Goal: Information Seeking & Learning: Check status

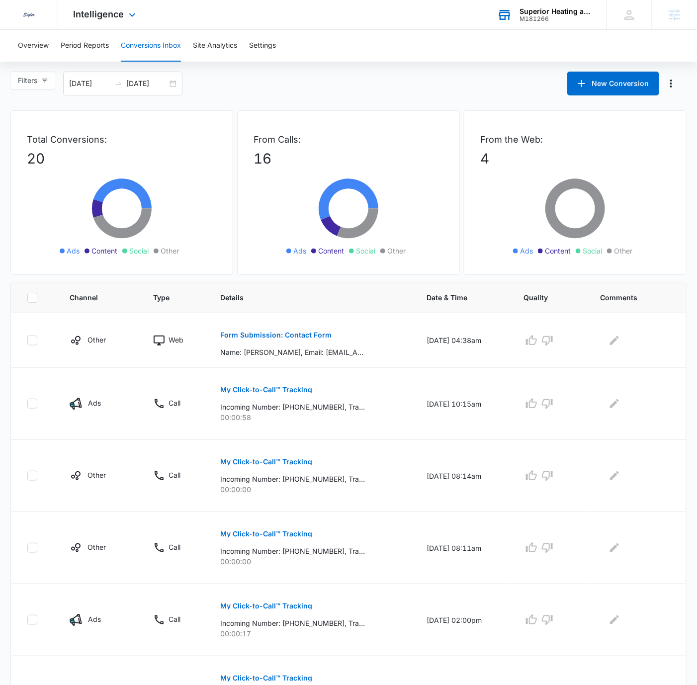
click at [542, 13] on div "Superior Heating and Air Conditioning" at bounding box center [556, 11] width 73 height 8
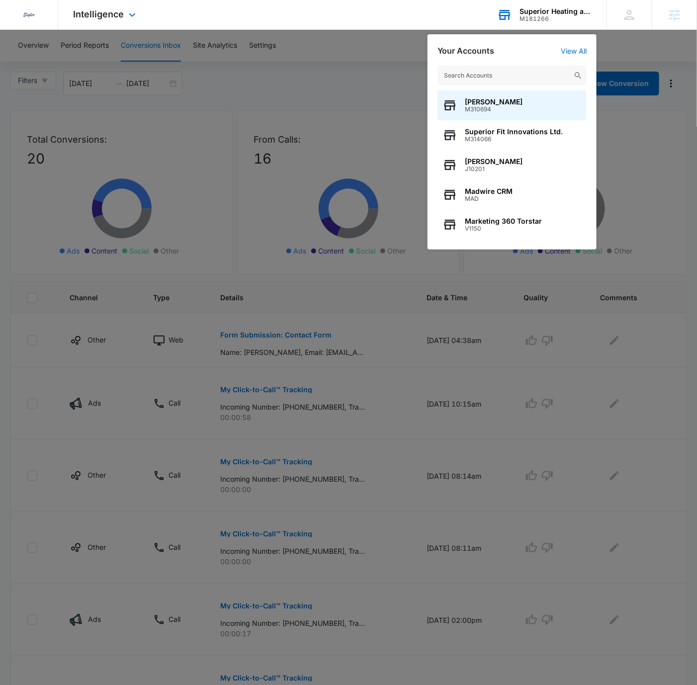
click at [512, 78] on input "text" at bounding box center [512, 76] width 149 height 20
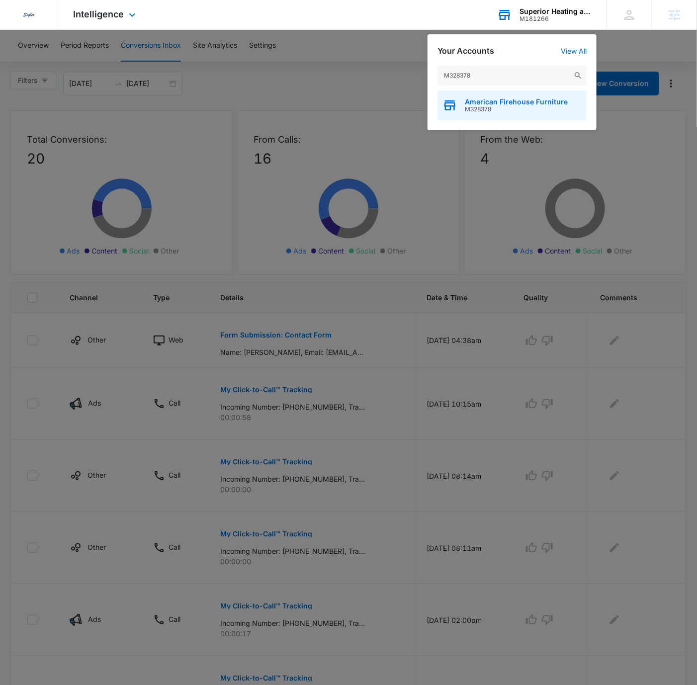
type input "M328378"
click at [526, 112] on span "M328378" at bounding box center [516, 109] width 103 height 7
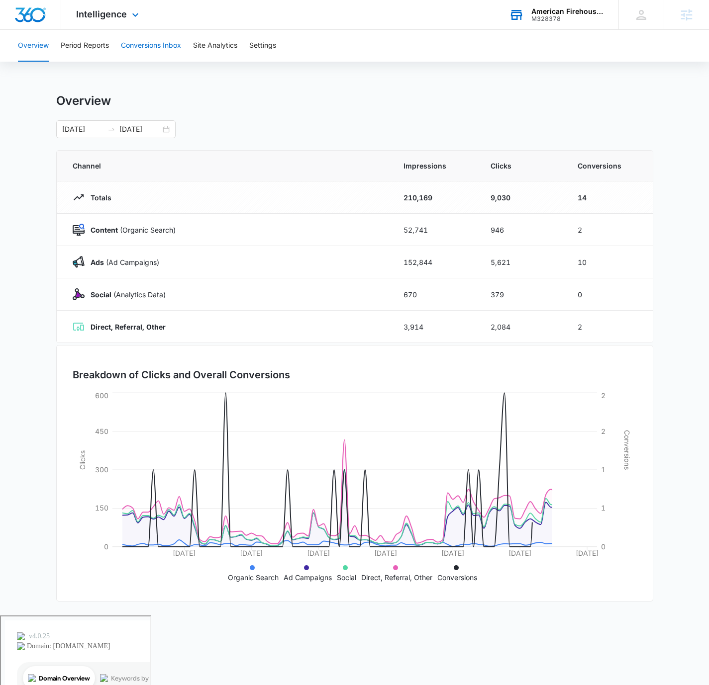
click at [157, 48] on button "Conversions Inbox" at bounding box center [151, 46] width 60 height 32
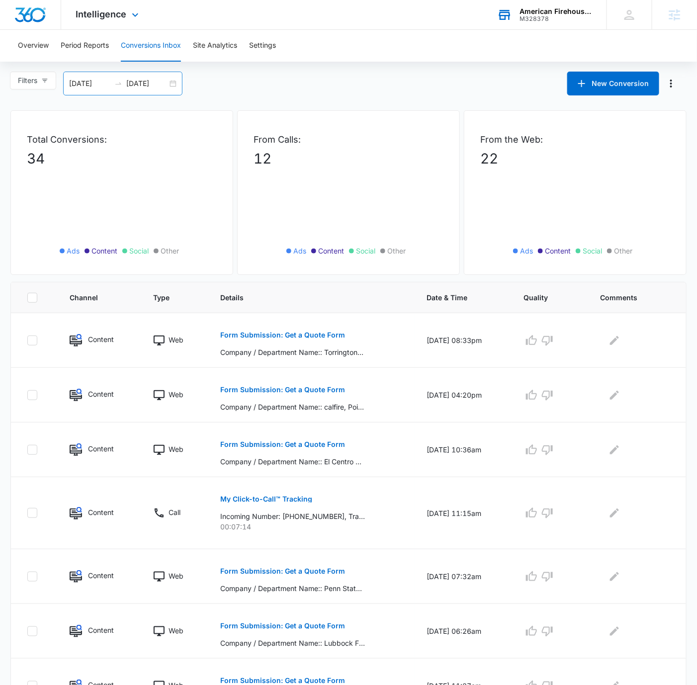
click at [177, 81] on div "09/14/2025 10/14/2025" at bounding box center [122, 84] width 119 height 24
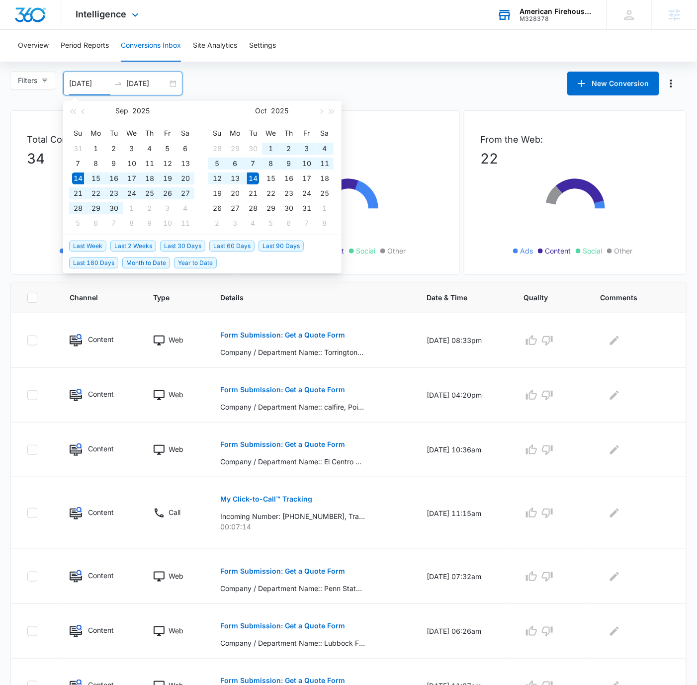
click at [187, 247] on span "Last 30 Days" at bounding box center [182, 246] width 45 height 11
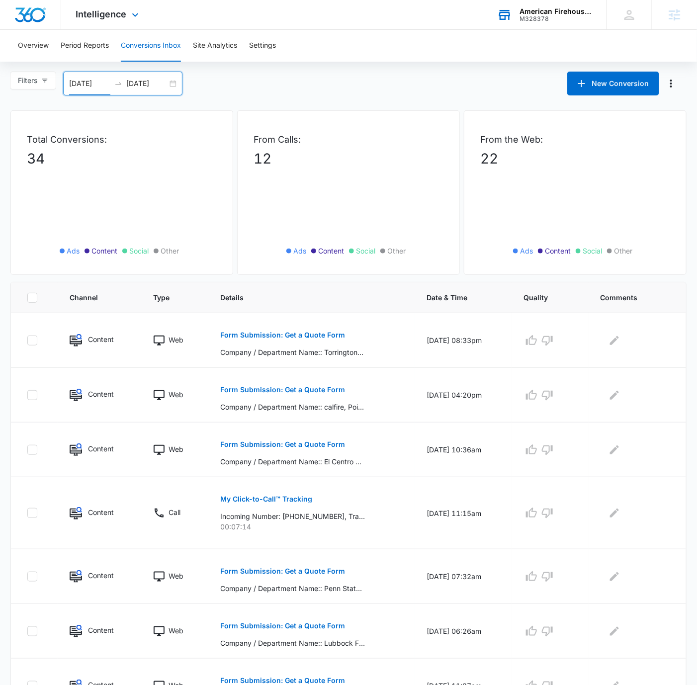
click at [420, 103] on main "Filters 09/14/2025 10/14/2025 New Conversion Sep 2025 Su Mo Tu We Th Fr Sa 31 1…" at bounding box center [348, 499] width 697 height 854
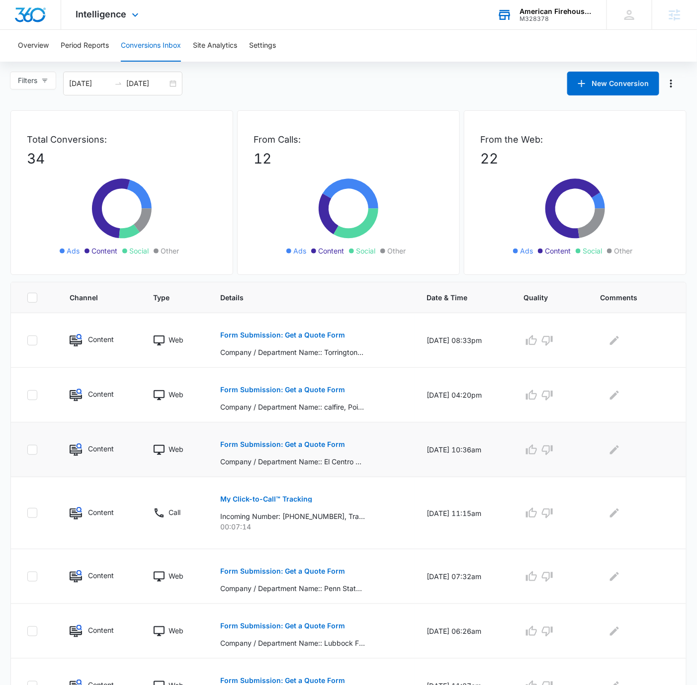
scroll to position [239, 0]
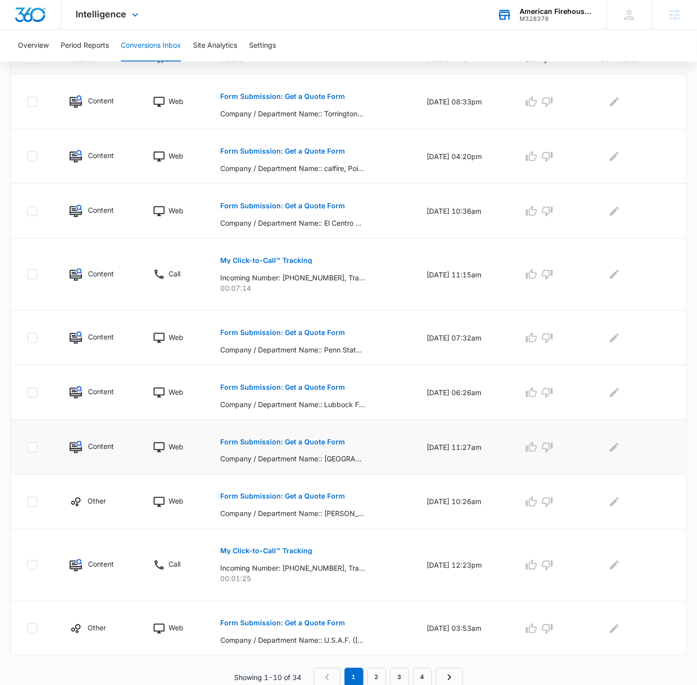
click at [330, 437] on button "Form Submission: Get a Quote Form" at bounding box center [282, 442] width 125 height 24
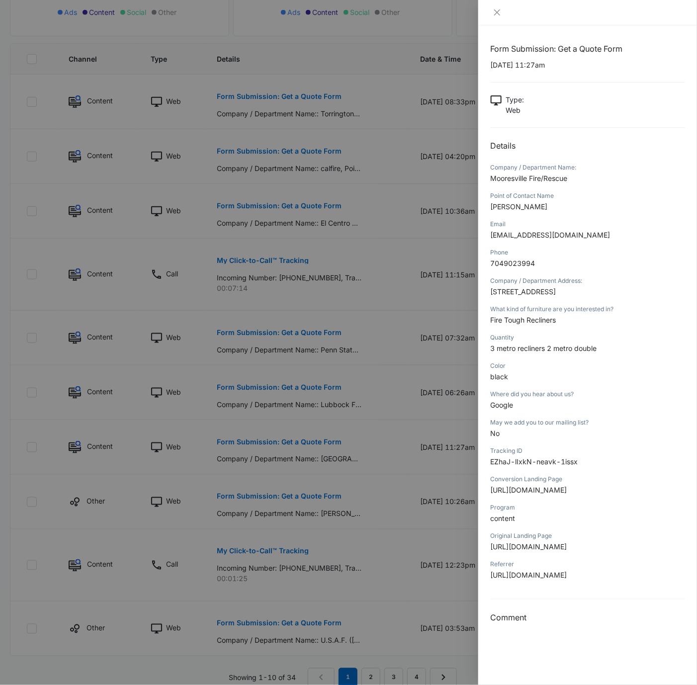
click at [516, 182] on span "Mooresville Fire/Rescue" at bounding box center [528, 178] width 77 height 8
click at [513, 205] on span "Neel Brawley" at bounding box center [518, 206] width 57 height 8
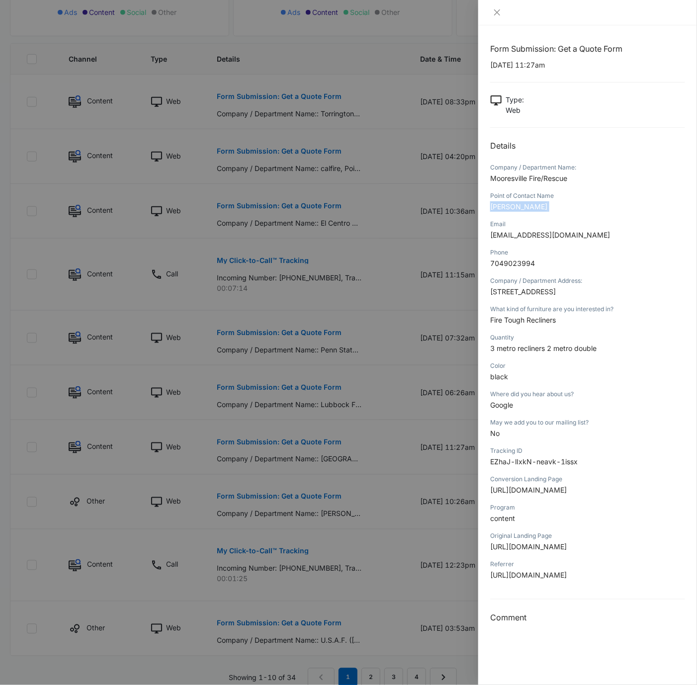
click at [513, 205] on span "Neel Brawley" at bounding box center [518, 206] width 57 height 8
copy span "Neel Brawley"
click at [509, 261] on span "7049023994" at bounding box center [512, 263] width 45 height 8
click at [509, 262] on span "7049023994" at bounding box center [512, 263] width 45 height 8
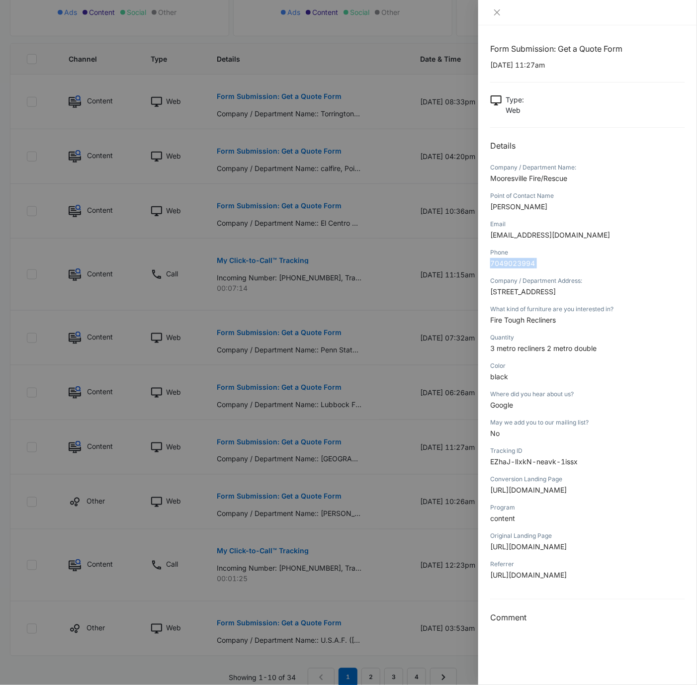
copy span "7049023994"
click at [534, 320] on span "Fire Tough Recliners" at bounding box center [523, 320] width 66 height 8
copy span "Fire Tough Recliners"
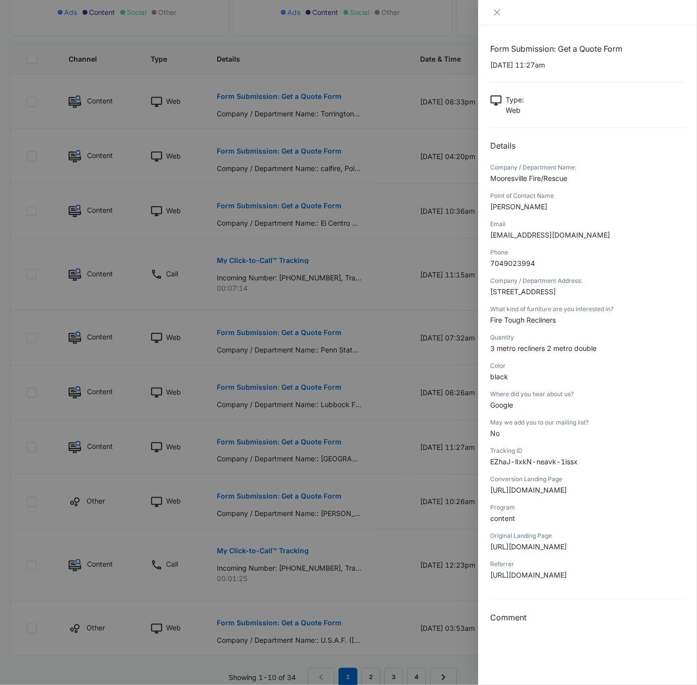
click at [551, 352] on span "3 metro recliners 2 metro double" at bounding box center [543, 348] width 106 height 8
click at [552, 352] on span "3 metro recliners 2 metro double" at bounding box center [543, 348] width 106 height 8
click at [575, 347] on span "3 metro recliners 2 metro double" at bounding box center [543, 348] width 106 height 8
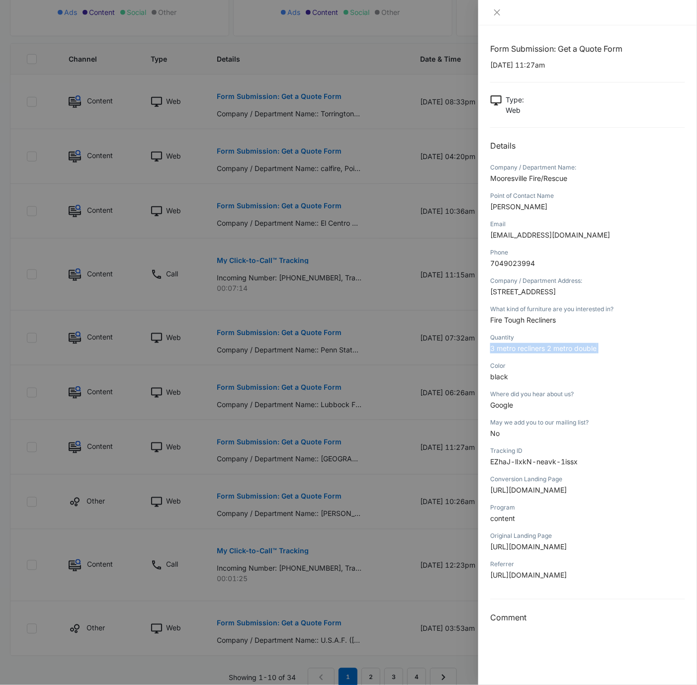
click at [575, 347] on span "3 metro recliners 2 metro double" at bounding box center [543, 348] width 106 height 8
copy span "3 metro recliners 2 metro double"
click at [494, 13] on icon "close" at bounding box center [497, 12] width 8 height 8
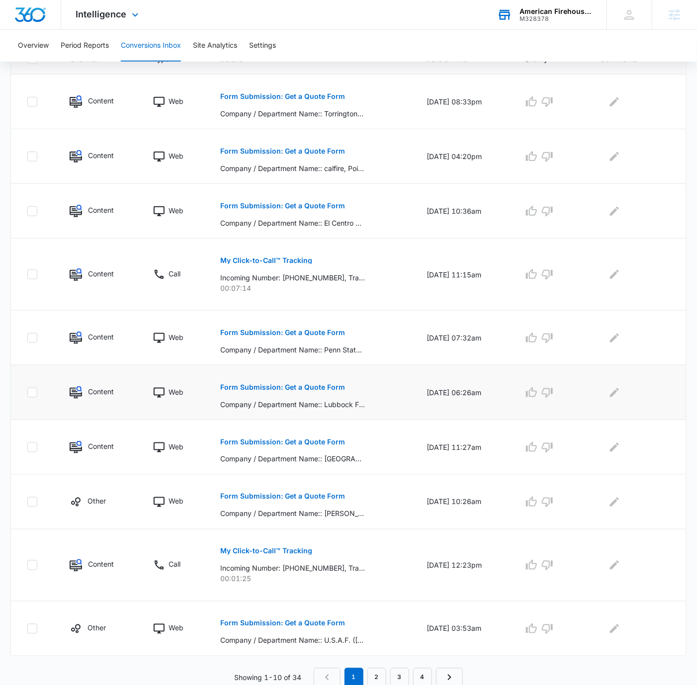
click at [307, 381] on button "Form Submission: Get a Quote Form" at bounding box center [282, 387] width 125 height 24
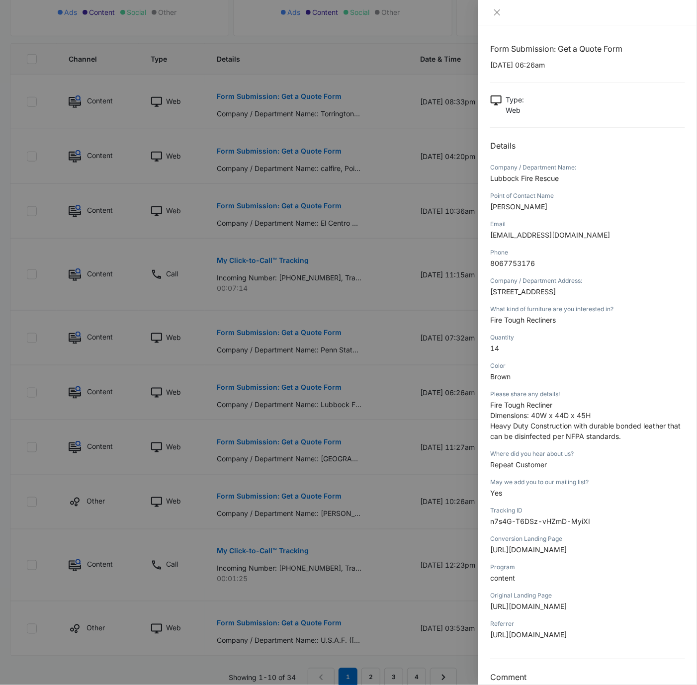
click at [504, 206] on span "Raul Salazar" at bounding box center [518, 206] width 57 height 8
copy span "Raul Salazar"
click at [511, 262] on span "8067753176" at bounding box center [512, 263] width 45 height 8
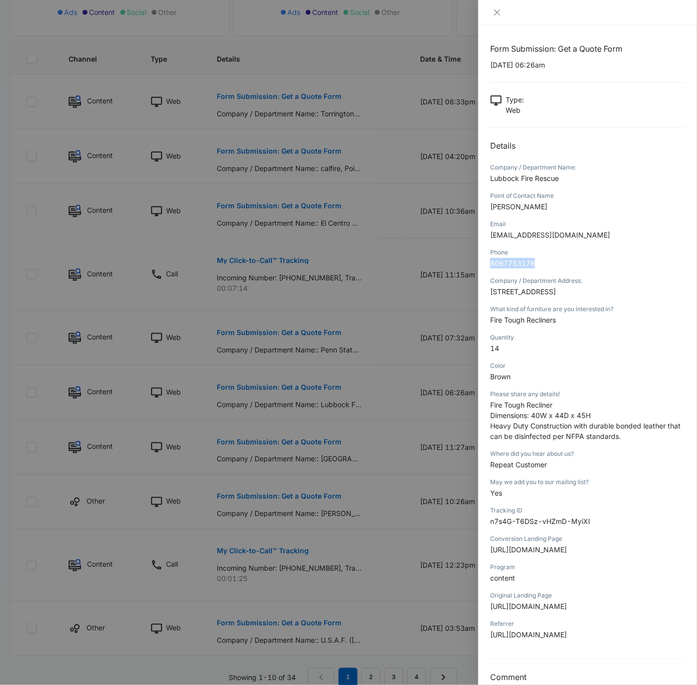
click at [511, 262] on span "8067753176" at bounding box center [512, 263] width 45 height 8
copy span "8067753176"
click at [521, 324] on span "Fire Tough Recliners" at bounding box center [523, 320] width 66 height 8
click at [520, 324] on span "Fire Tough Recliners" at bounding box center [523, 320] width 66 height 8
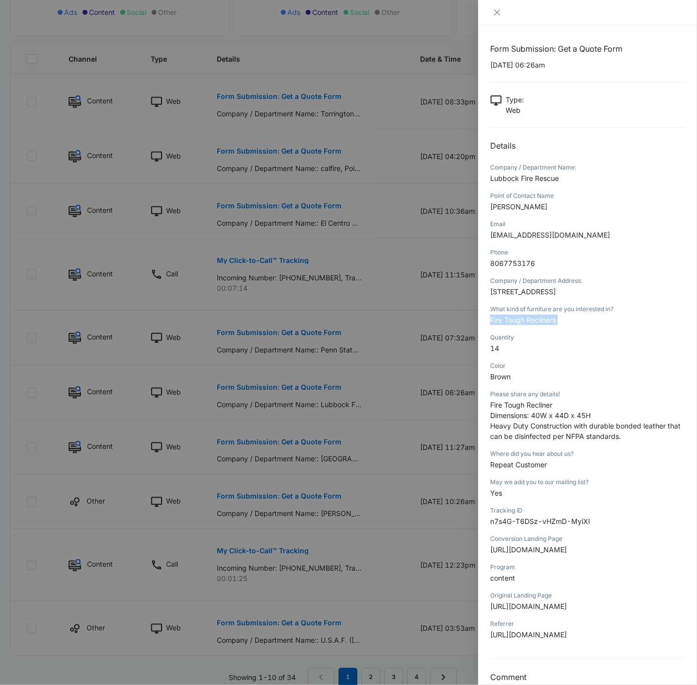
click at [520, 324] on span "Fire Tough Recliners" at bounding box center [523, 320] width 66 height 8
copy span "Fire Tough Recliners"
click at [554, 370] on div "Color" at bounding box center [587, 366] width 195 height 9
click at [499, 17] on button "Close" at bounding box center [497, 12] width 14 height 9
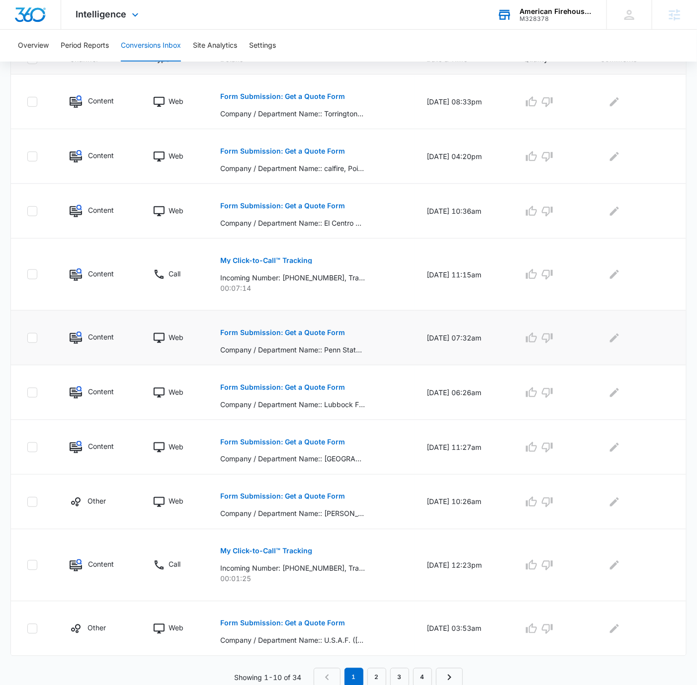
click at [279, 329] on p "Form Submission: Get a Quote Form" at bounding box center [282, 332] width 125 height 7
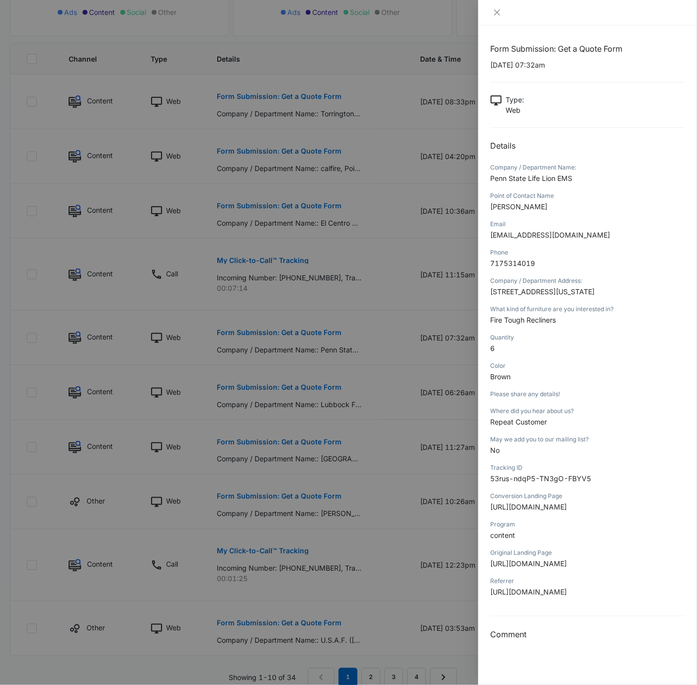
click at [586, 250] on div "Phone" at bounding box center [587, 252] width 195 height 9
click at [513, 206] on span "John Shook" at bounding box center [518, 206] width 57 height 8
copy span "John Shook"
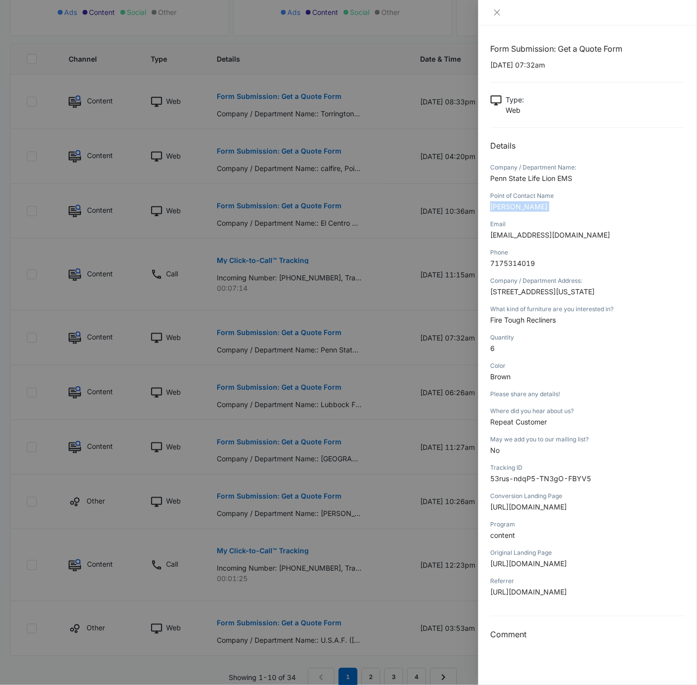
click at [517, 260] on span "7175314019" at bounding box center [512, 263] width 45 height 8
copy span "7175314019"
click at [531, 324] on span "Fire Tough Recliners" at bounding box center [523, 320] width 66 height 8
click at [532, 324] on span "Fire Tough Recliners" at bounding box center [523, 320] width 66 height 8
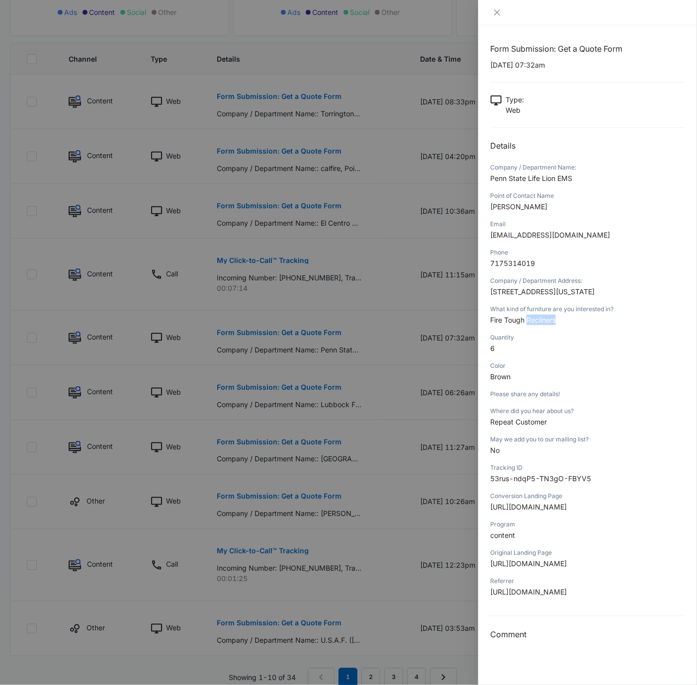
click at [532, 324] on span "Fire Tough Recliners" at bounding box center [523, 320] width 66 height 8
copy span "Fire Tough Recliners"
click at [604, 222] on div "Email" at bounding box center [587, 224] width 195 height 9
click at [497, 12] on icon "close" at bounding box center [497, 12] width 6 height 6
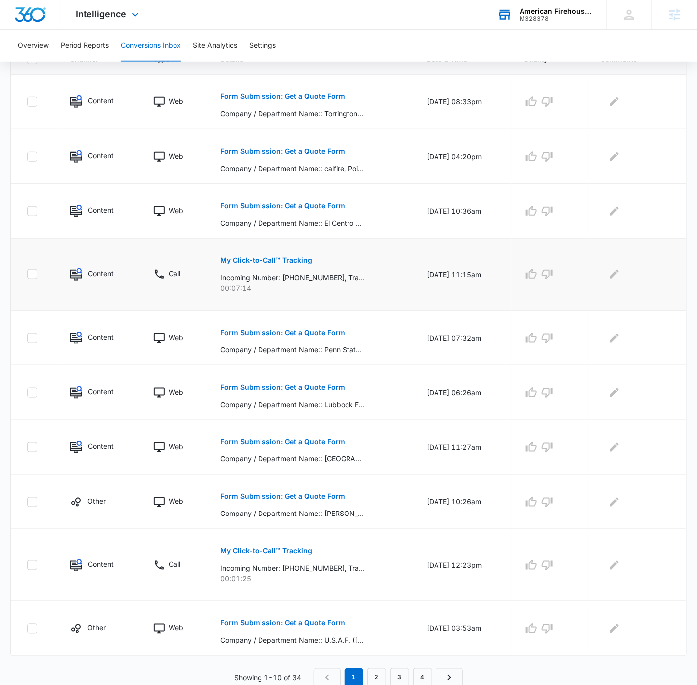
click at [271, 253] on button "My Click-to-Call™ Tracking" at bounding box center [266, 261] width 92 height 24
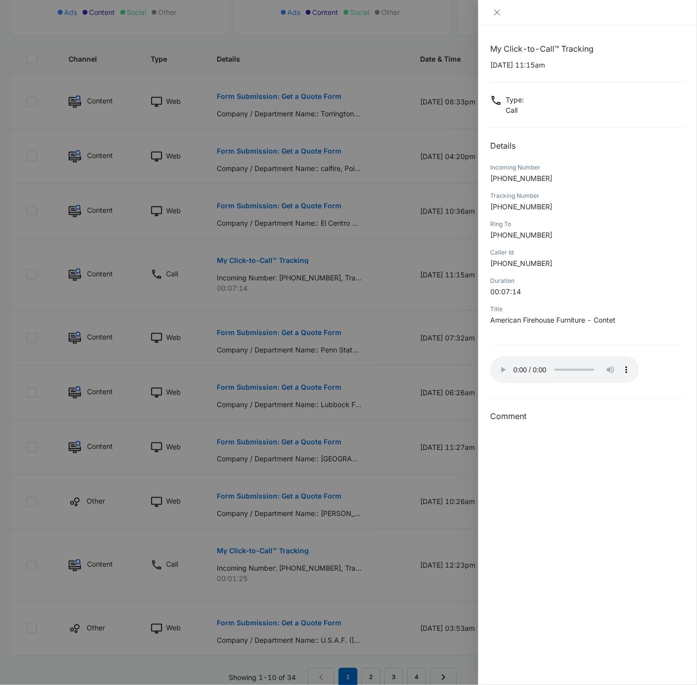
click at [522, 204] on span "+18339314173" at bounding box center [521, 206] width 62 height 8
drag, startPoint x: 499, startPoint y: 177, endPoint x: 567, endPoint y: 176, distance: 68.1
click at [567, 176] on p "+18314409069" at bounding box center [587, 178] width 195 height 10
click at [495, 14] on icon "close" at bounding box center [497, 12] width 8 height 8
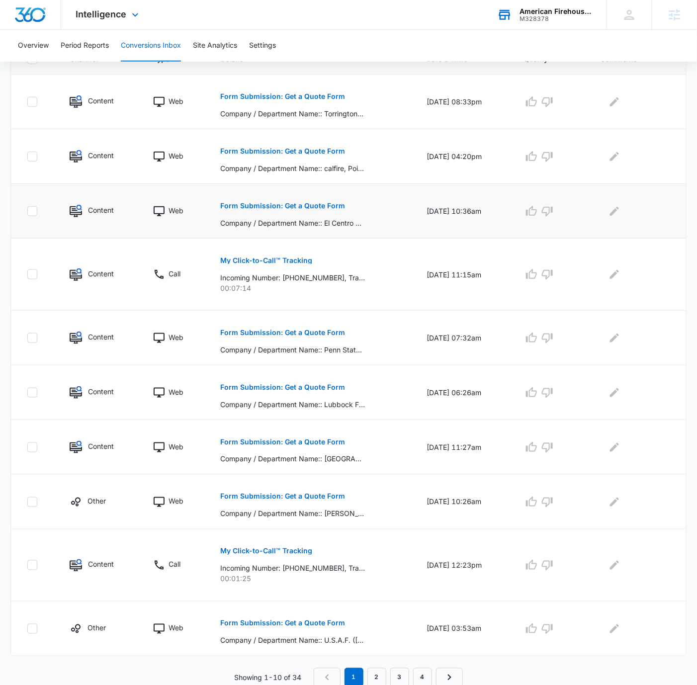
click at [283, 203] on p "Form Submission: Get a Quote Form" at bounding box center [282, 205] width 125 height 7
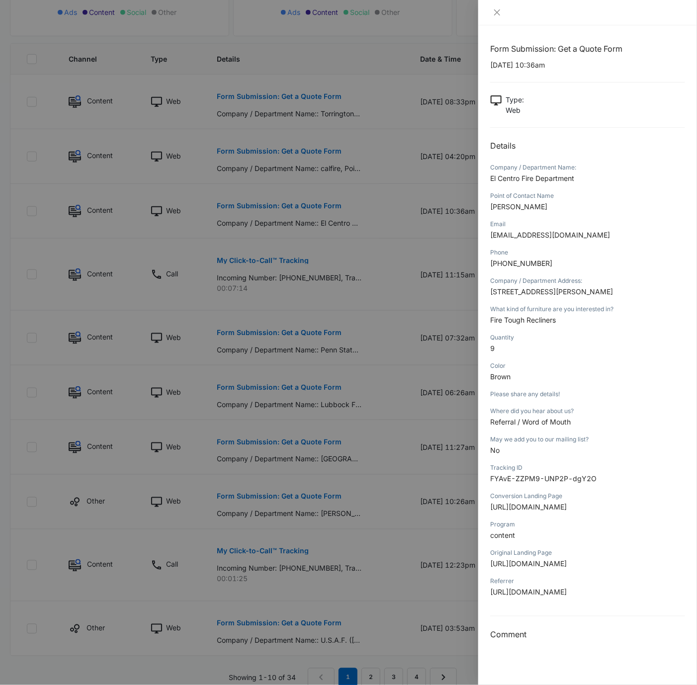
click at [506, 203] on span "Paul Porter" at bounding box center [518, 206] width 57 height 8
click at [524, 264] on span "760-234-8833" at bounding box center [521, 263] width 62 height 8
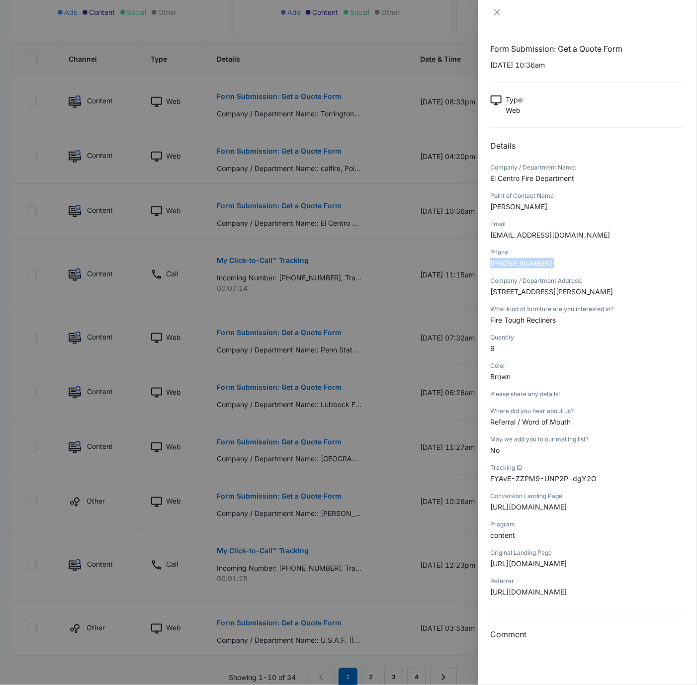
click at [524, 264] on span "760-234-8833" at bounding box center [521, 263] width 62 height 8
click at [523, 324] on span "Fire Tough Recliners" at bounding box center [523, 320] width 66 height 8
click at [382, 128] on div at bounding box center [348, 342] width 697 height 685
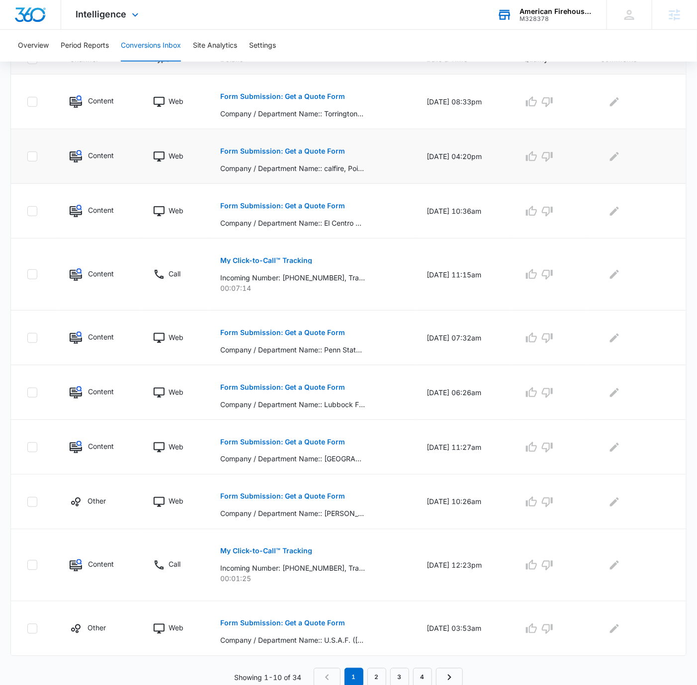
click at [289, 149] on p "Form Submission: Get a Quote Form" at bounding box center [282, 151] width 125 height 7
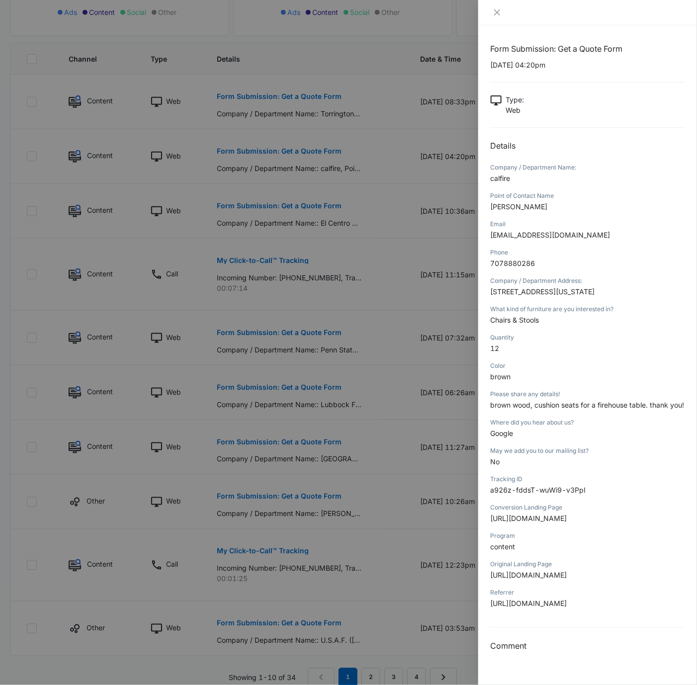
click at [519, 261] on span "7078880286" at bounding box center [512, 263] width 45 height 8
click at [510, 205] on span "Sarah D Stromberg" at bounding box center [518, 206] width 57 height 8
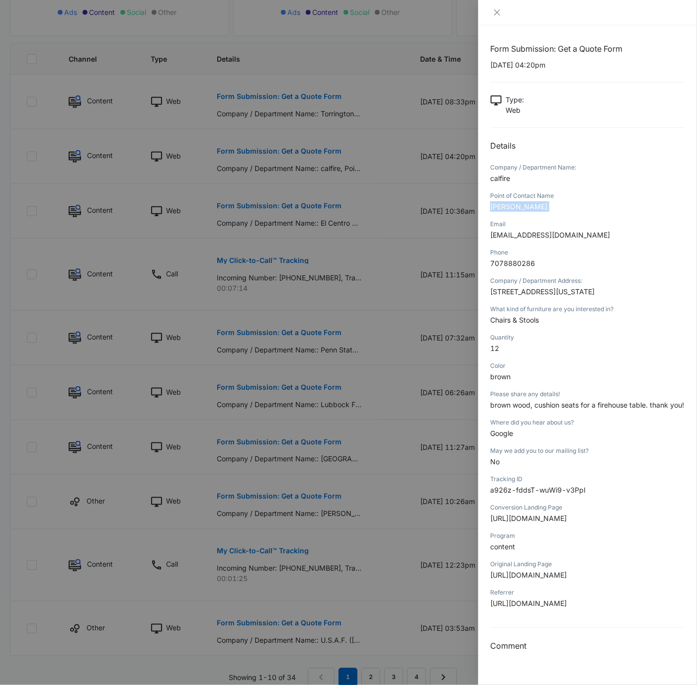
click at [518, 263] on span "7078880286" at bounding box center [512, 263] width 45 height 8
click at [508, 324] on span "Chairs & Stools" at bounding box center [514, 320] width 49 height 8
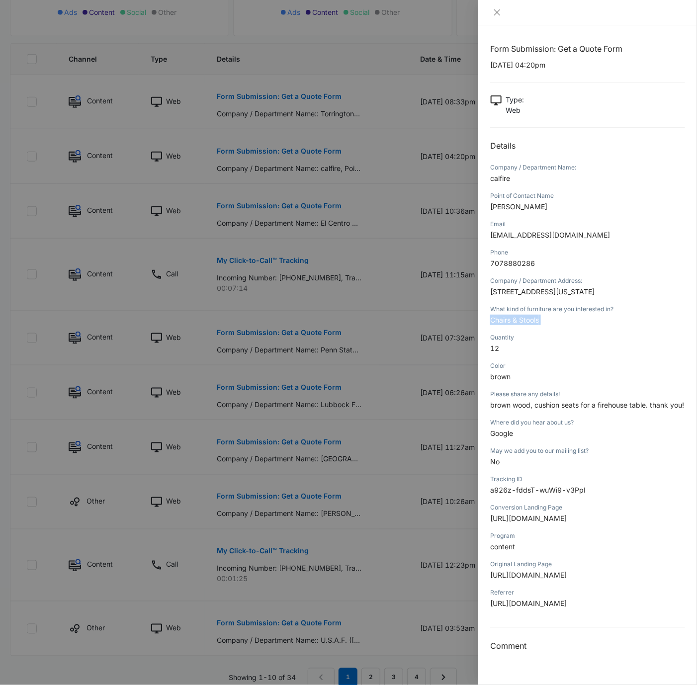
click at [508, 324] on span "Chairs & Stools" at bounding box center [514, 320] width 49 height 8
click at [373, 215] on div at bounding box center [348, 342] width 697 height 685
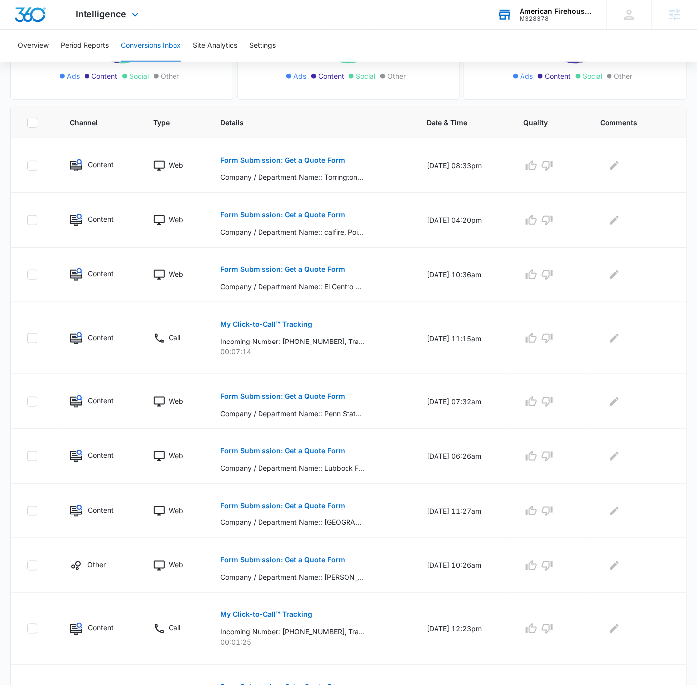
scroll to position [112, 0]
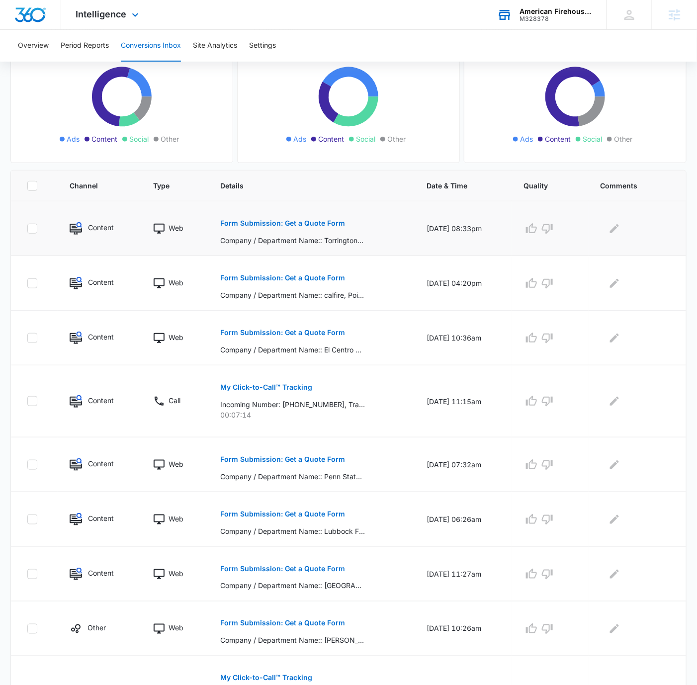
click at [308, 220] on p "Form Submission: Get a Quote Form" at bounding box center [282, 223] width 125 height 7
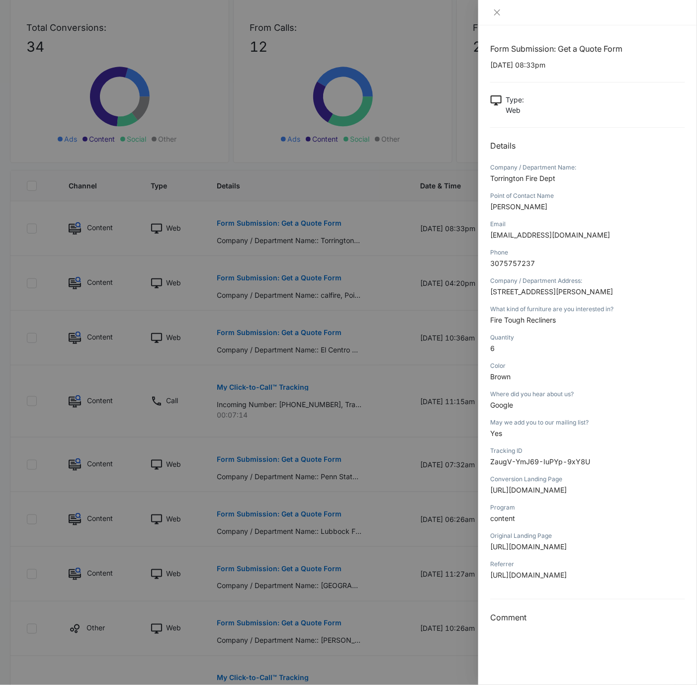
click at [527, 206] on span "Michael Schuler" at bounding box center [518, 206] width 57 height 8
click at [532, 257] on div "Phone 3075757237" at bounding box center [587, 261] width 195 height 28
click at [527, 263] on span "3075757237" at bounding box center [512, 263] width 45 height 8
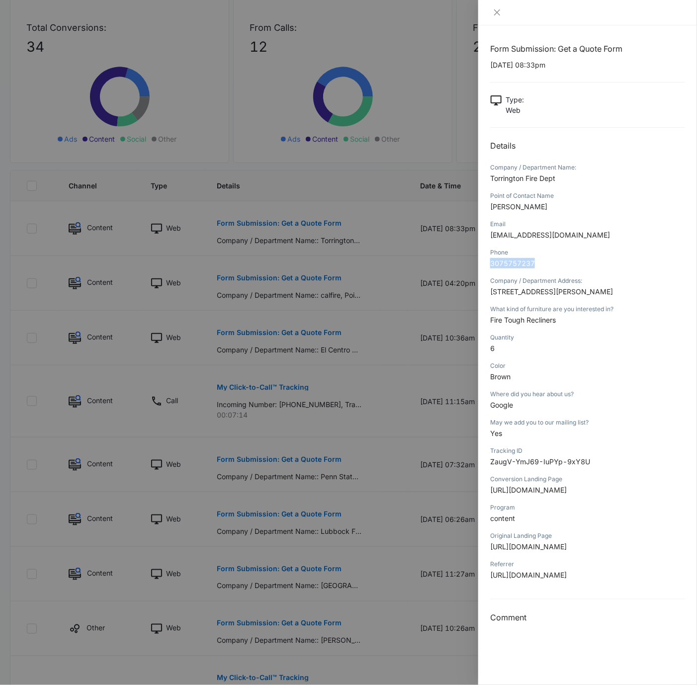
click at [527, 263] on span "3075757237" at bounding box center [512, 263] width 45 height 8
click at [537, 320] on span "Fire Tough Recliners" at bounding box center [523, 320] width 66 height 8
click at [538, 320] on span "Fire Tough Recliners" at bounding box center [523, 320] width 66 height 8
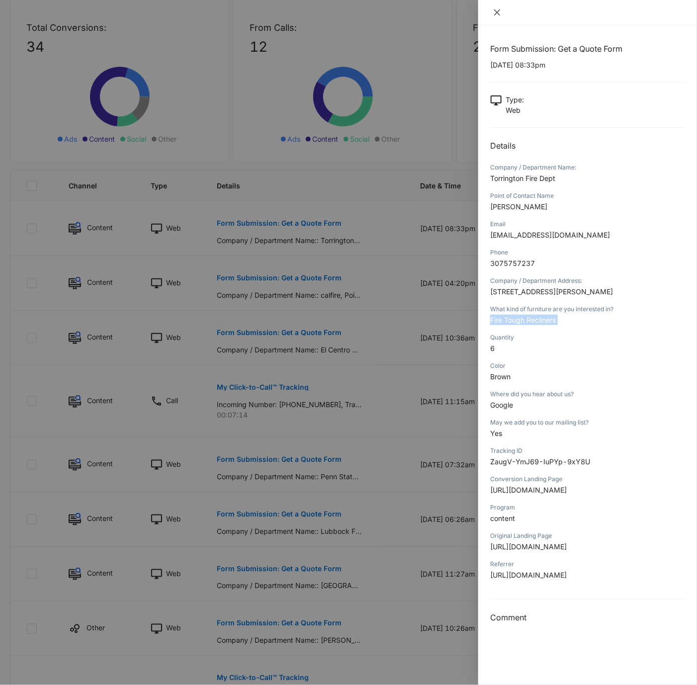
click at [499, 10] on icon "close" at bounding box center [497, 12] width 8 height 8
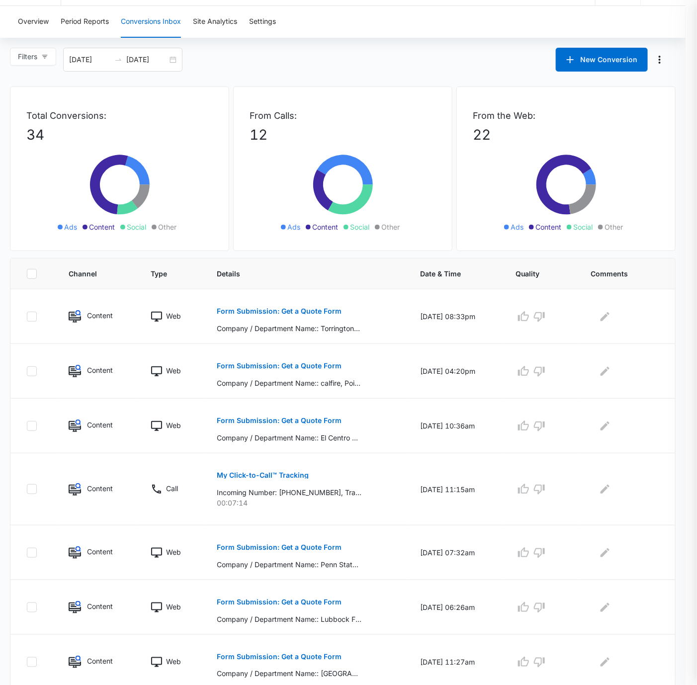
scroll to position [0, 0]
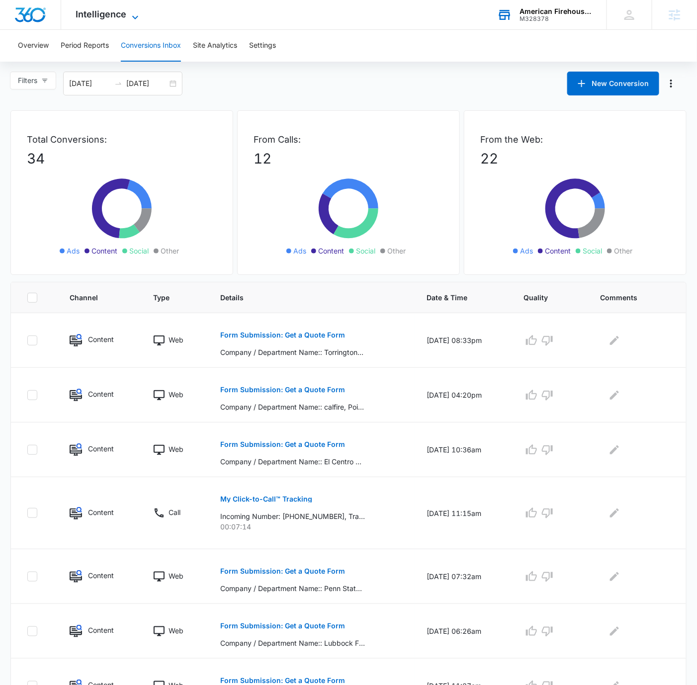
click at [115, 11] on span "Intelligence" at bounding box center [101, 14] width 51 height 10
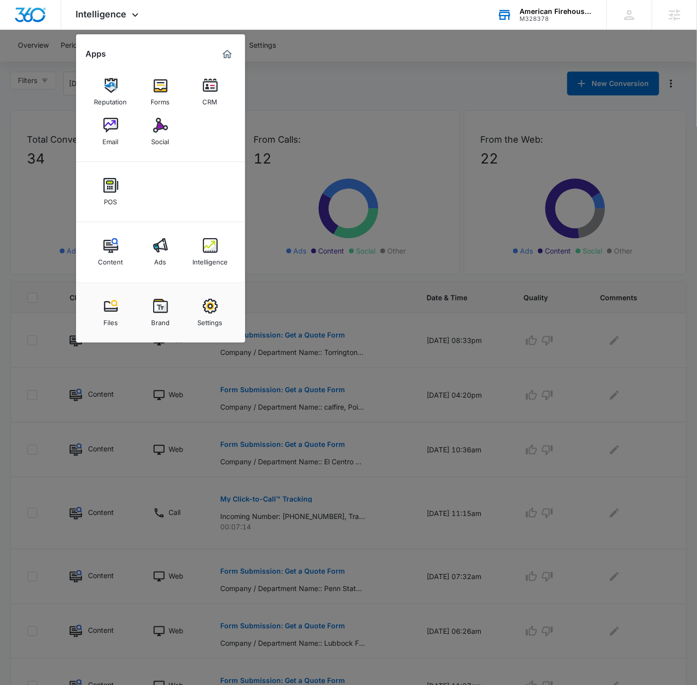
click at [168, 249] on link "Ads" at bounding box center [161, 252] width 38 height 38
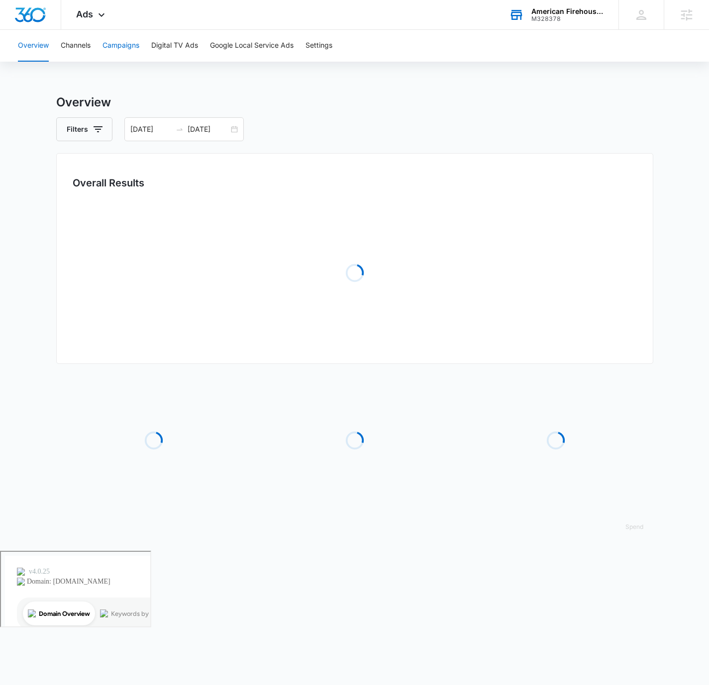
click at [107, 39] on button "Campaigns" at bounding box center [120, 46] width 37 height 32
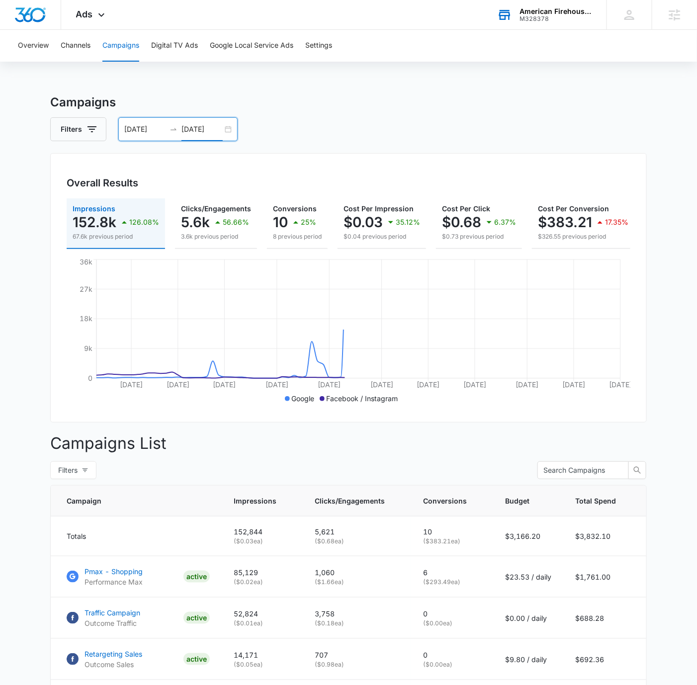
click at [222, 126] on input "10/09/2025" at bounding box center [202, 129] width 41 height 11
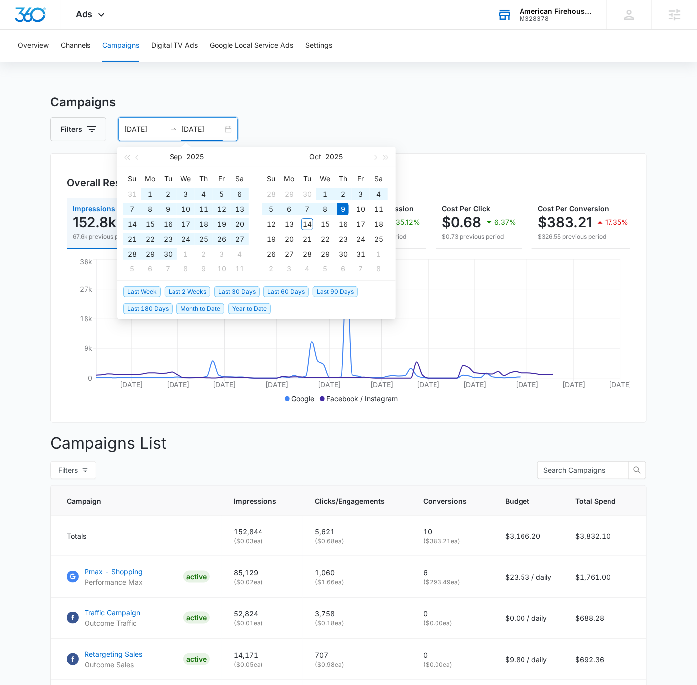
type input "10/09/2025"
click at [240, 290] on span "Last 30 Days" at bounding box center [236, 291] width 45 height 11
type input "09/14/2025"
type input "10/14/2025"
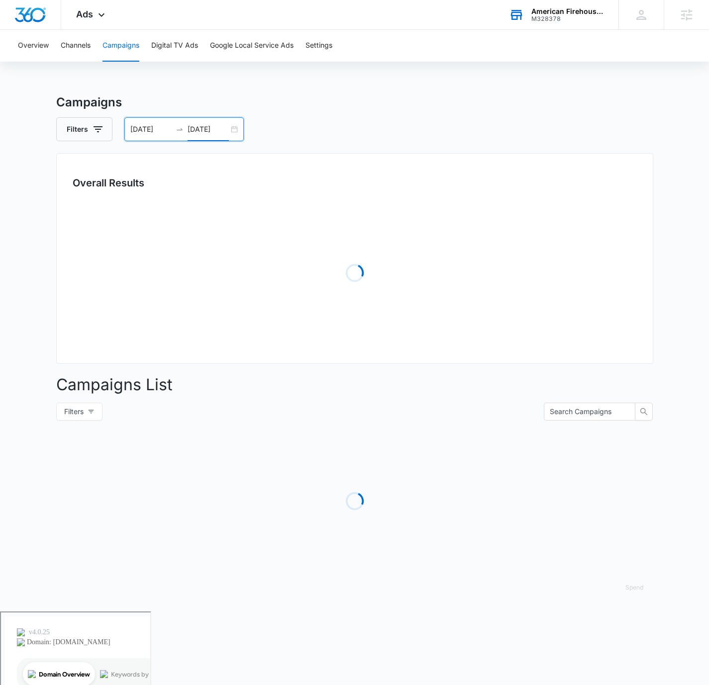
click at [411, 137] on div "Filters 09/14/2025 10/14/2025" at bounding box center [354, 129] width 597 height 24
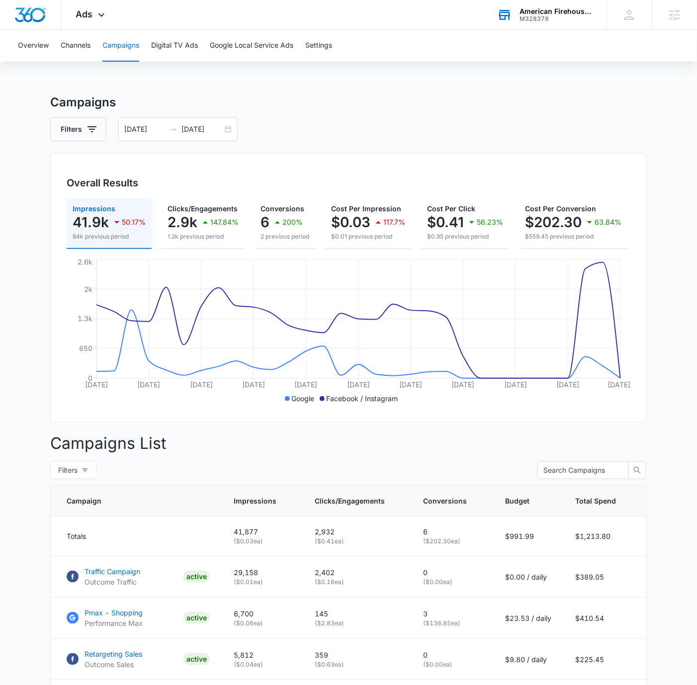
click at [606, 99] on h3 "Campaigns" at bounding box center [348, 102] width 597 height 18
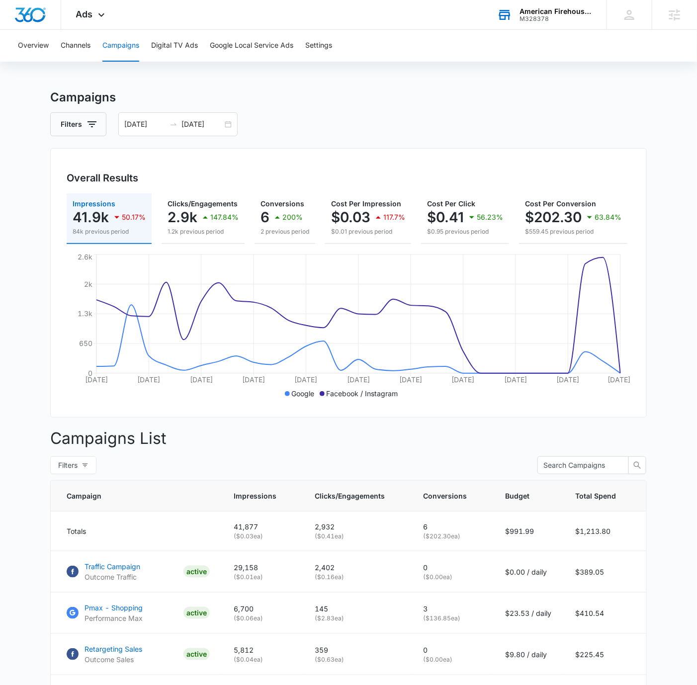
scroll to position [116, 0]
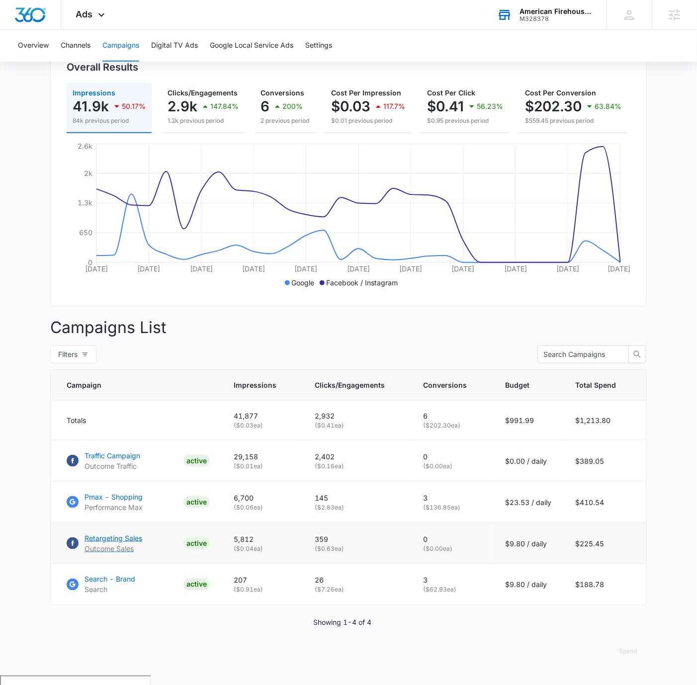
click at [133, 544] on p "Retargeting Sales" at bounding box center [114, 538] width 58 height 10
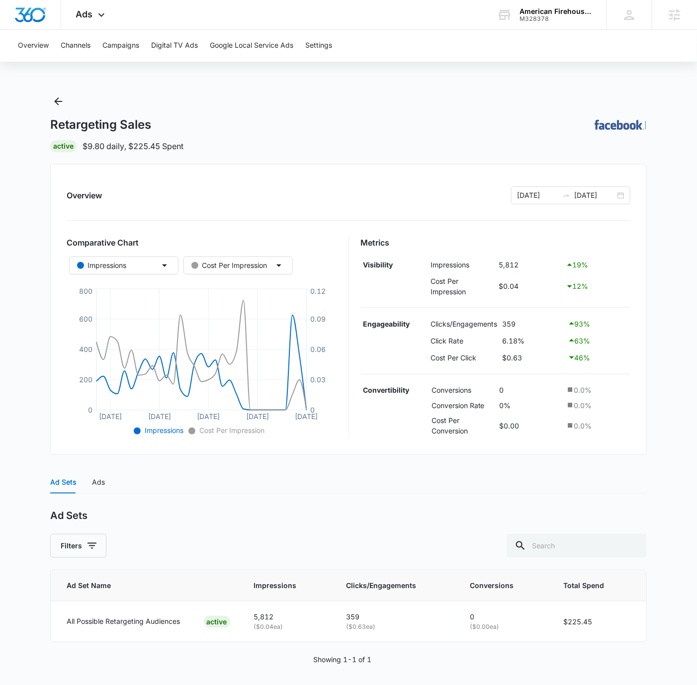
click at [373, 106] on div "Retargeting Sales | Active $9.80 daily , $225.45 Spent" at bounding box center [348, 122] width 597 height 59
click at [505, 105] on div "Retargeting Sales | Active $9.80 daily , $225.45 Spent" at bounding box center [348, 122] width 597 height 59
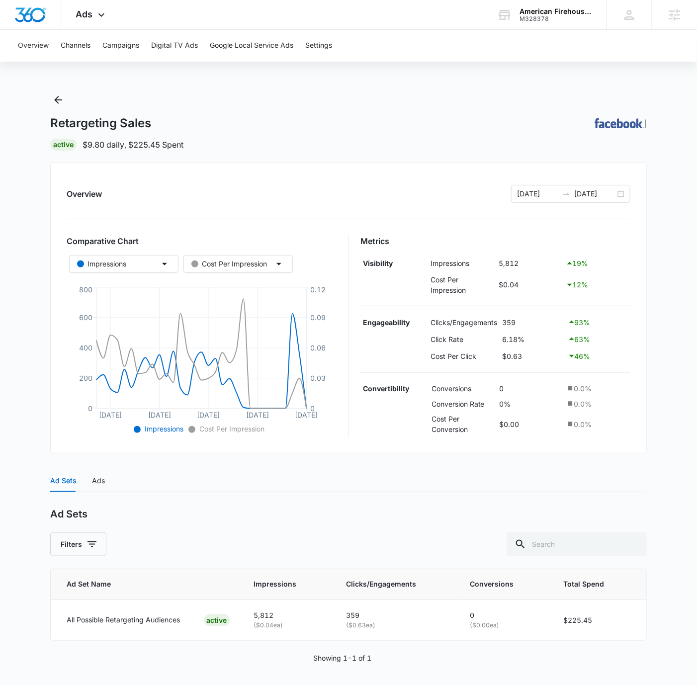
scroll to position [2, 0]
click at [95, 483] on div "Ads" at bounding box center [98, 479] width 13 height 11
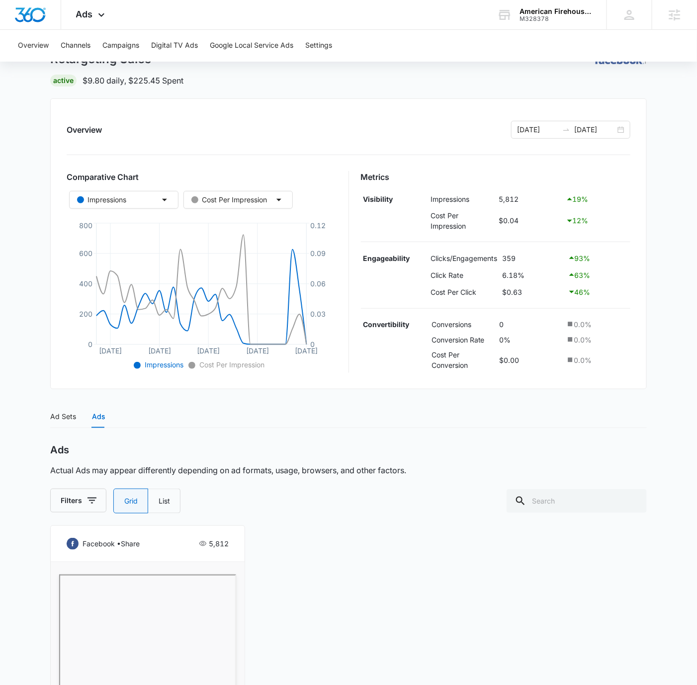
scroll to position [269, 0]
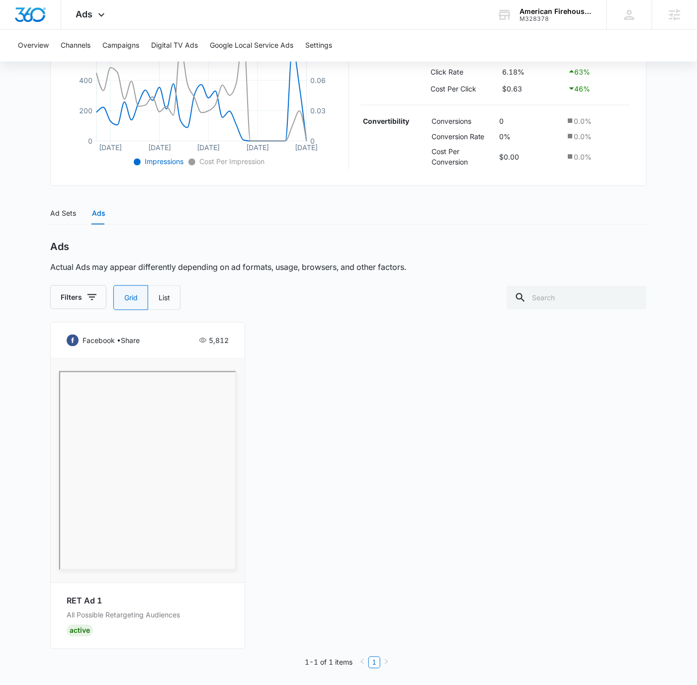
drag, startPoint x: 123, startPoint y: 615, endPoint x: 130, endPoint y: 592, distance: 23.9
click at [123, 614] on p "All Possible Retargeting Audiences" at bounding box center [148, 615] width 162 height 11
click at [132, 335] on p "facebook • share" at bounding box center [111, 340] width 57 height 11
click at [342, 545] on div "facebook • share 5,812 RET Ad 1 All Possible Retargeting Audiences Active" at bounding box center [348, 485] width 597 height 327
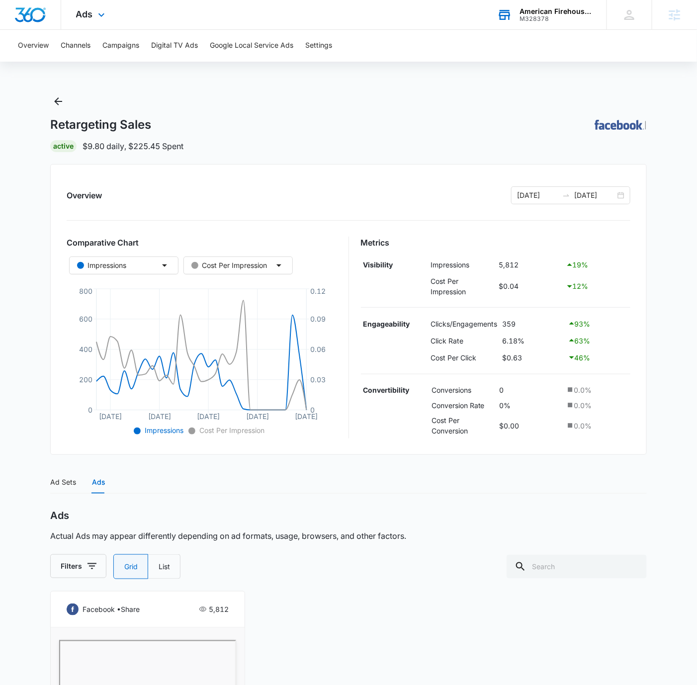
click at [496, 76] on div "Overview Channels Campaigns Digital TV Ads Google Local Service Ads Settings Re…" at bounding box center [348, 493] width 697 height 927
click at [54, 103] on icon "Back" at bounding box center [58, 101] width 12 height 12
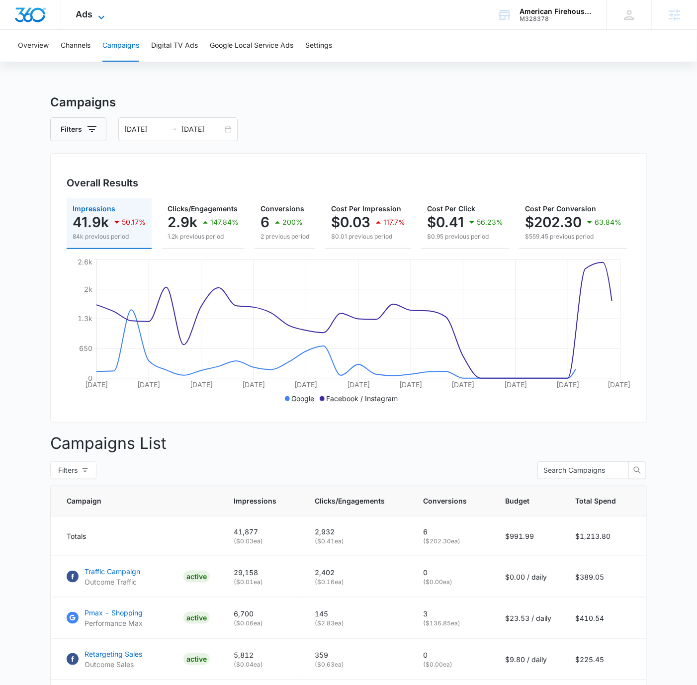
click at [96, 15] on icon at bounding box center [101, 17] width 12 height 12
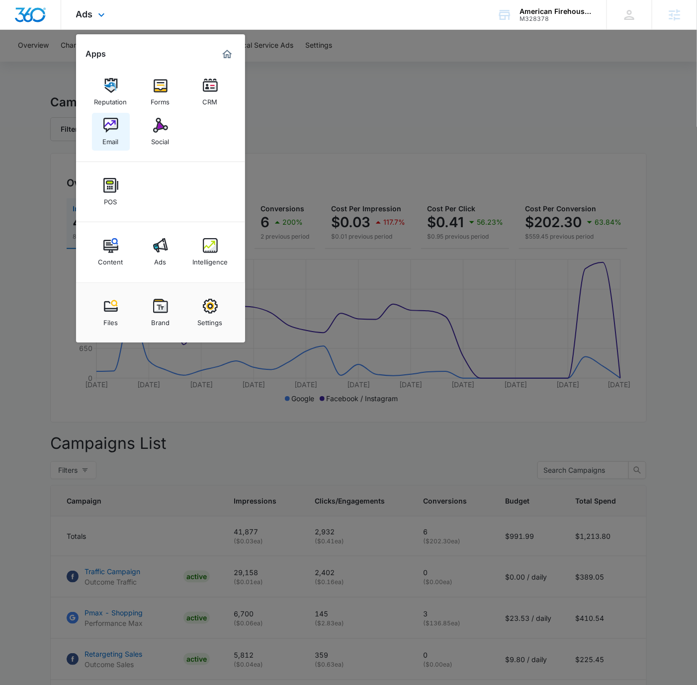
click at [108, 123] on img at bounding box center [110, 125] width 15 height 15
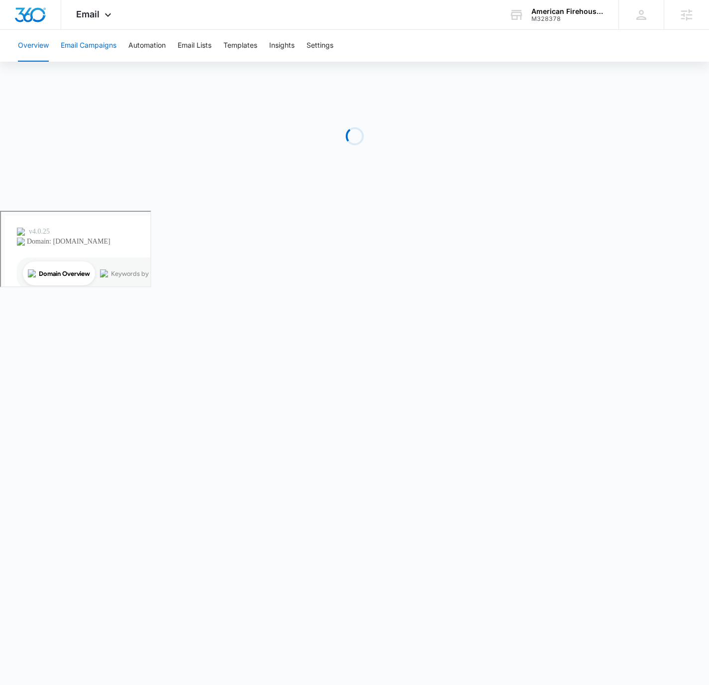
click at [75, 43] on button "Email Campaigns" at bounding box center [89, 46] width 56 height 32
click at [509, 49] on div "Overview Email Campaigns Automation Email Lists Templates Insights Settings" at bounding box center [354, 46] width 685 height 32
click at [104, 57] on button "Email Campaigns" at bounding box center [89, 46] width 56 height 32
click at [44, 47] on button "Overview" at bounding box center [33, 46] width 31 height 32
click at [100, 44] on button "Email Campaigns" at bounding box center [89, 46] width 56 height 32
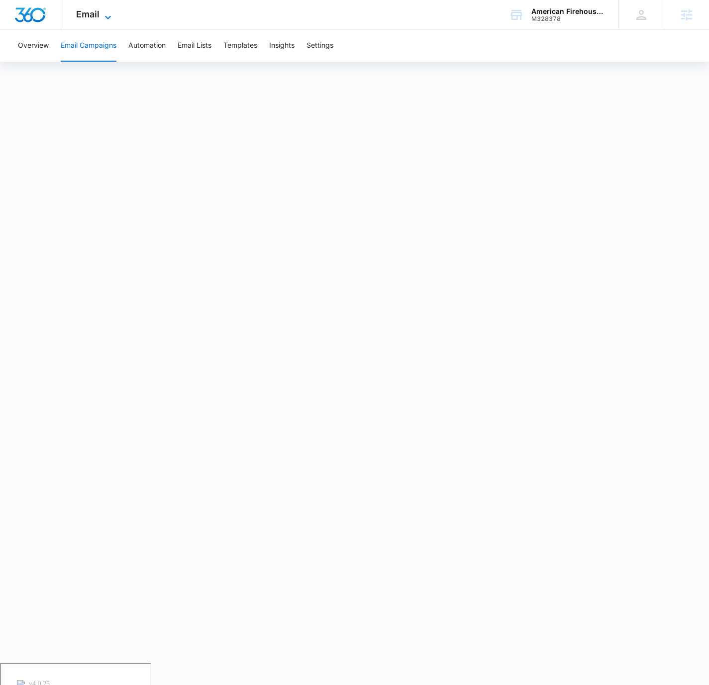
click at [107, 19] on icon at bounding box center [108, 17] width 12 height 12
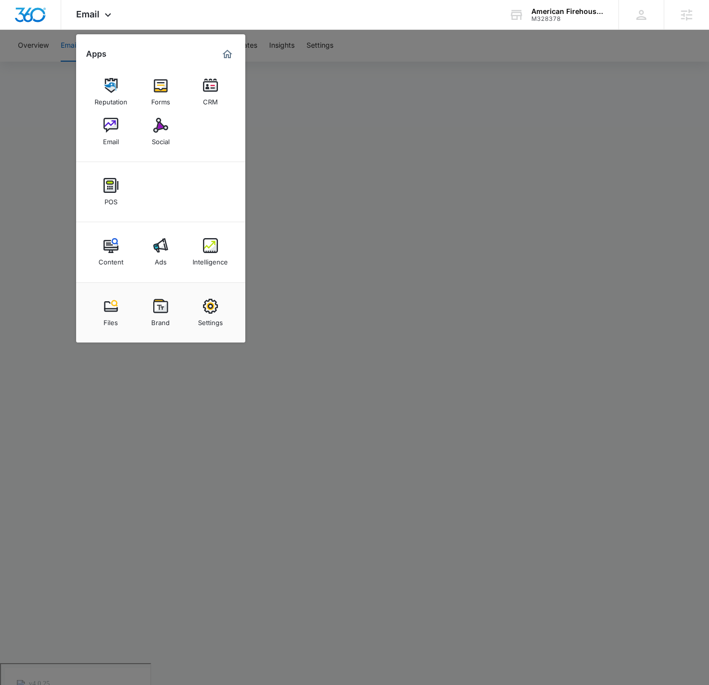
click at [454, 206] on div at bounding box center [354, 342] width 709 height 685
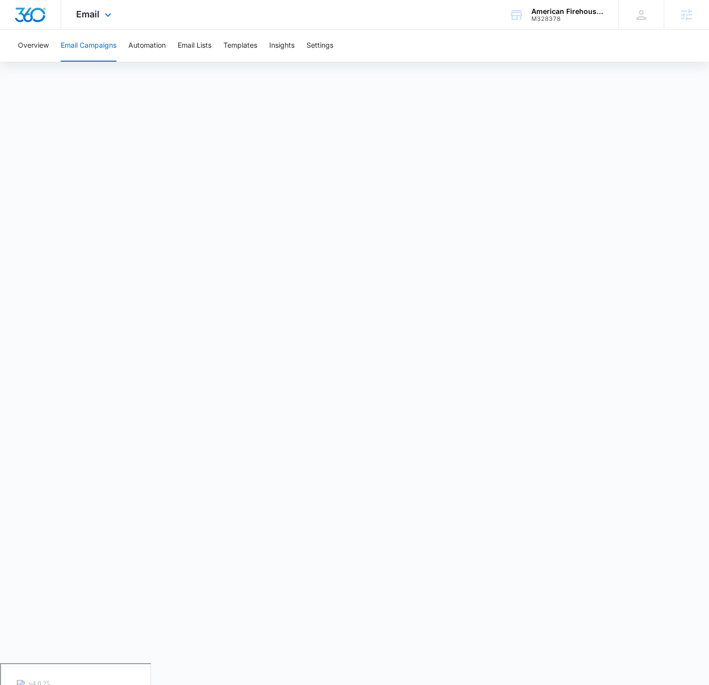
click at [394, 25] on div "Email Apps Reputation Forms CRM Email Social POS Content Ads Intelligence Files…" at bounding box center [354, 15] width 709 height 30
drag, startPoint x: 273, startPoint y: 18, endPoint x: 145, endPoint y: 14, distance: 128.4
click at [272, 18] on div "Email Apps Reputation Forms CRM Email Social POS Content Ads Intelligence Files…" at bounding box center [354, 15] width 709 height 30
click at [92, 13] on span "Email" at bounding box center [87, 14] width 23 height 10
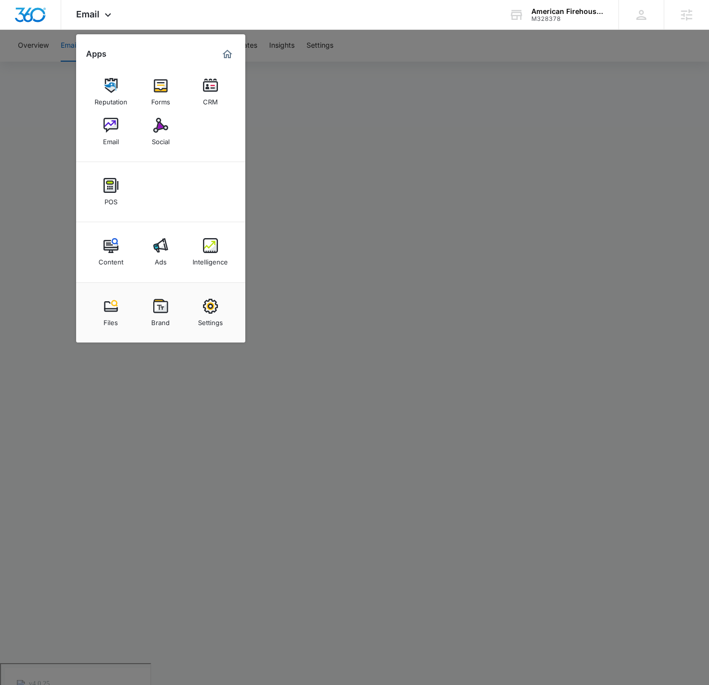
click at [417, 138] on div at bounding box center [354, 342] width 709 height 685
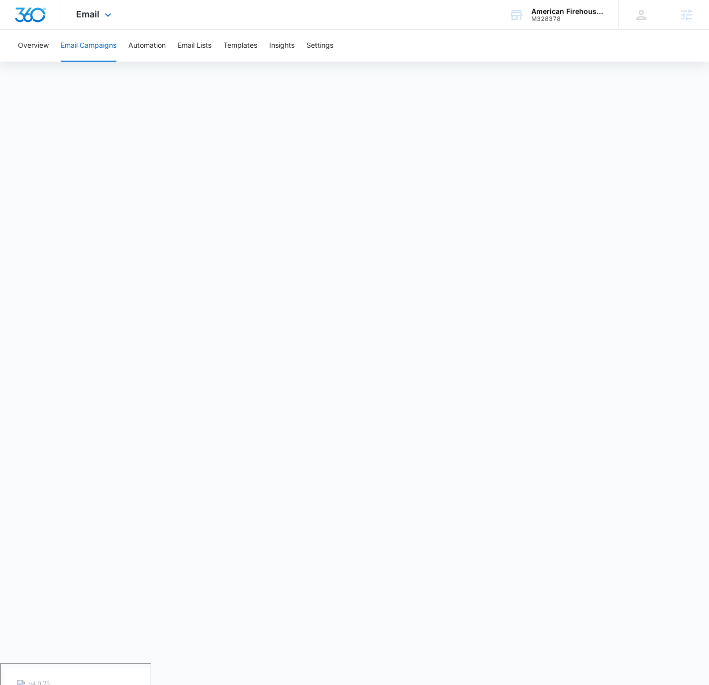
click at [433, 23] on div "Email Apps Reputation Forms CRM Email Social POS Content Ads Intelligence Files…" at bounding box center [354, 15] width 709 height 30
click at [113, 18] on icon at bounding box center [108, 17] width 12 height 12
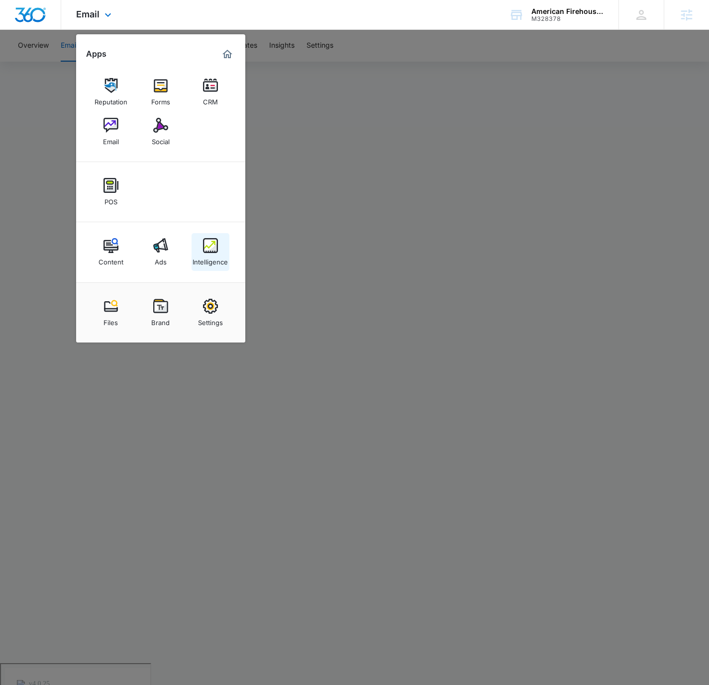
click at [209, 248] on img at bounding box center [210, 245] width 15 height 15
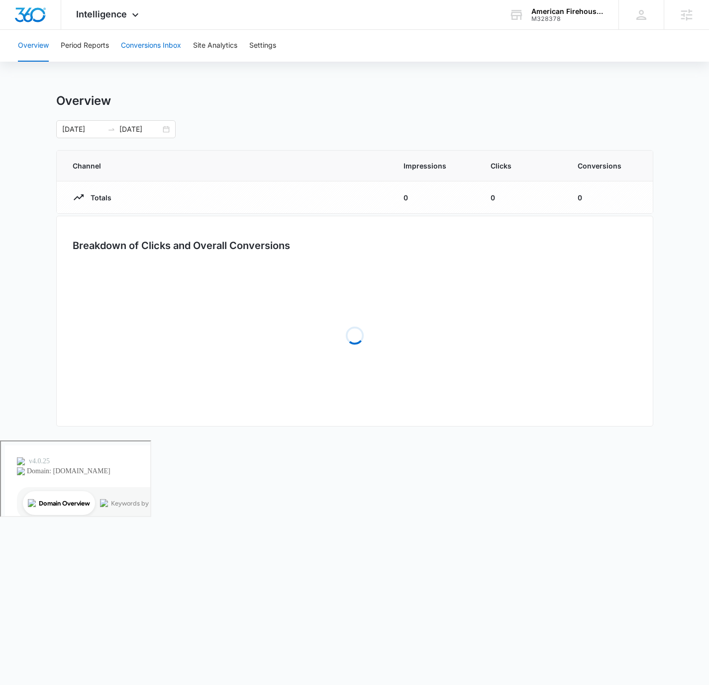
click at [167, 51] on button "Conversions Inbox" at bounding box center [151, 46] width 60 height 32
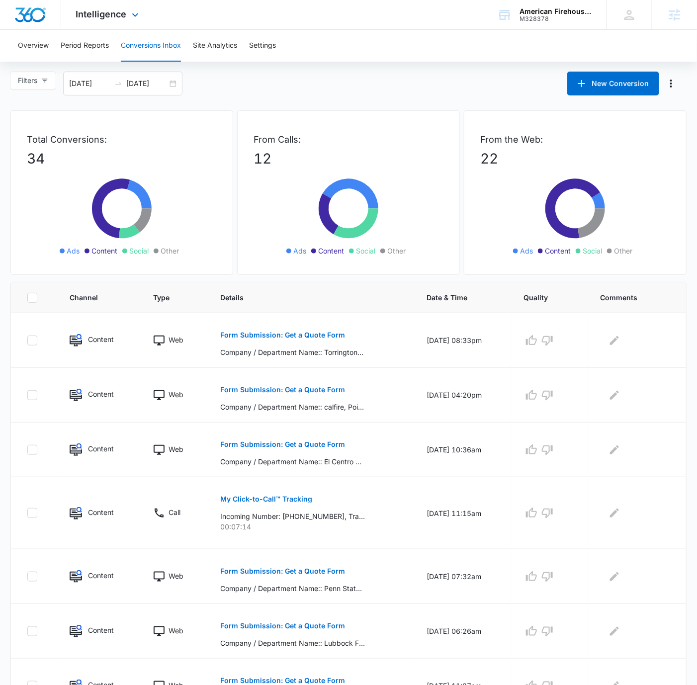
click at [151, 20] on div "Intelligence Apps Reputation Forms CRM Email Social POS Content Ads Intelligenc…" at bounding box center [108, 14] width 95 height 29
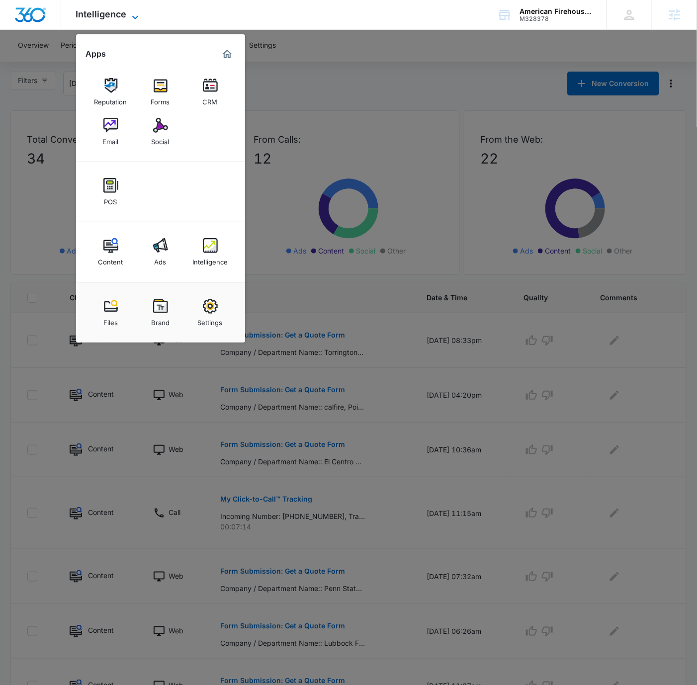
click at [132, 14] on icon at bounding box center [135, 17] width 12 height 12
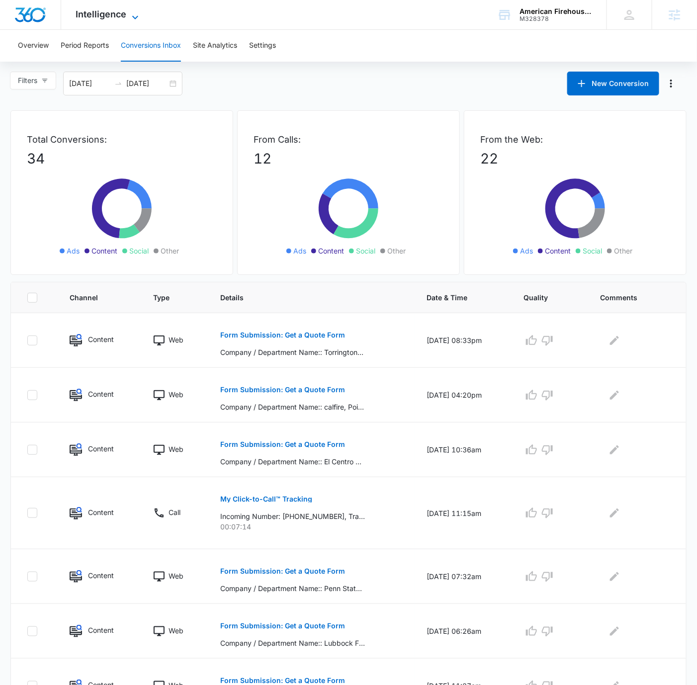
click at [129, 16] on icon at bounding box center [135, 17] width 12 height 12
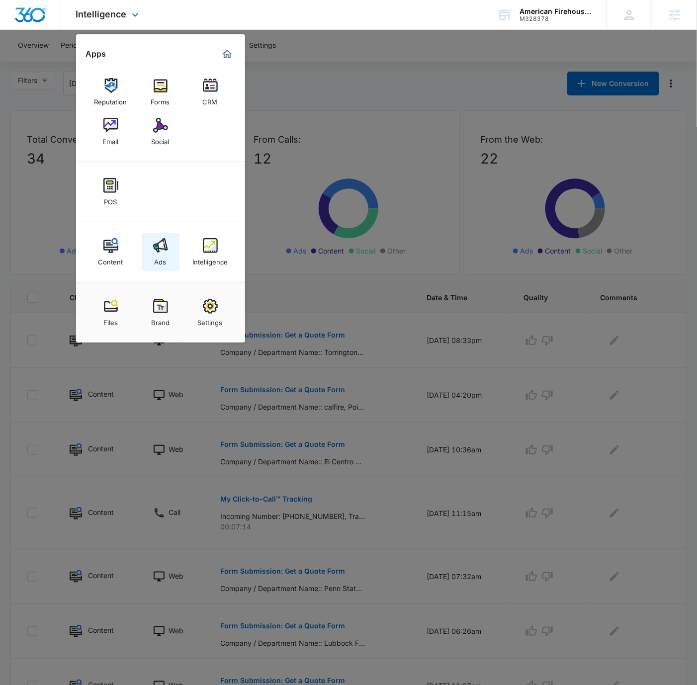
click at [176, 255] on link "Ads" at bounding box center [161, 252] width 38 height 38
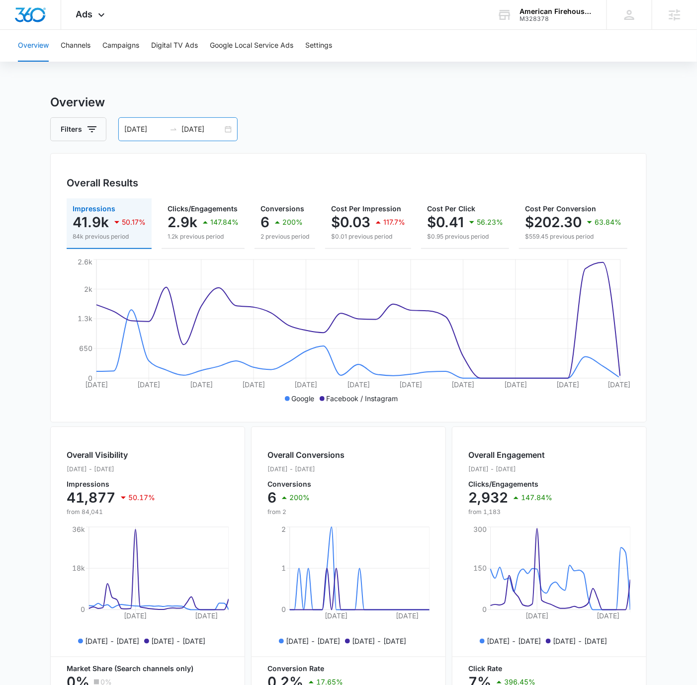
click at [230, 127] on div "09/14/2025 10/14/2025" at bounding box center [177, 129] width 119 height 24
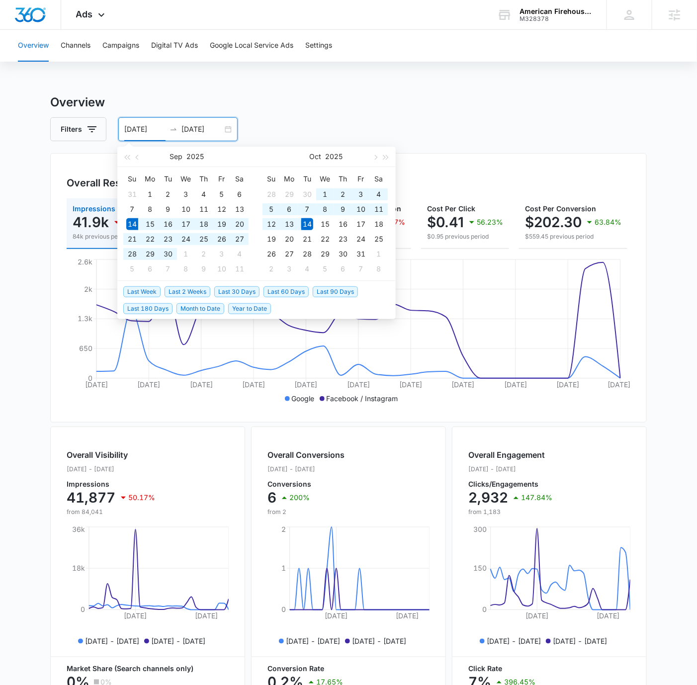
type input "09/14/2025"
drag, startPoint x: 247, startPoint y: 290, endPoint x: 279, endPoint y: 266, distance: 40.6
click at [247, 290] on span "Last 30 Days" at bounding box center [236, 291] width 45 height 11
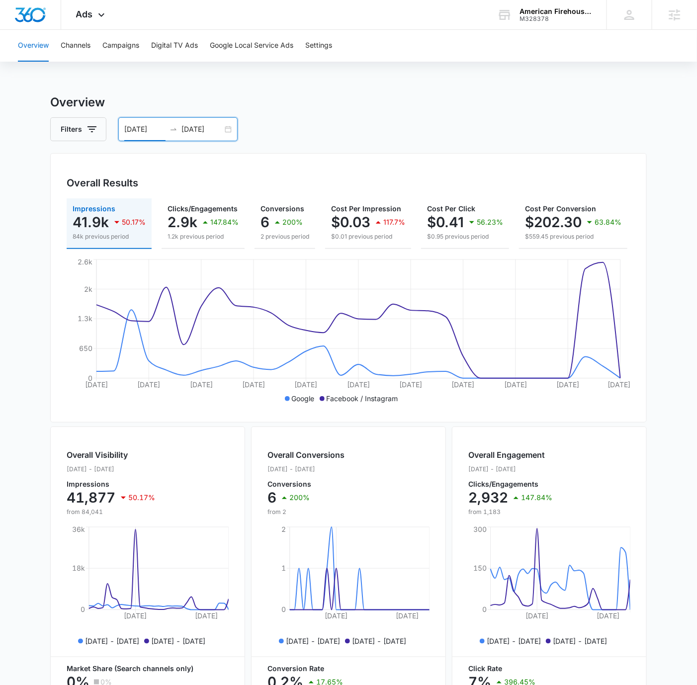
click at [442, 136] on div "Filters 09/14/2025 10/14/2025" at bounding box center [348, 129] width 597 height 24
click at [118, 61] on button "Campaigns" at bounding box center [120, 46] width 37 height 32
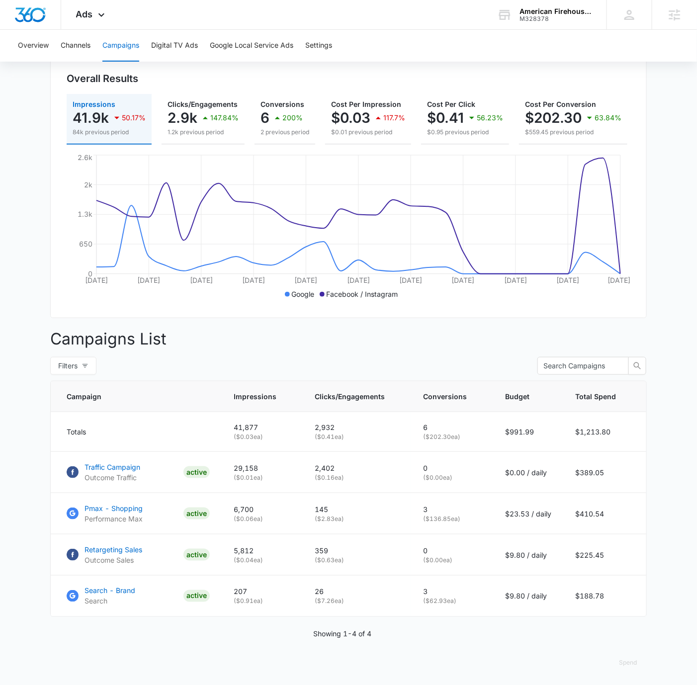
scroll to position [115, 0]
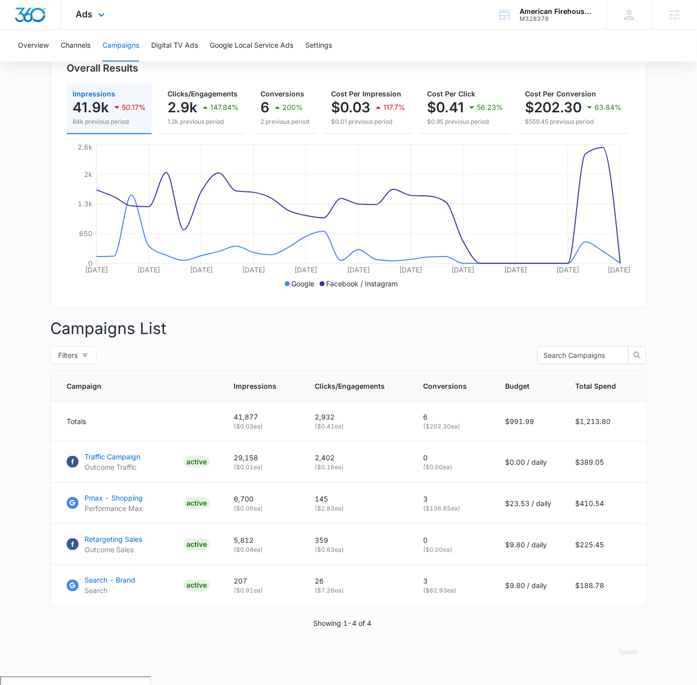
drag, startPoint x: 144, startPoint y: 18, endPoint x: 111, endPoint y: 16, distance: 32.9
click at [134, 17] on div "Ads Apps Reputation Forms CRM Email Social POS Content Ads Intelligence Files B…" at bounding box center [348, 15] width 697 height 30
click at [104, 15] on icon at bounding box center [101, 17] width 12 height 12
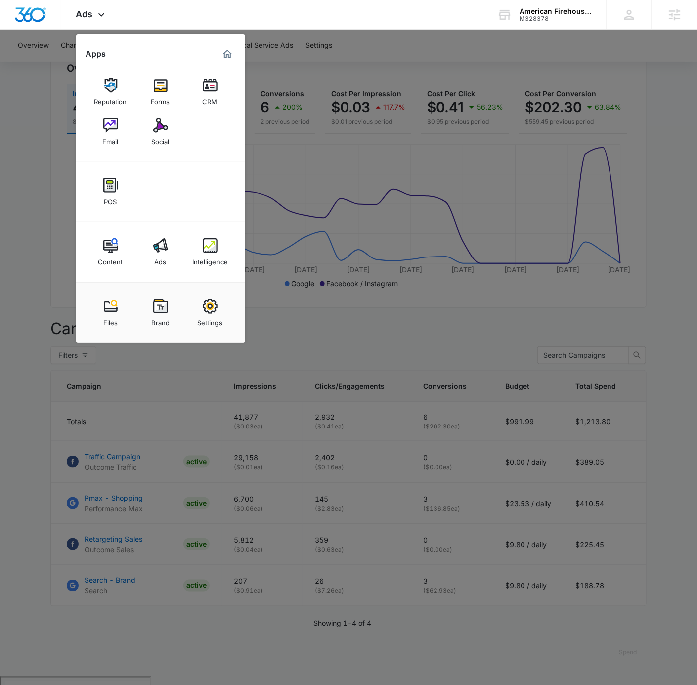
click at [219, 256] on div "Intelligence" at bounding box center [209, 259] width 35 height 13
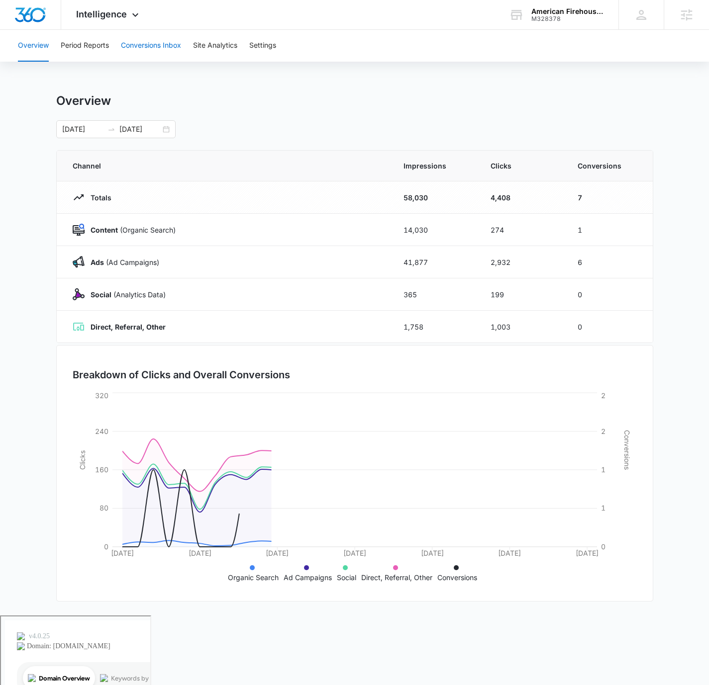
click at [143, 42] on button "Conversions Inbox" at bounding box center [151, 46] width 60 height 32
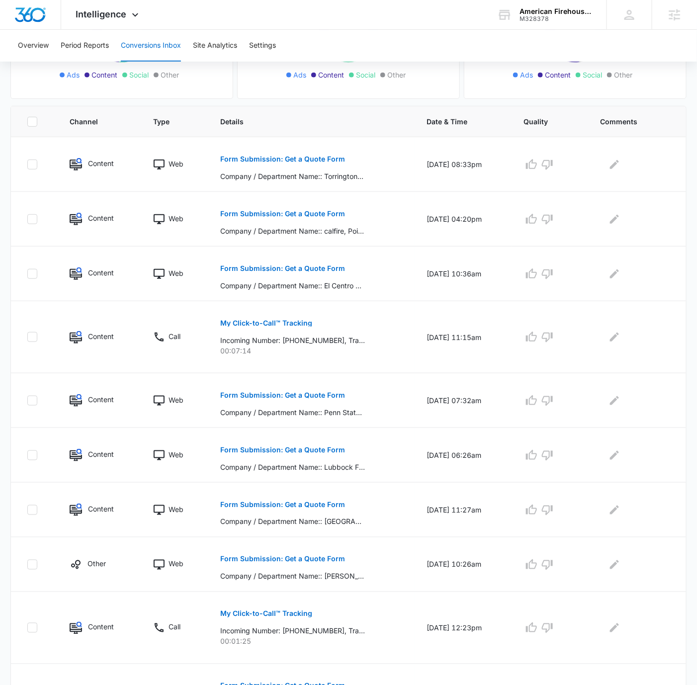
scroll to position [239, 0]
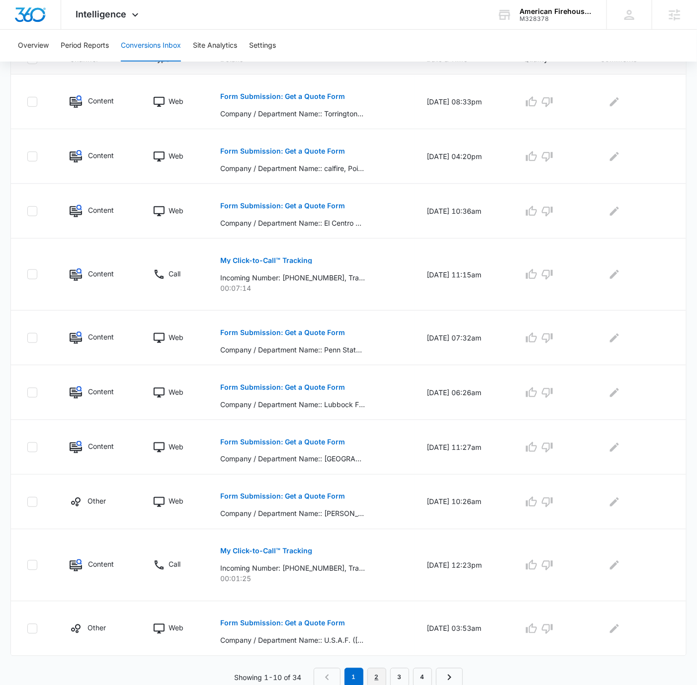
click at [380, 673] on link "2" at bounding box center [377, 677] width 19 height 19
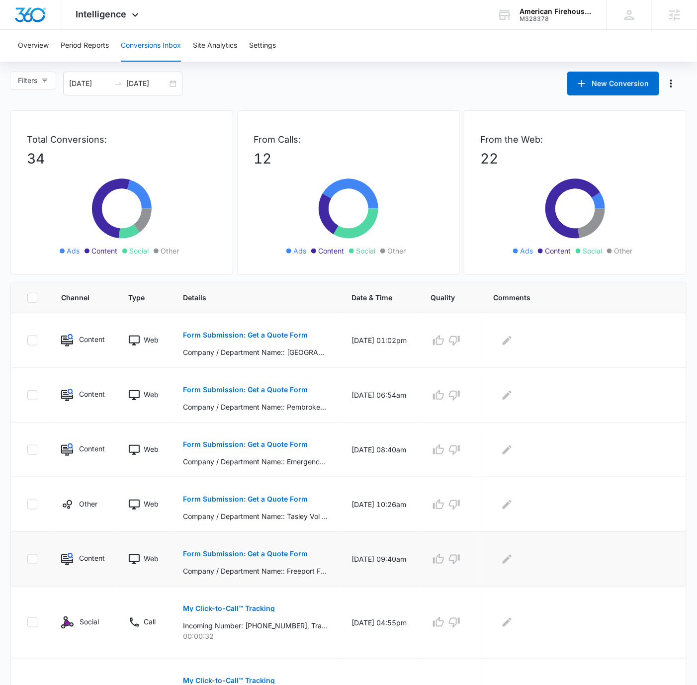
click at [290, 552] on p "Form Submission: Get a Quote Form" at bounding box center [245, 554] width 125 height 7
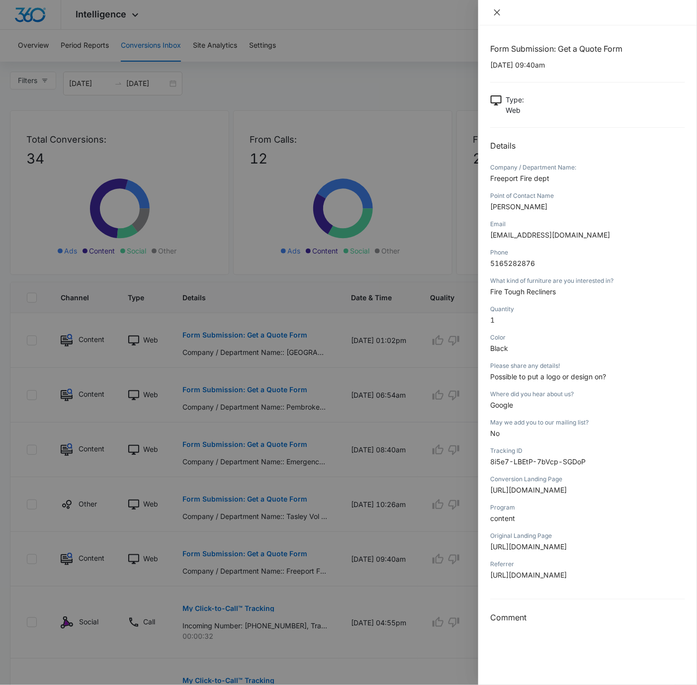
click at [498, 12] on icon "close" at bounding box center [497, 12] width 6 height 6
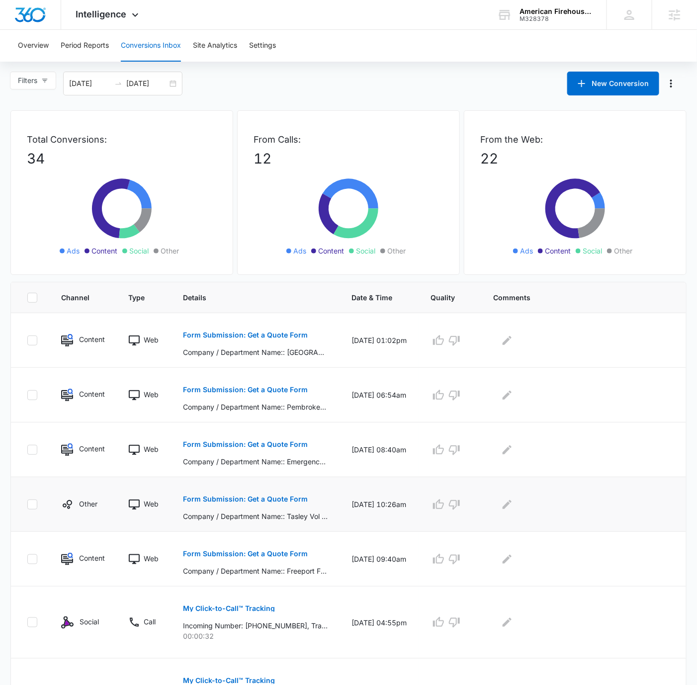
click at [295, 496] on p "Form Submission: Get a Quote Form" at bounding box center [245, 499] width 125 height 7
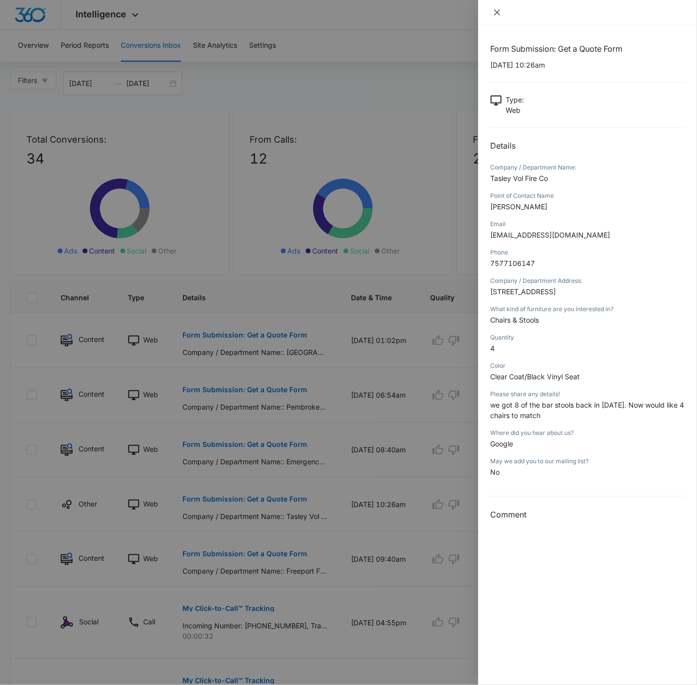
click at [494, 9] on icon "close" at bounding box center [497, 12] width 8 height 8
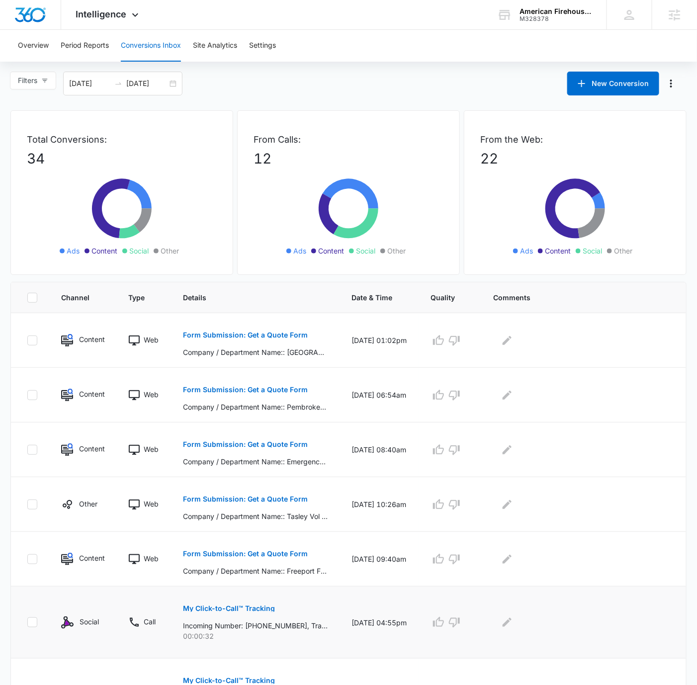
click at [259, 612] on button "My Click-to-Call™ Tracking" at bounding box center [229, 609] width 92 height 24
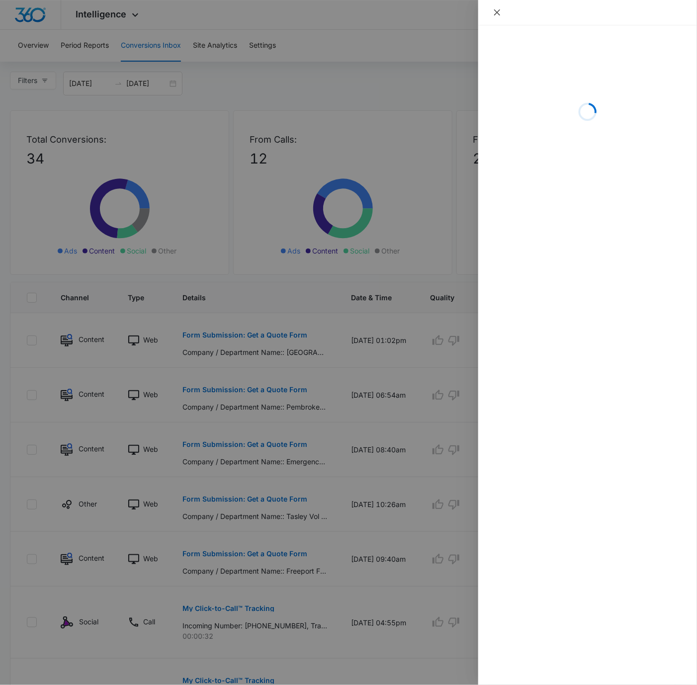
click at [496, 12] on icon "close" at bounding box center [497, 12] width 8 height 8
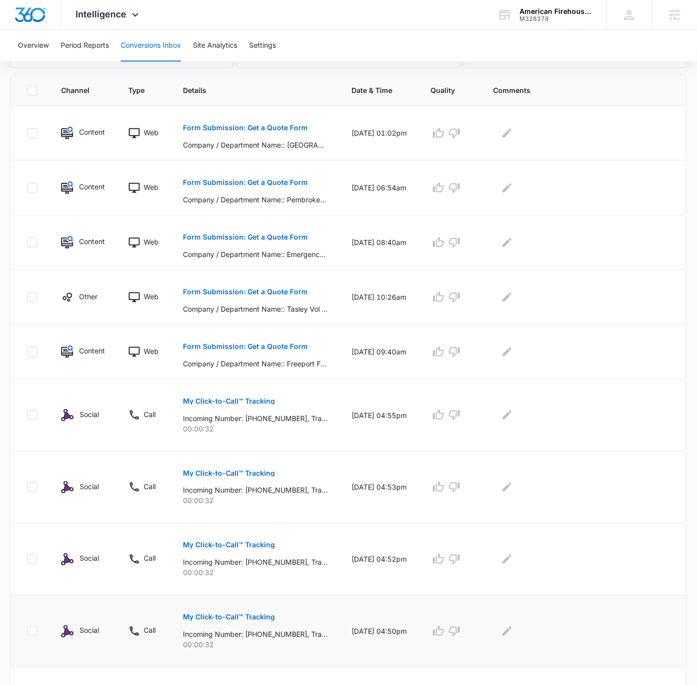
scroll to position [291, 0]
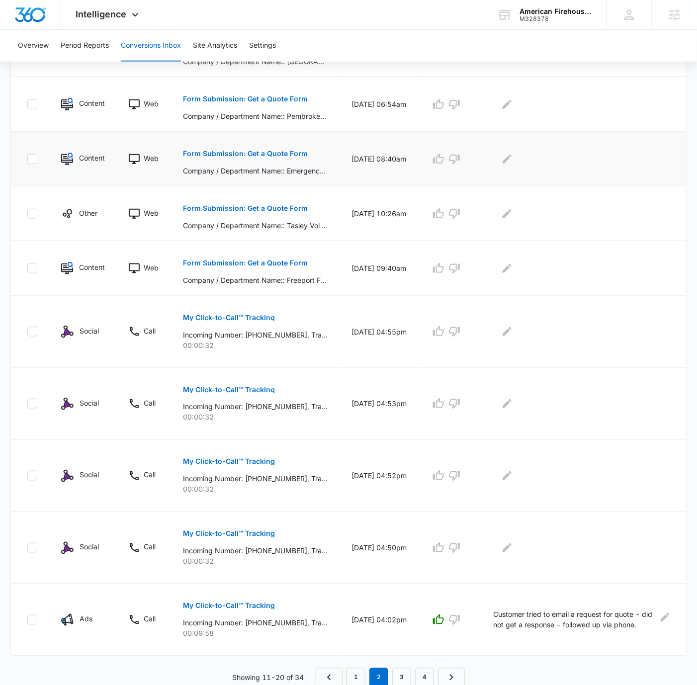
click at [294, 152] on p "Form Submission: Get a Quote Form" at bounding box center [245, 153] width 125 height 7
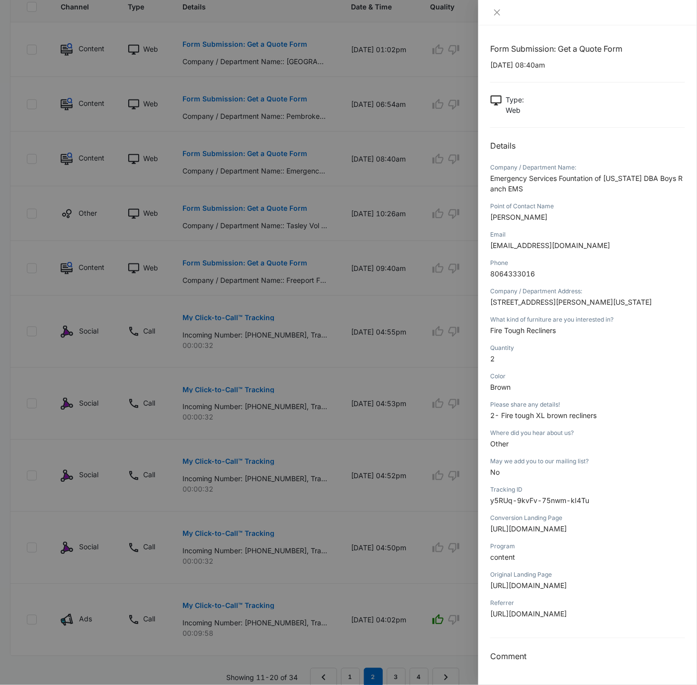
click at [514, 179] on span "Emergency Services Fountation of Texas DBA Boys Ranch EMS" at bounding box center [586, 183] width 192 height 19
copy span "Emergency Services Fountation of Texas DBA Boys Ranch EMS"
click at [497, 9] on icon "close" at bounding box center [497, 12] width 8 height 8
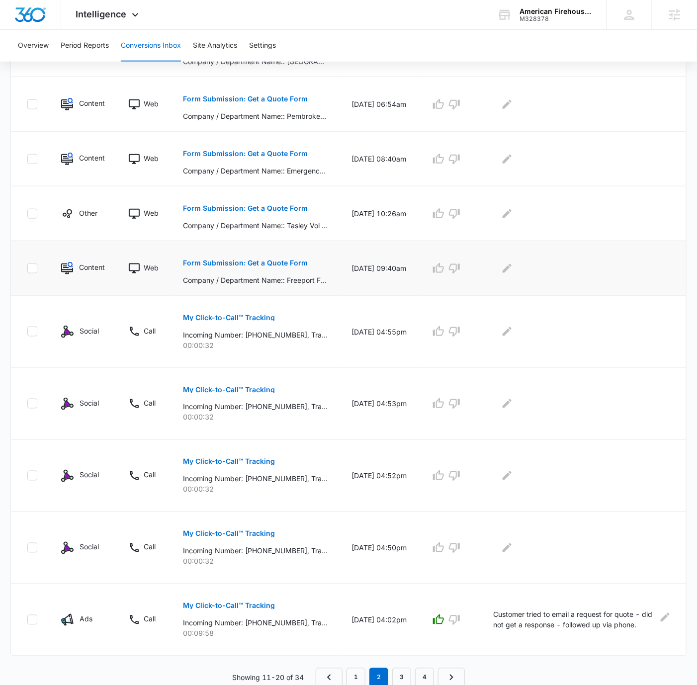
click at [285, 270] on button "Form Submission: Get a Quote Form" at bounding box center [245, 263] width 125 height 24
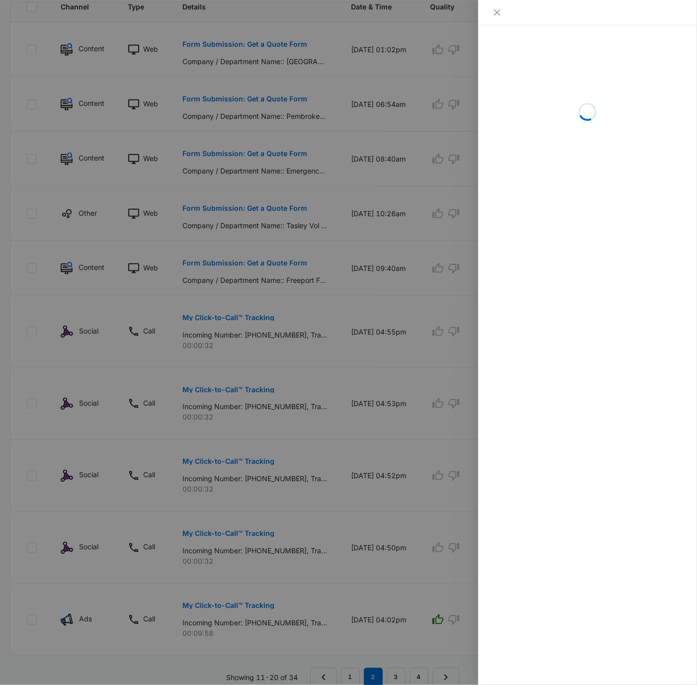
click at [487, 28] on div "Loading" at bounding box center [587, 355] width 219 height 660
click at [491, 12] on button "Close" at bounding box center [497, 12] width 14 height 9
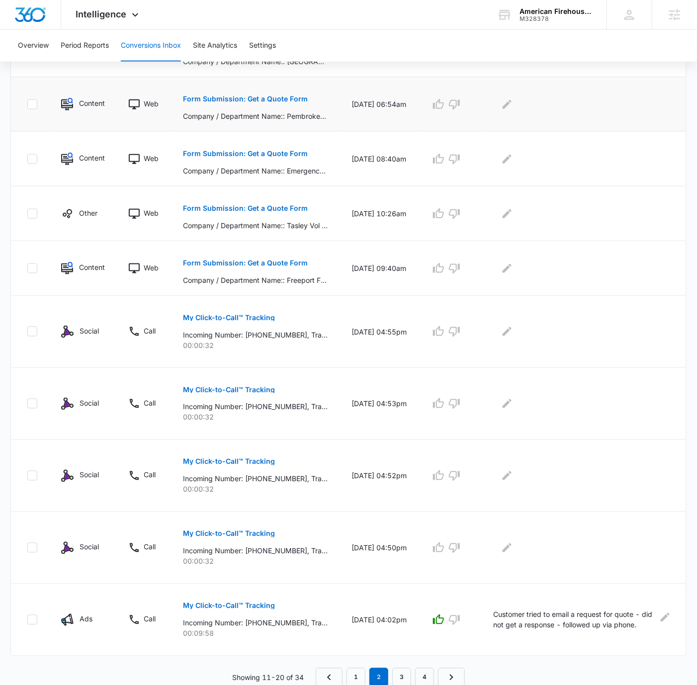
click at [275, 93] on button "Form Submission: Get a Quote Form" at bounding box center [245, 99] width 125 height 24
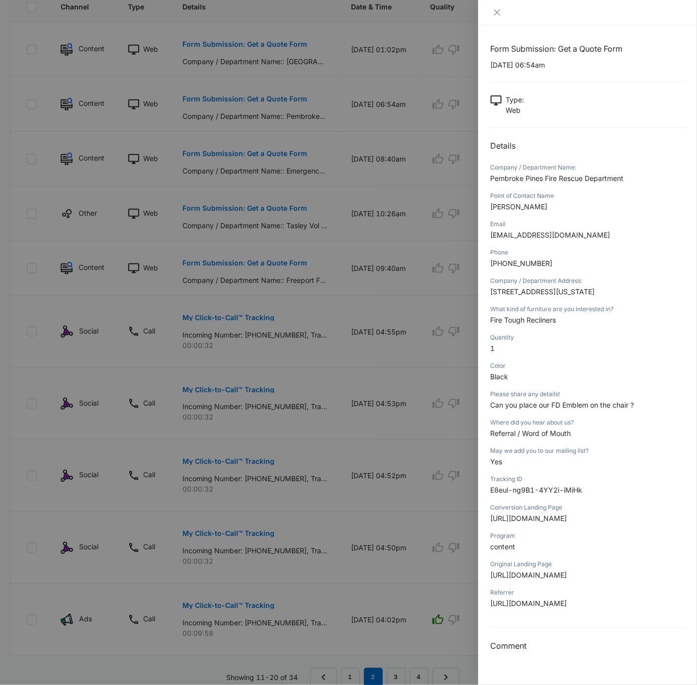
click at [540, 176] on span "Pembroke Pines Fire Rescue Department" at bounding box center [556, 178] width 133 height 8
copy span "Pembroke Pines Fire Rescue Department"
click at [493, 12] on button "Close" at bounding box center [497, 12] width 14 height 9
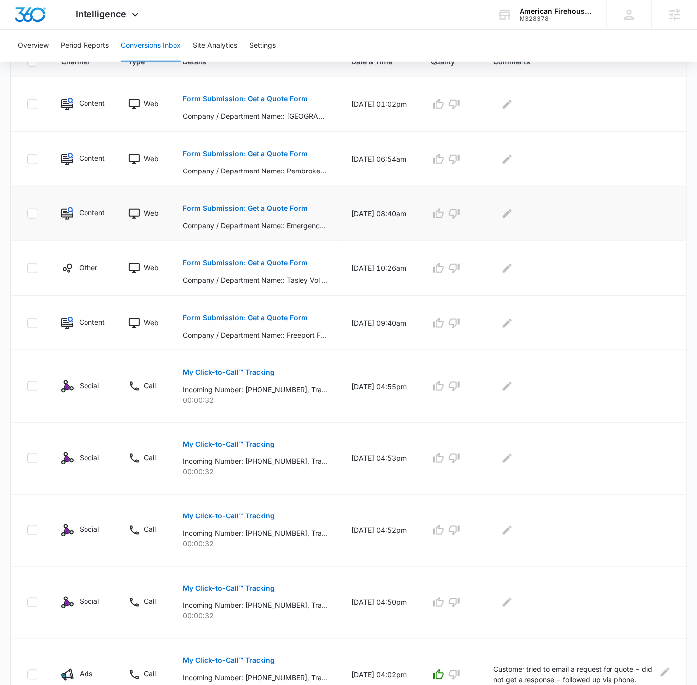
scroll to position [156, 0]
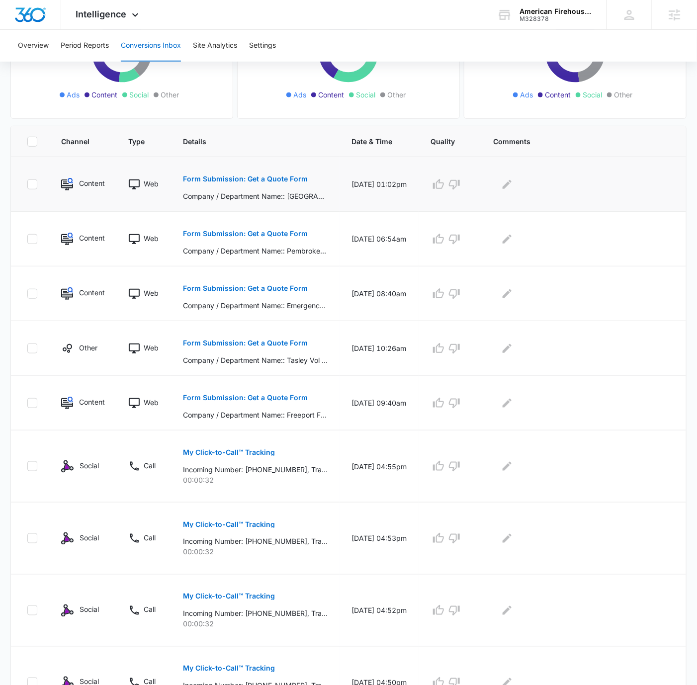
click at [279, 181] on p "Form Submission: Get a Quote Form" at bounding box center [245, 179] width 125 height 7
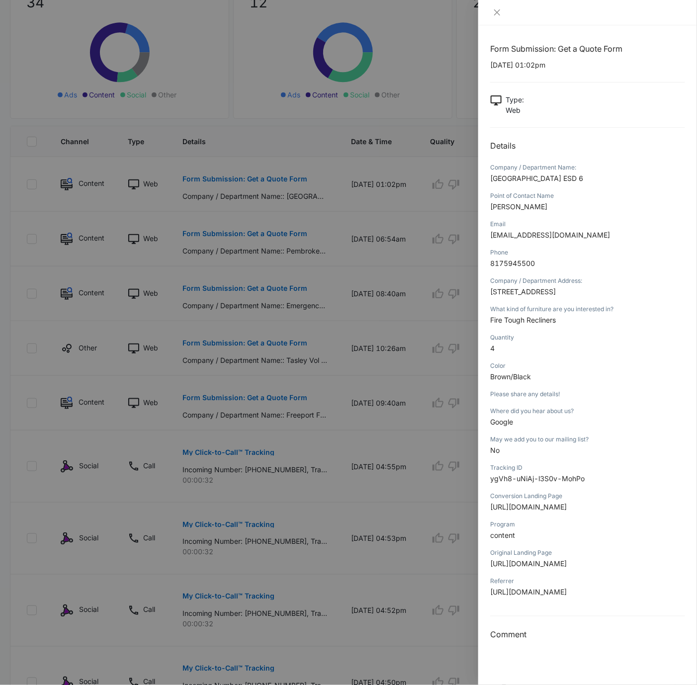
click at [532, 178] on span "Parker County ESD 6" at bounding box center [536, 178] width 93 height 8
copy span "Parker County ESD 6"
click at [496, 4] on div at bounding box center [587, 12] width 219 height 25
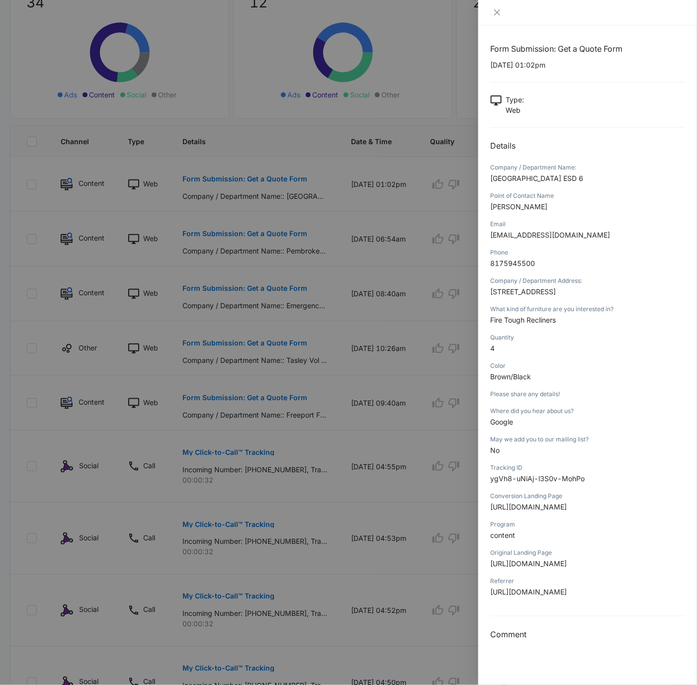
click at [496, 7] on div at bounding box center [587, 12] width 219 height 25
click at [496, 10] on icon "close" at bounding box center [497, 12] width 8 height 8
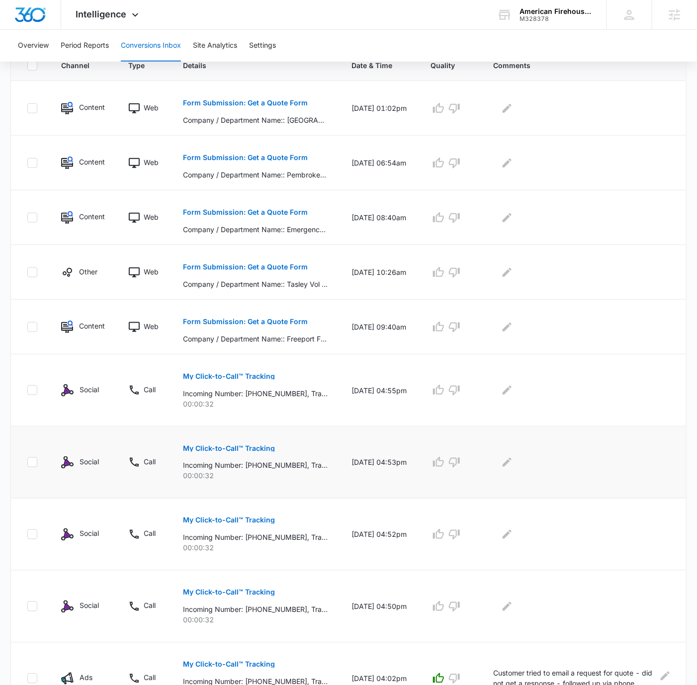
scroll to position [291, 0]
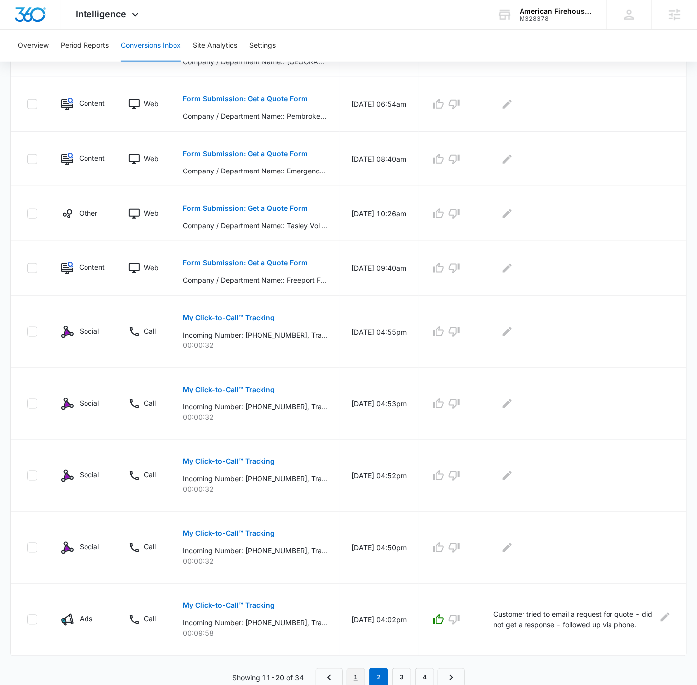
click at [362, 672] on link "1" at bounding box center [356, 677] width 19 height 19
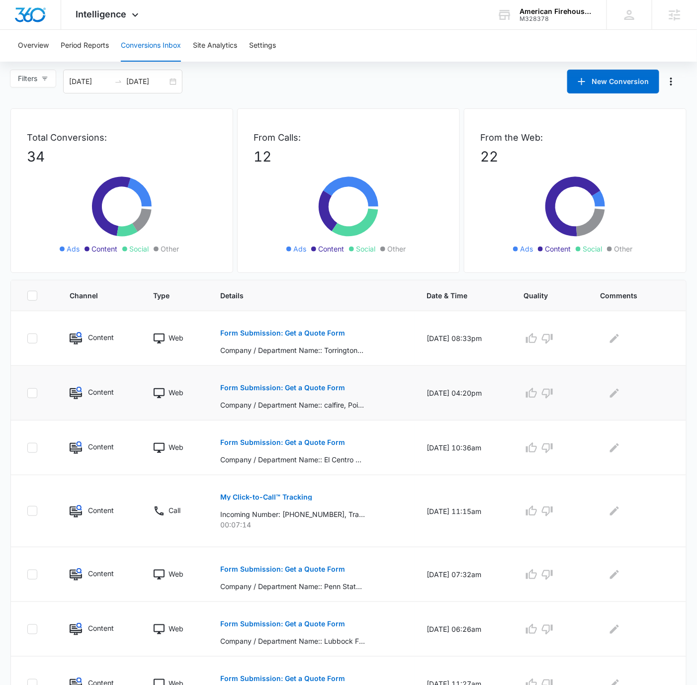
scroll to position [239, 0]
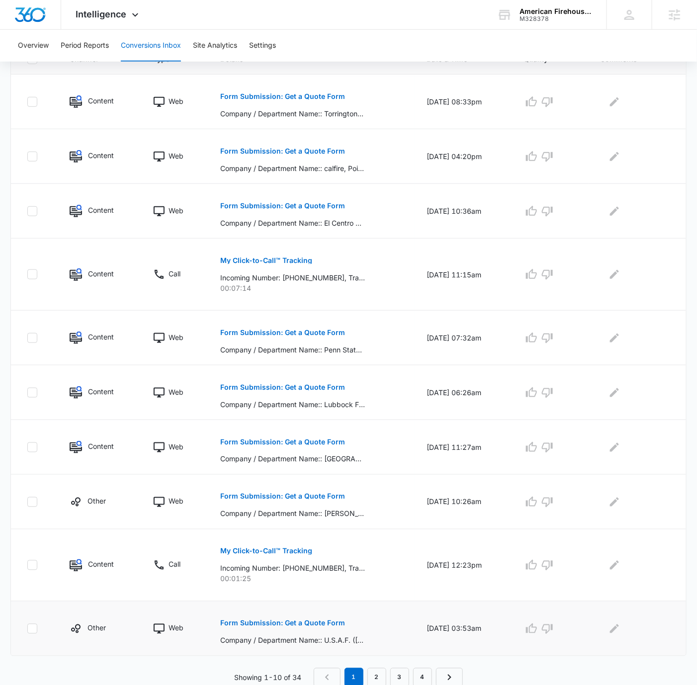
click at [311, 614] on button "Form Submission: Get a Quote Form" at bounding box center [282, 624] width 125 height 24
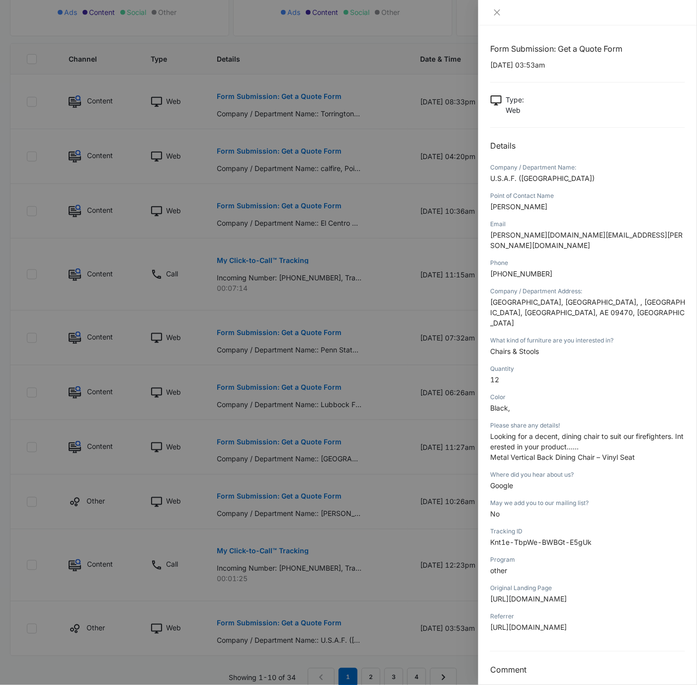
click at [521, 177] on span "U.S.A.F. (Europe)" at bounding box center [542, 178] width 104 height 8
copy span "U.S.A.F. (Europe)"
click at [494, 11] on icon "close" at bounding box center [497, 12] width 8 height 8
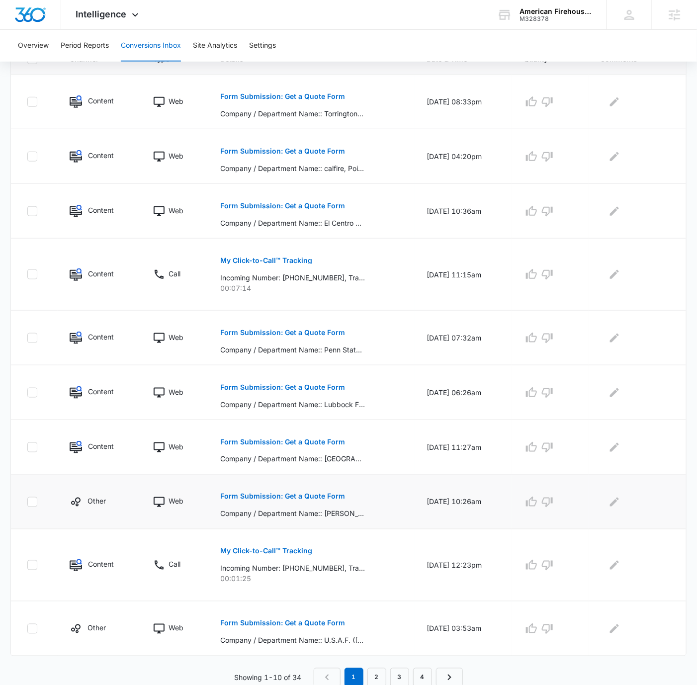
click at [334, 490] on button "Form Submission: Get a Quote Form" at bounding box center [282, 497] width 125 height 24
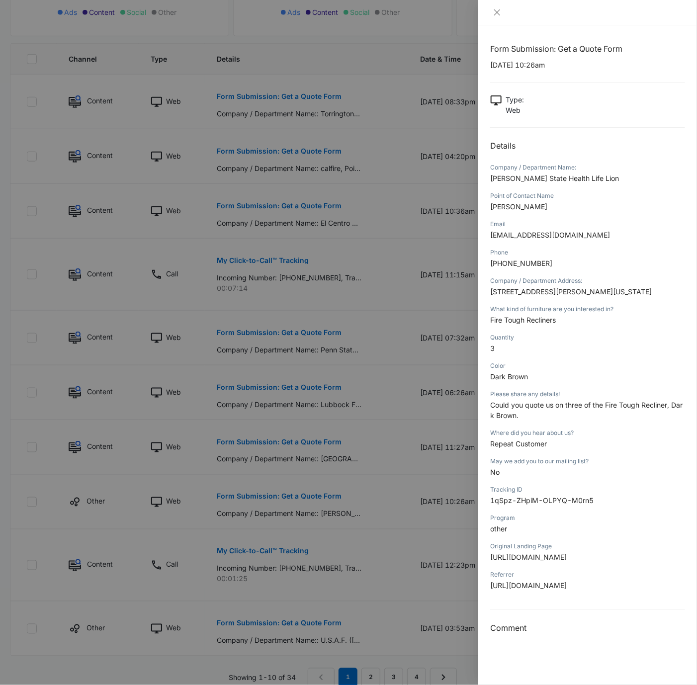
click at [541, 178] on span "Lancaster - Penn State Health Life Lion" at bounding box center [554, 178] width 129 height 8
click at [541, 177] on span "Lancaster - Penn State Health Life Lion" at bounding box center [554, 178] width 129 height 8
copy span "Lancaster - Penn State Health Life Lion"
click at [493, 11] on icon "close" at bounding box center [497, 12] width 8 height 8
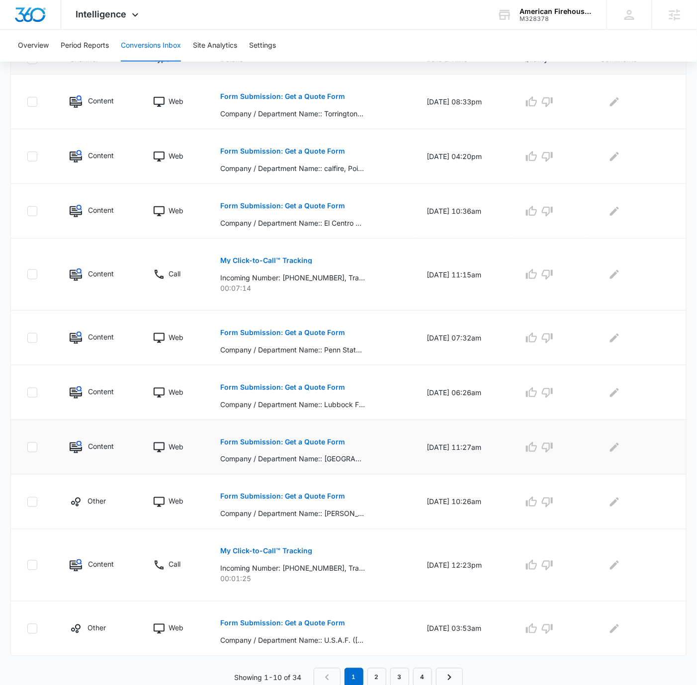
click at [325, 437] on button "Form Submission: Get a Quote Form" at bounding box center [282, 442] width 125 height 24
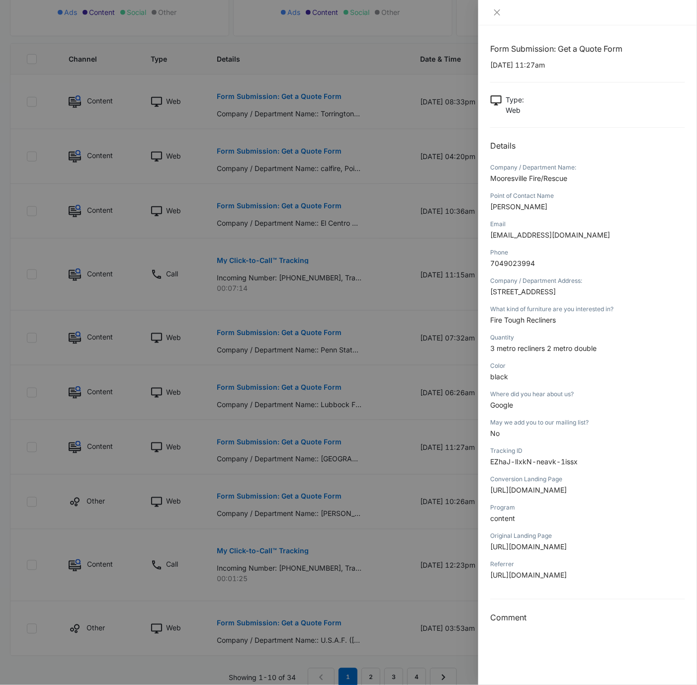
click at [525, 179] on span "Mooresville Fire/Rescue" at bounding box center [528, 178] width 77 height 8
click at [526, 178] on span "Mooresville Fire/Rescue" at bounding box center [528, 178] width 77 height 8
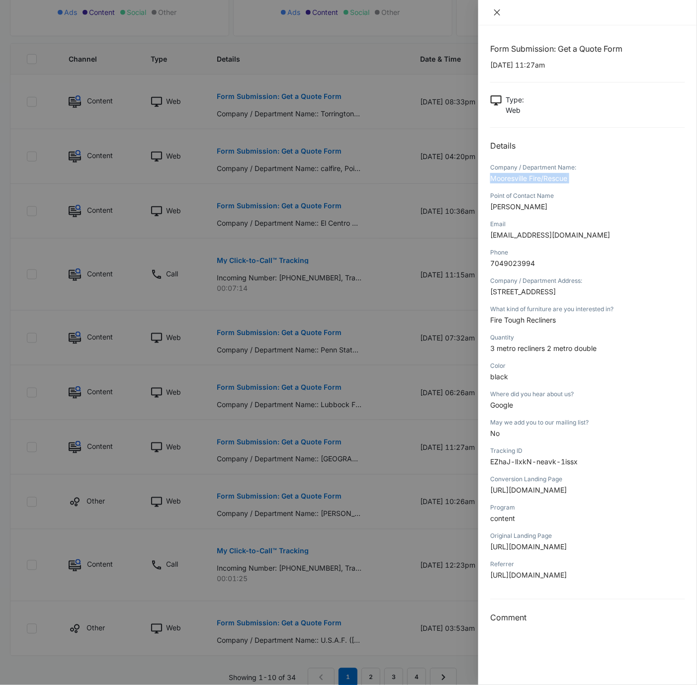
click at [503, 13] on button "Close" at bounding box center [497, 12] width 14 height 9
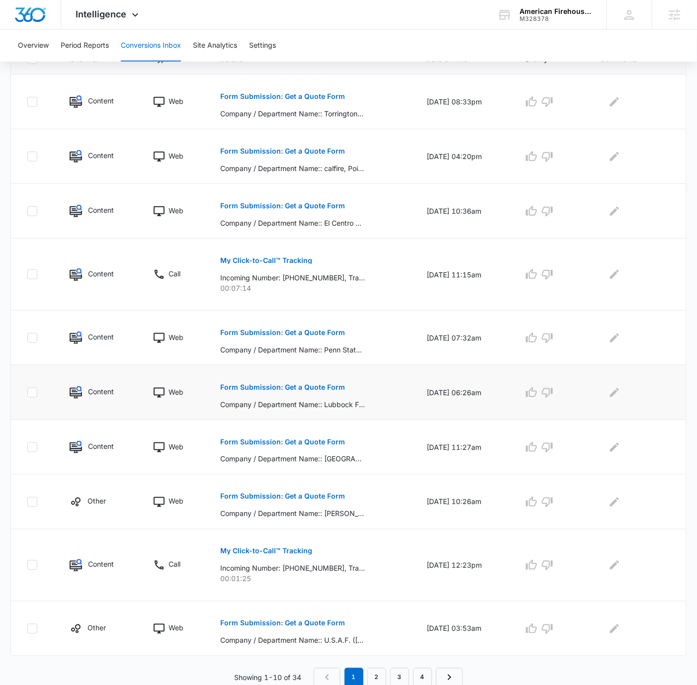
click at [280, 379] on button "Form Submission: Get a Quote Form" at bounding box center [282, 387] width 125 height 24
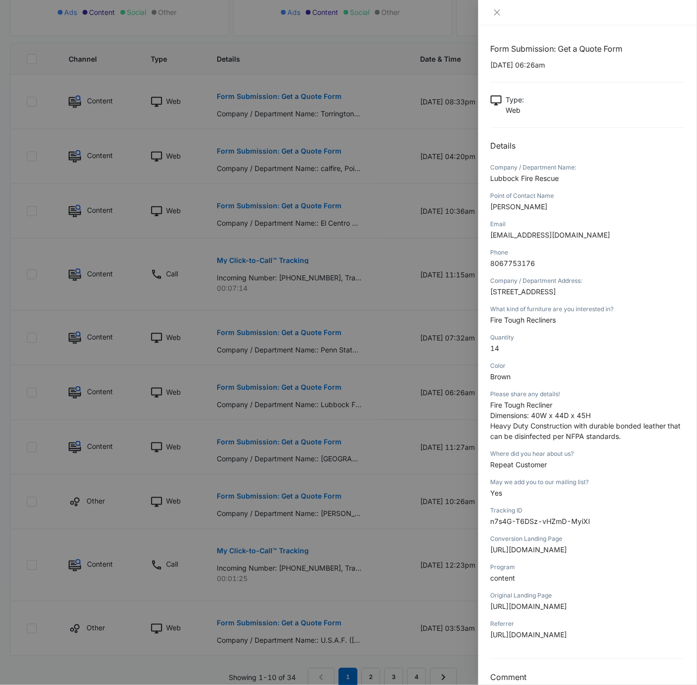
click at [541, 180] on span "Lubbock Fire Rescue" at bounding box center [524, 178] width 69 height 8
copy span "Lubbock Fire Rescue"
click at [499, 10] on icon "close" at bounding box center [497, 12] width 8 height 8
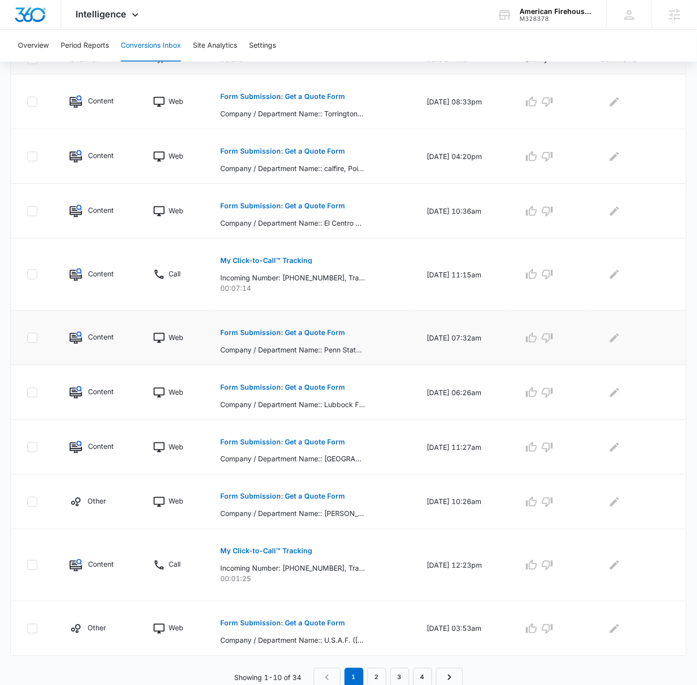
click at [329, 322] on button "Form Submission: Get a Quote Form" at bounding box center [282, 333] width 125 height 24
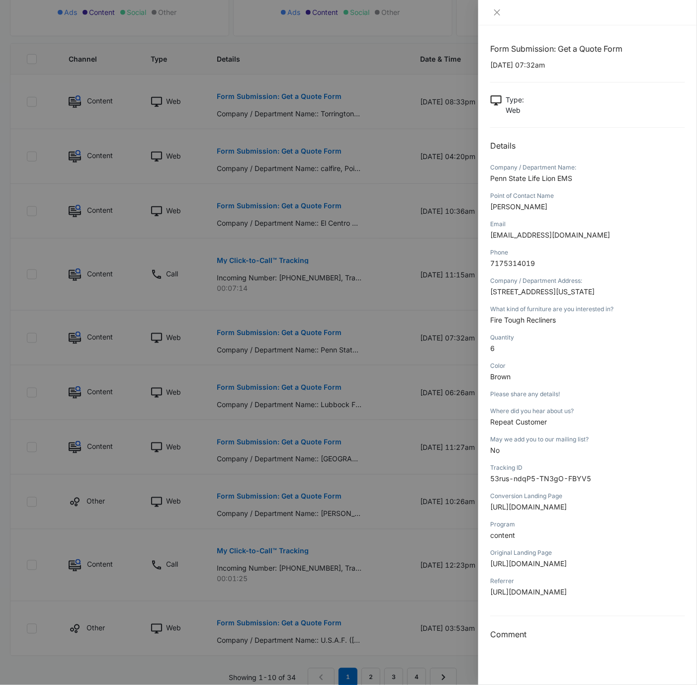
click at [552, 176] on span "Penn State Life Lion EMS" at bounding box center [531, 178] width 82 height 8
copy span "Penn State Life Lion EMS"
click at [504, 13] on div at bounding box center [587, 12] width 195 height 9
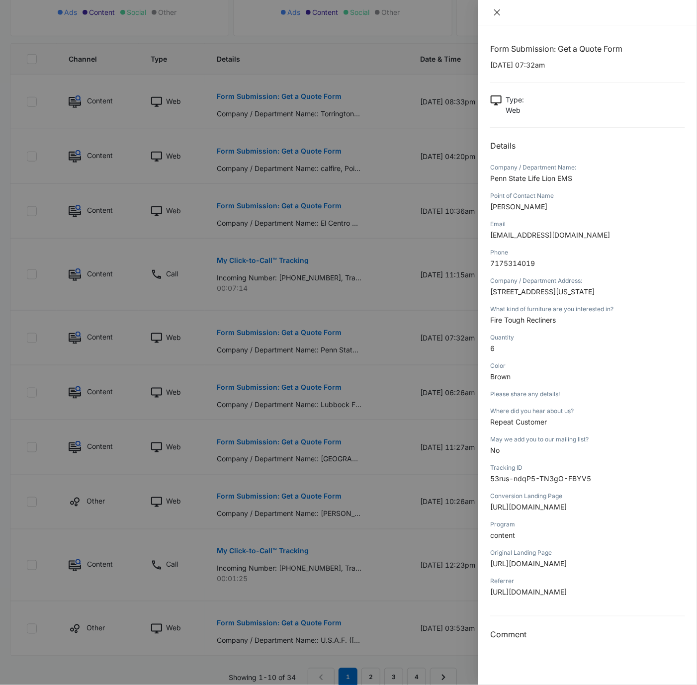
click at [499, 10] on icon "close" at bounding box center [497, 12] width 8 height 8
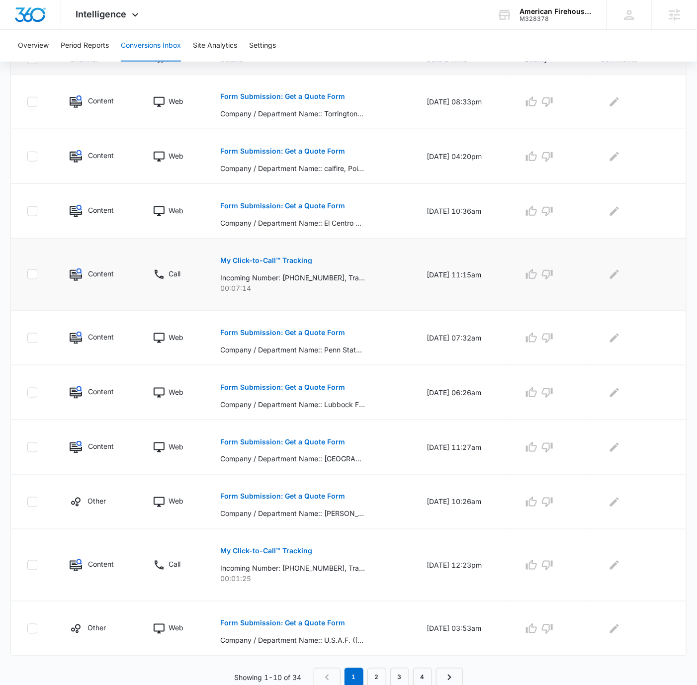
click at [291, 251] on button "My Click-to-Call™ Tracking" at bounding box center [266, 261] width 92 height 24
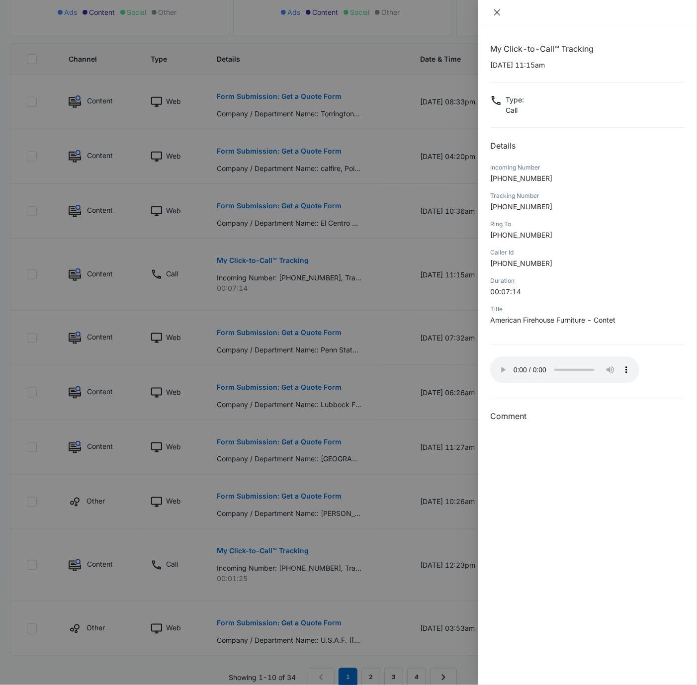
click at [500, 12] on icon "close" at bounding box center [497, 12] width 8 height 8
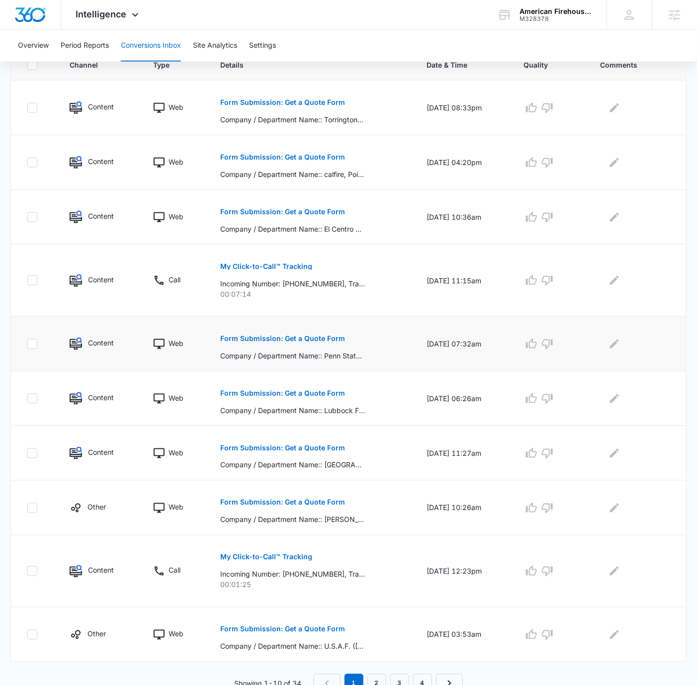
scroll to position [230, 0]
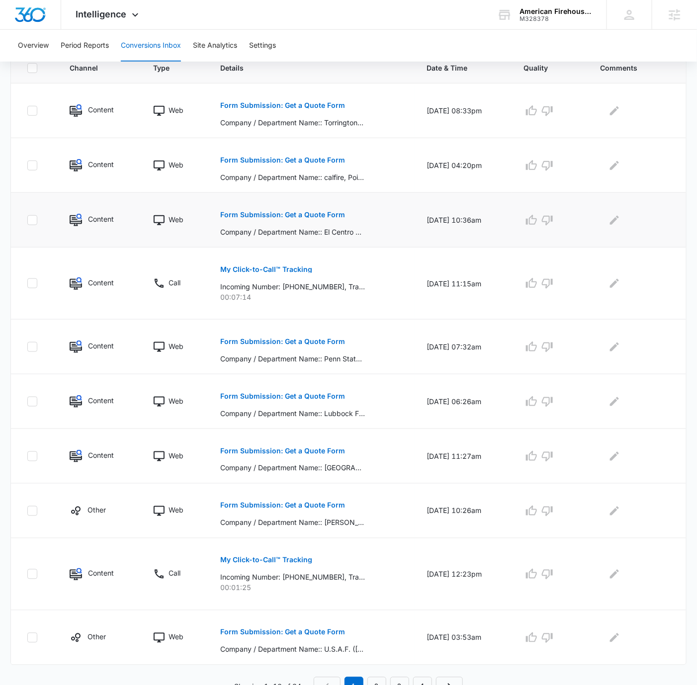
click at [323, 213] on p "Form Submission: Get a Quote Form" at bounding box center [282, 214] width 125 height 7
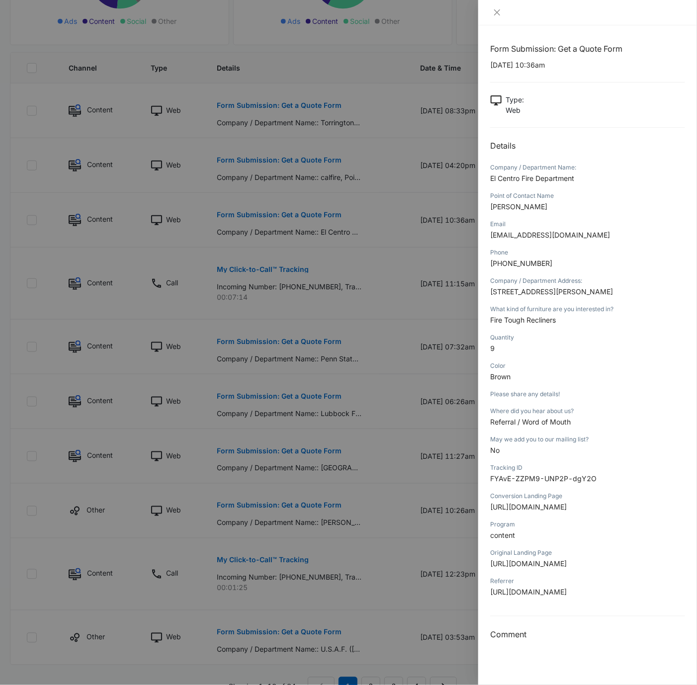
click at [538, 176] on span "El Centro Fire Department" at bounding box center [532, 178] width 84 height 8
copy span "El Centro Fire Department"
click at [498, 8] on button "Close" at bounding box center [497, 12] width 14 height 9
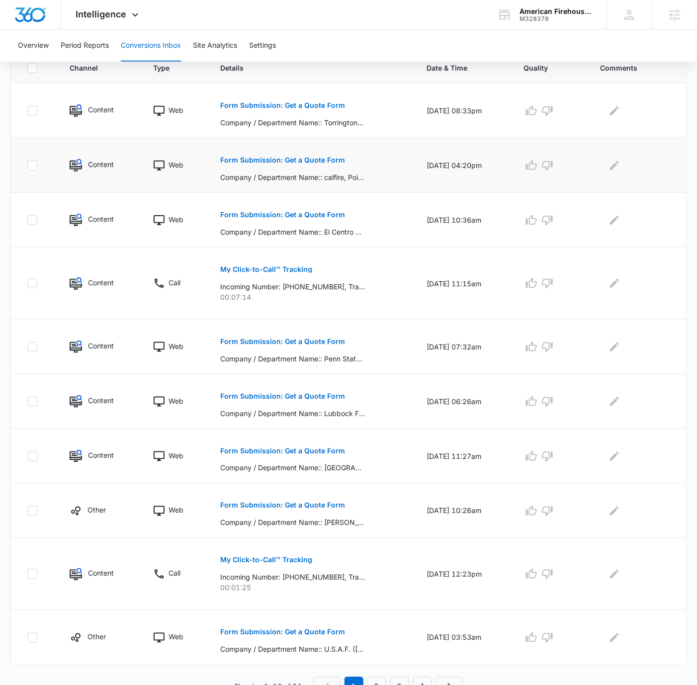
click at [326, 157] on p "Form Submission: Get a Quote Form" at bounding box center [282, 160] width 125 height 7
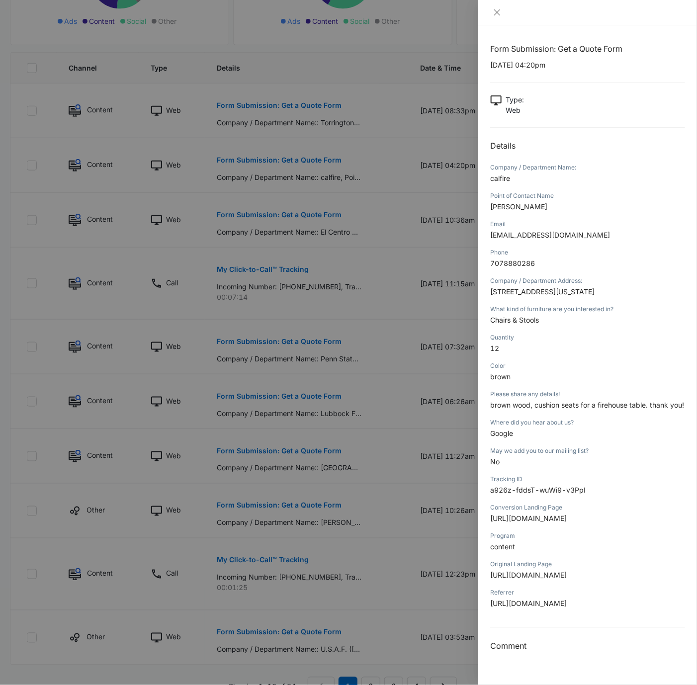
click at [502, 176] on span "calfire" at bounding box center [500, 178] width 20 height 8
copy span "calfire"
click at [497, 8] on icon "close" at bounding box center [497, 12] width 8 height 8
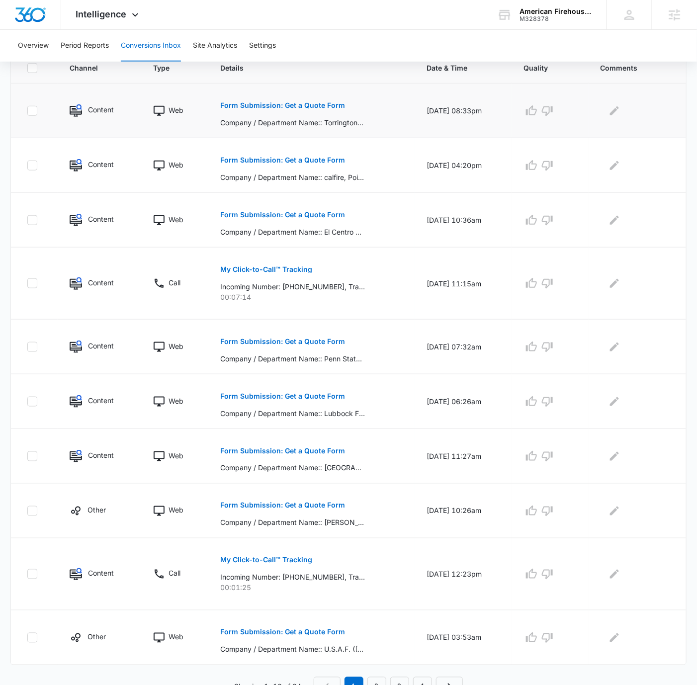
click at [309, 100] on button "Form Submission: Get a Quote Form" at bounding box center [282, 105] width 125 height 24
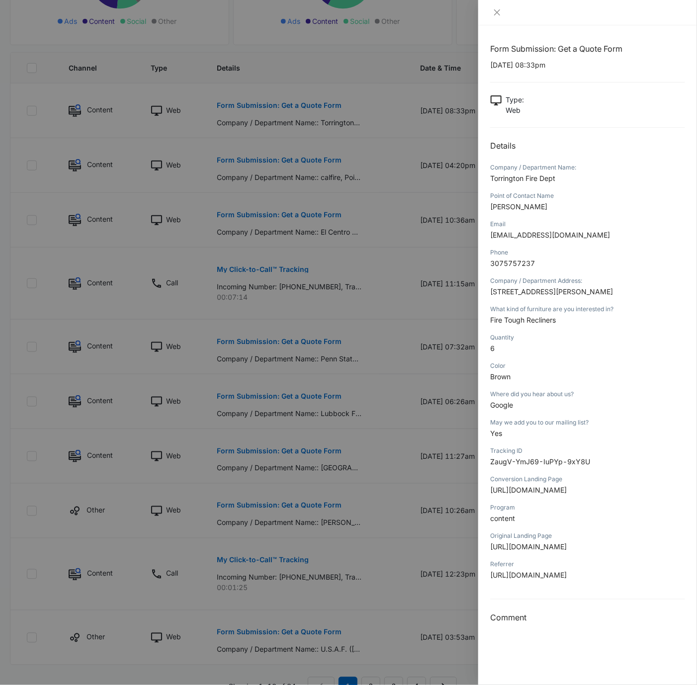
click at [526, 176] on span "Torrington Fire Dept" at bounding box center [522, 178] width 65 height 8
copy span "Torrington Fire Dept"
click at [491, 2] on div at bounding box center [587, 12] width 219 height 25
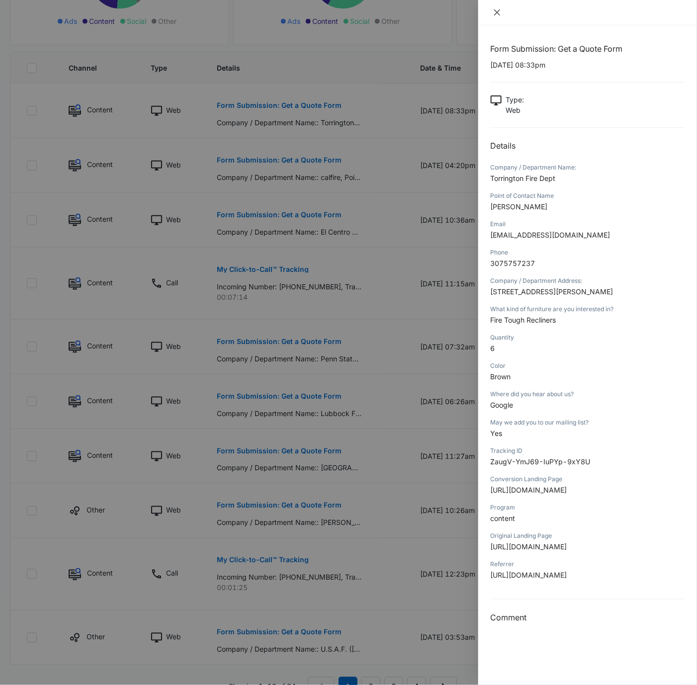
click at [497, 8] on icon "close" at bounding box center [497, 12] width 8 height 8
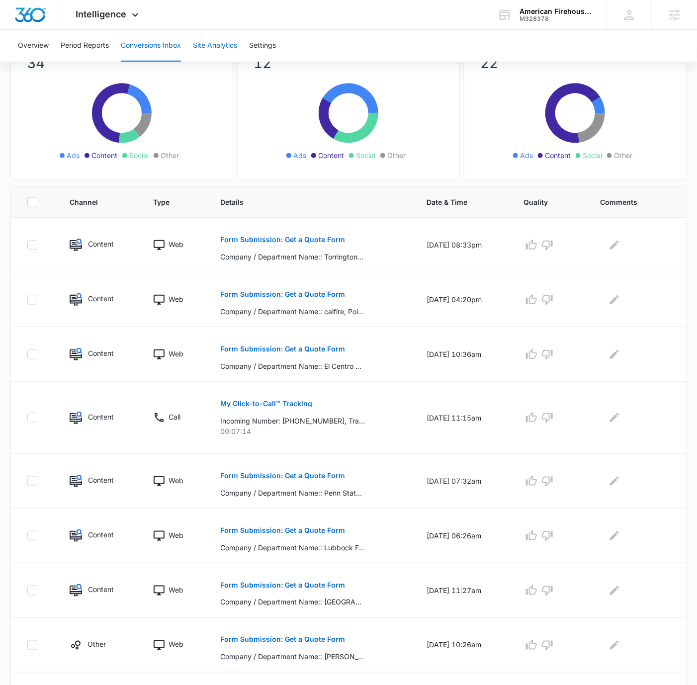
scroll to position [0, 0]
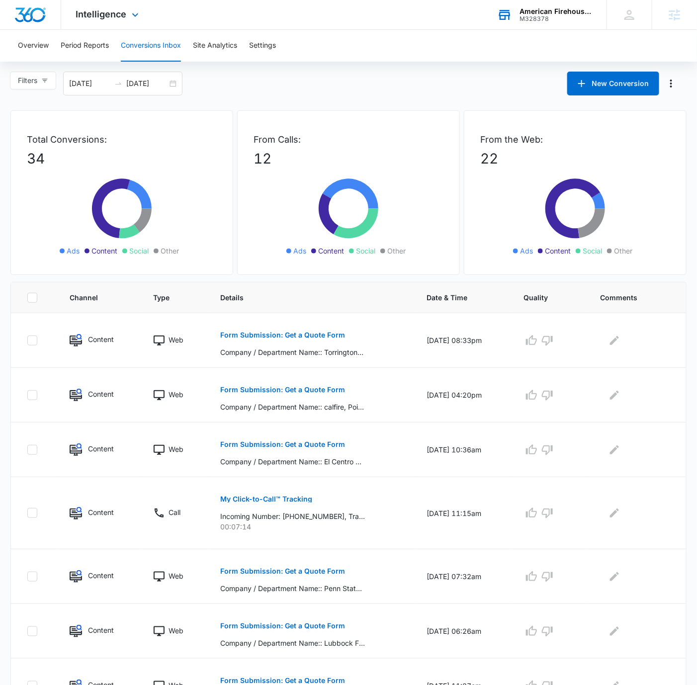
click at [549, 19] on div "M328378" at bounding box center [556, 18] width 73 height 7
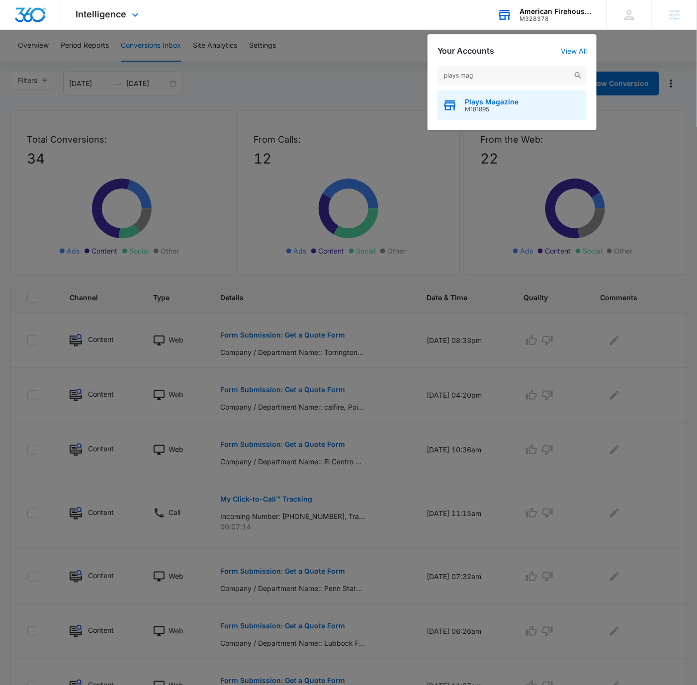
type input "plays mag"
click at [523, 102] on div "Plays Magazine M181895" at bounding box center [512, 106] width 149 height 30
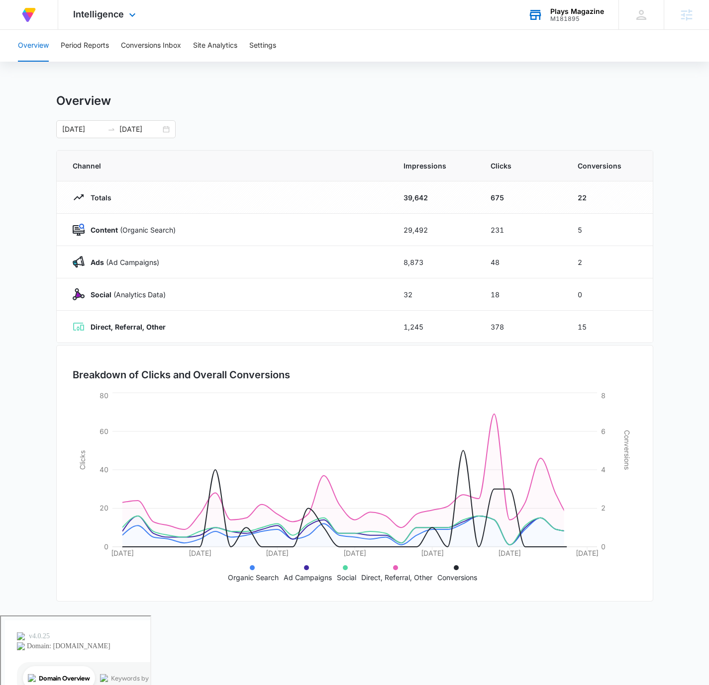
click at [504, 97] on div "Overview" at bounding box center [354, 100] width 597 height 15
click at [121, 15] on span "Intelligence" at bounding box center [98, 14] width 51 height 10
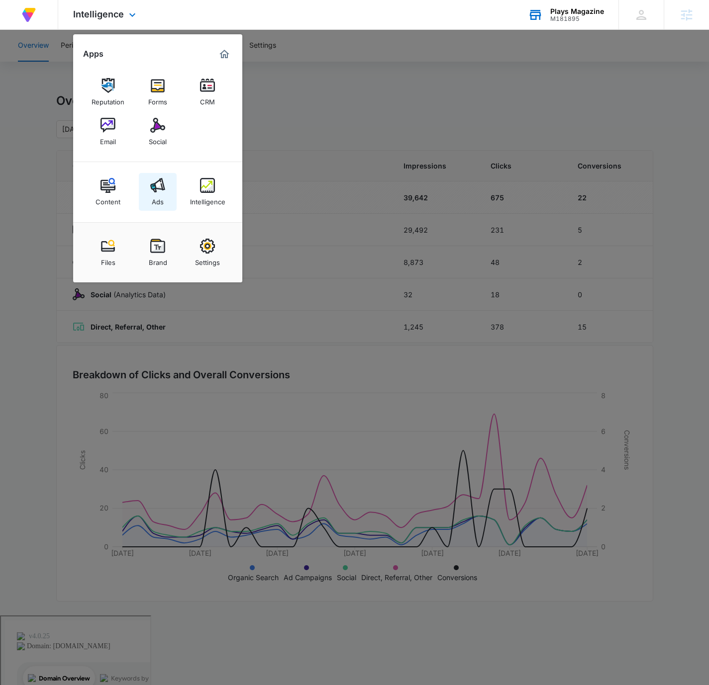
click at [158, 202] on div "Ads" at bounding box center [158, 199] width 12 height 13
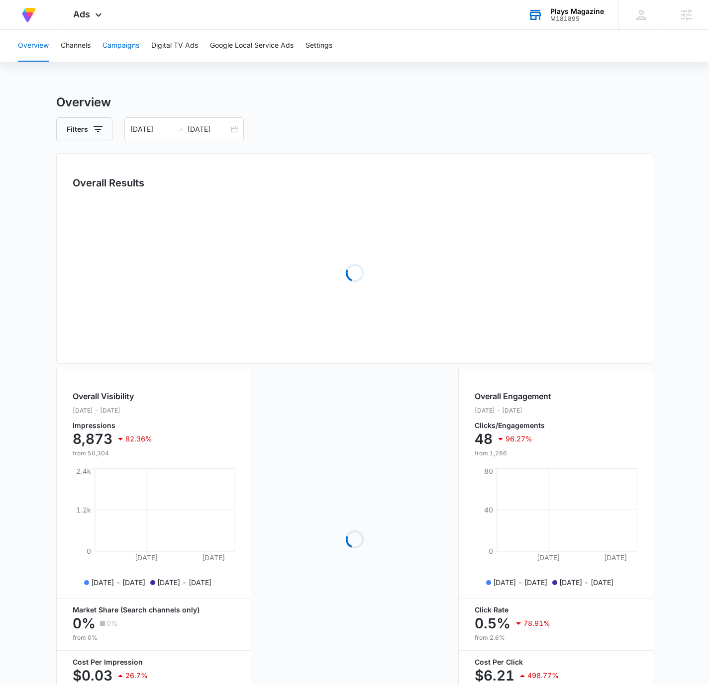
click at [117, 45] on button "Campaigns" at bounding box center [120, 46] width 37 height 32
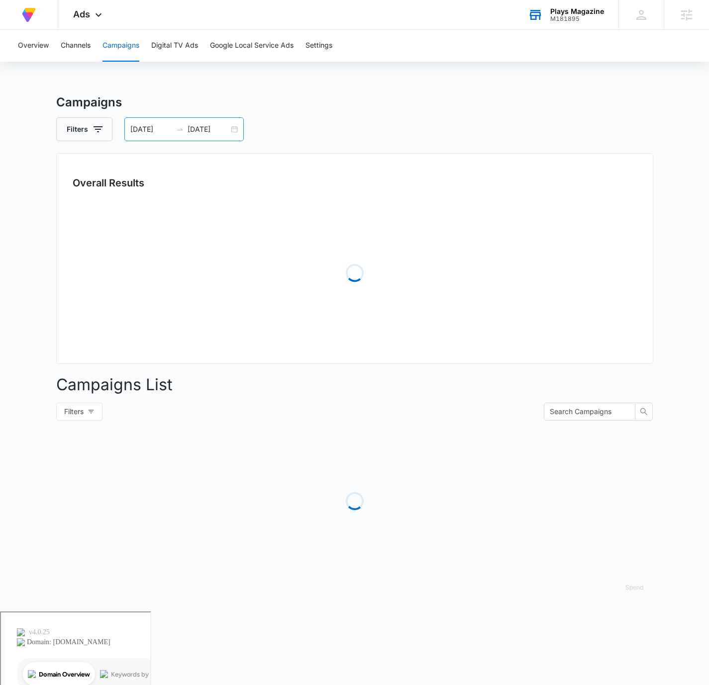
click at [239, 130] on div "07/01/2025 07/31/2025" at bounding box center [183, 129] width 119 height 24
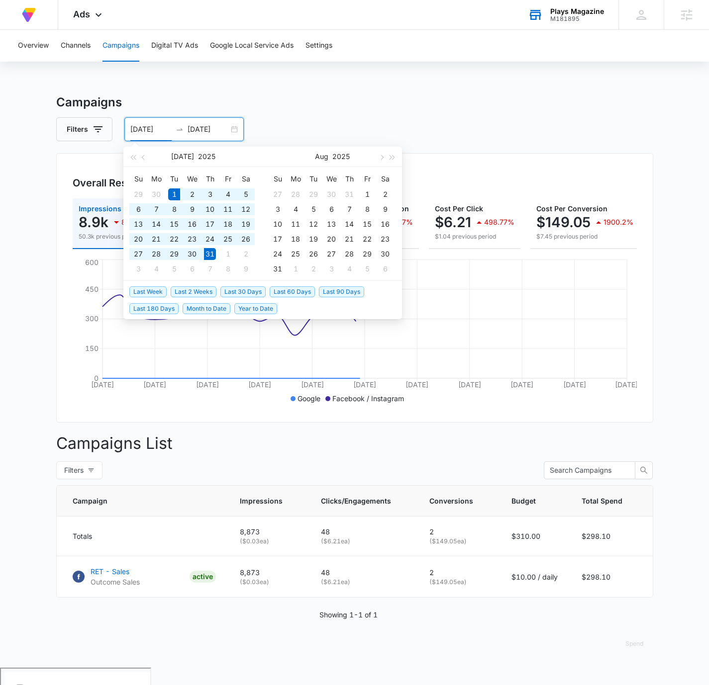
click at [239, 287] on span "Last 30 Days" at bounding box center [242, 291] width 45 height 11
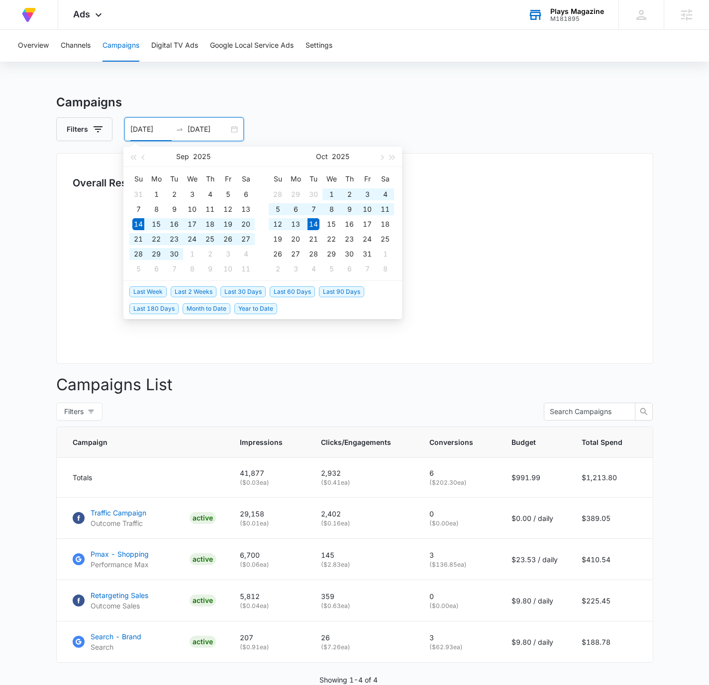
type input "09/14/2025"
type input "10/14/2025"
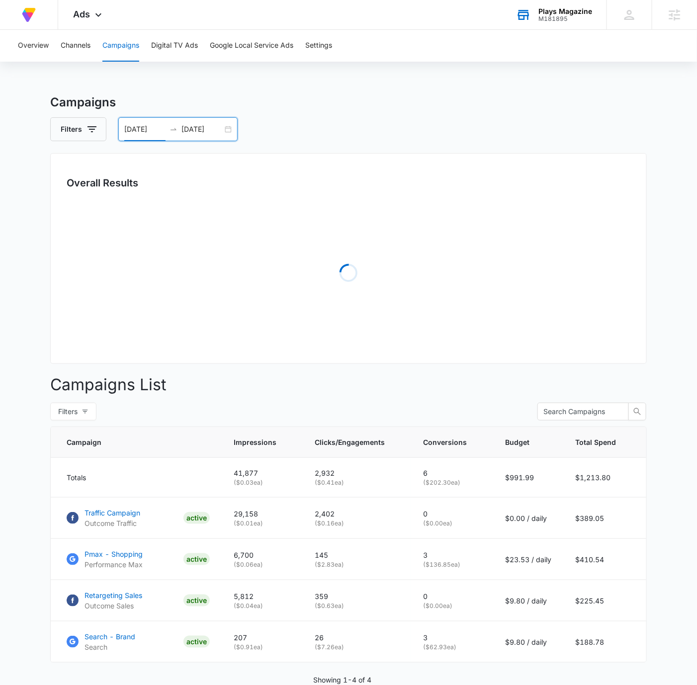
click at [423, 112] on div "Campaigns Filters 09/14/2025 10/14/2025 Overall Results Loading Campaigns List …" at bounding box center [348, 413] width 597 height 640
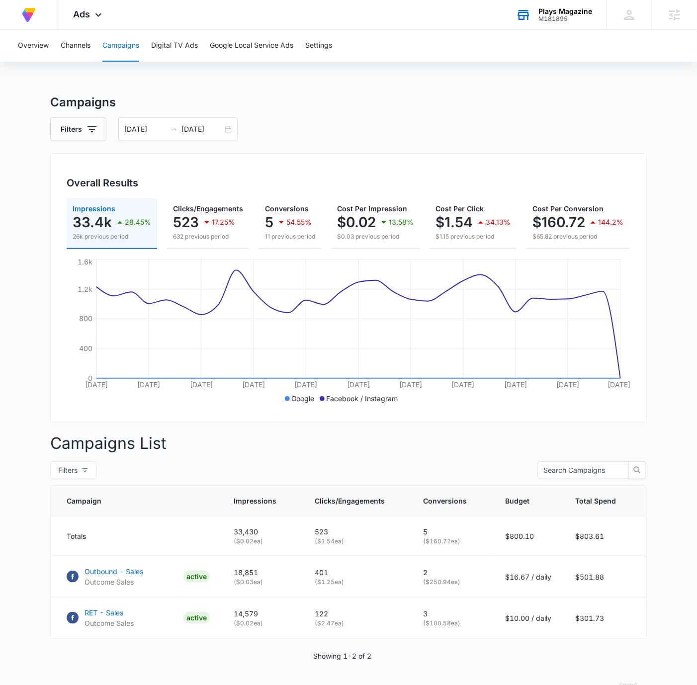
click at [615, 122] on div "Filters 09/14/2025 10/14/2025" at bounding box center [348, 129] width 597 height 24
click at [624, 115] on div "Campaigns Filters 09/14/2025 10/14/2025 Overall Results Impressions 33.4k 28.45…" at bounding box center [348, 401] width 597 height 616
click at [434, 89] on div "Overview Channels Campaigns Digital TV Ads Google Local Service Ads Settings Ca…" at bounding box center [348, 369] width 697 height 679
click at [370, 13] on div "At Volusion, we work hard to foster a great work environment where everyone fee…" at bounding box center [348, 15] width 697 height 30
click at [574, 21] on div "Plays Magazine M181895 Your Accounts View All" at bounding box center [553, 14] width 105 height 29
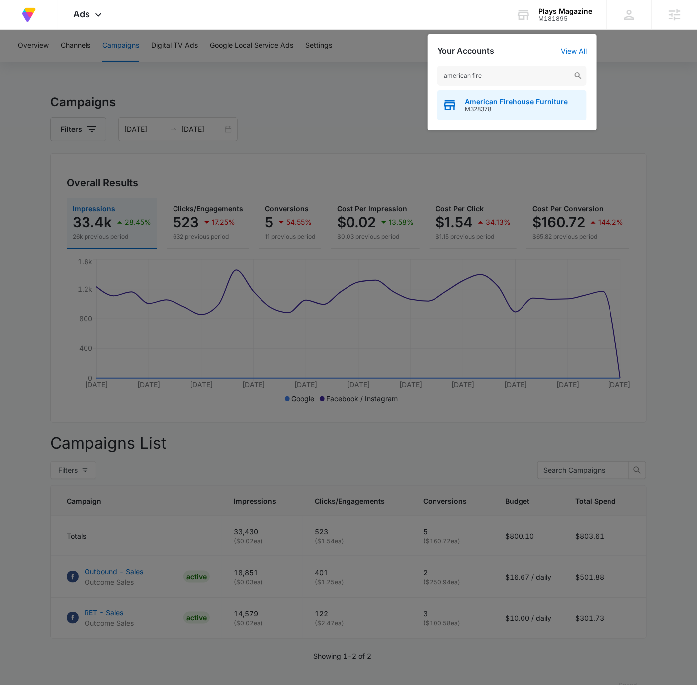
type input "american fire"
click at [535, 103] on span "American Firehouse Furniture" at bounding box center [516, 102] width 103 height 8
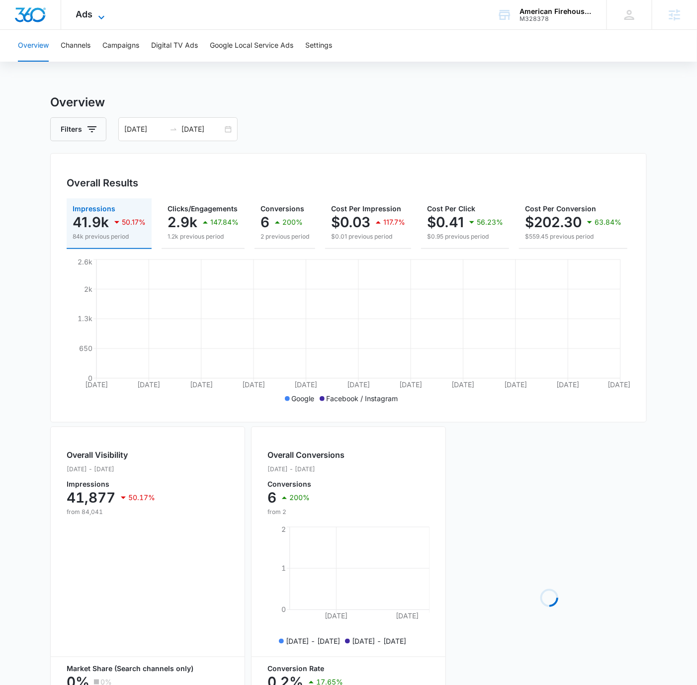
click at [87, 10] on span "Ads" at bounding box center [84, 14] width 17 height 10
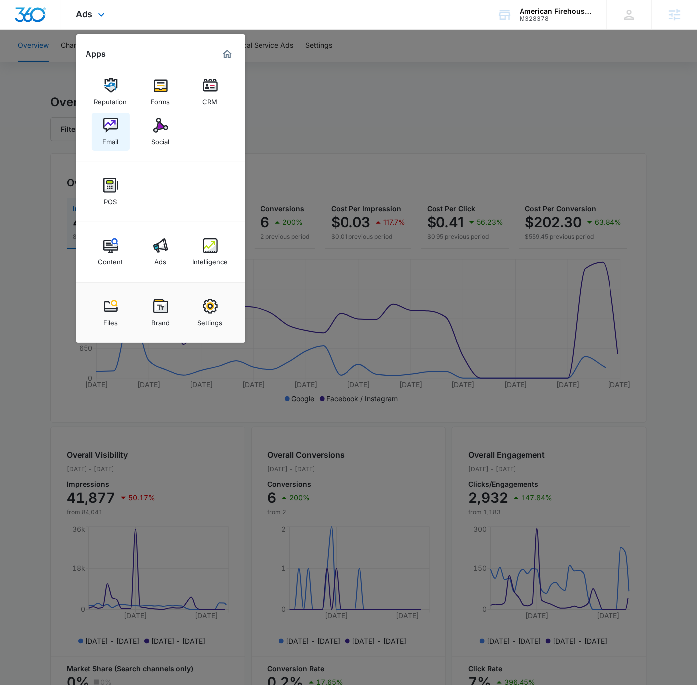
click at [117, 129] on img at bounding box center [110, 125] width 15 height 15
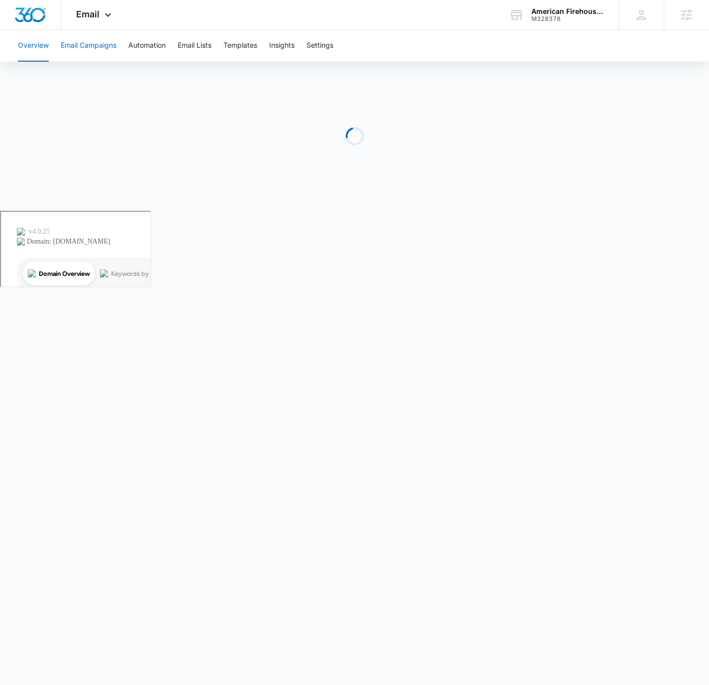
click at [103, 46] on button "Email Campaigns" at bounding box center [89, 46] width 56 height 32
click at [548, 21] on div "M328378" at bounding box center [567, 18] width 73 height 7
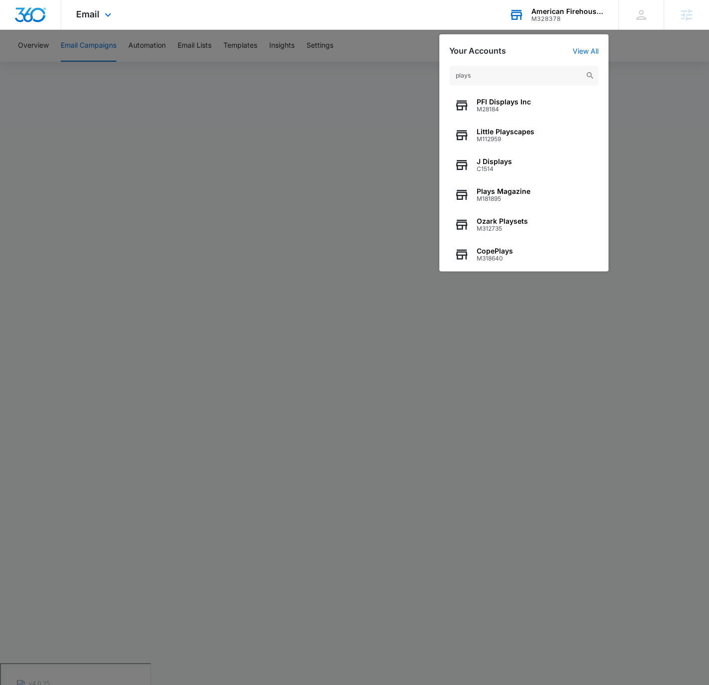
type input "plays"
click at [550, 107] on div "PFI Displays Inc M28184" at bounding box center [523, 106] width 149 height 30
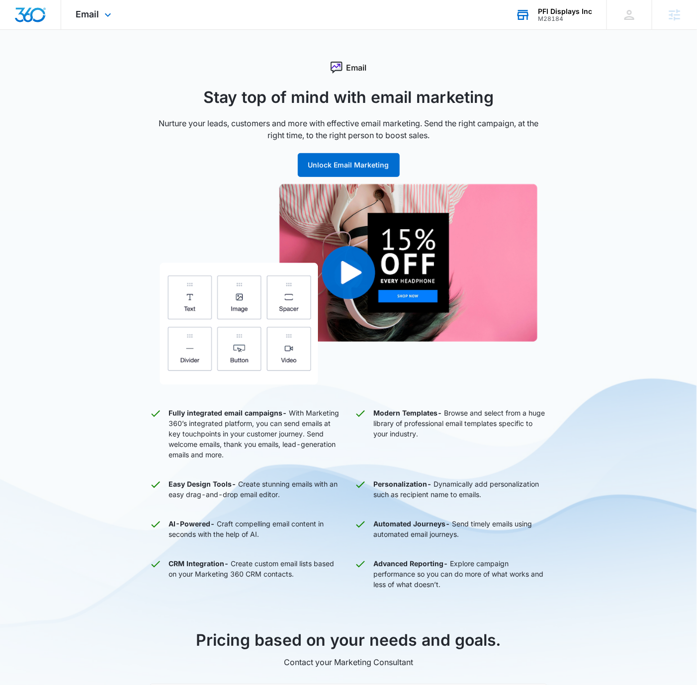
click at [566, 20] on div "M28184" at bounding box center [565, 18] width 54 height 7
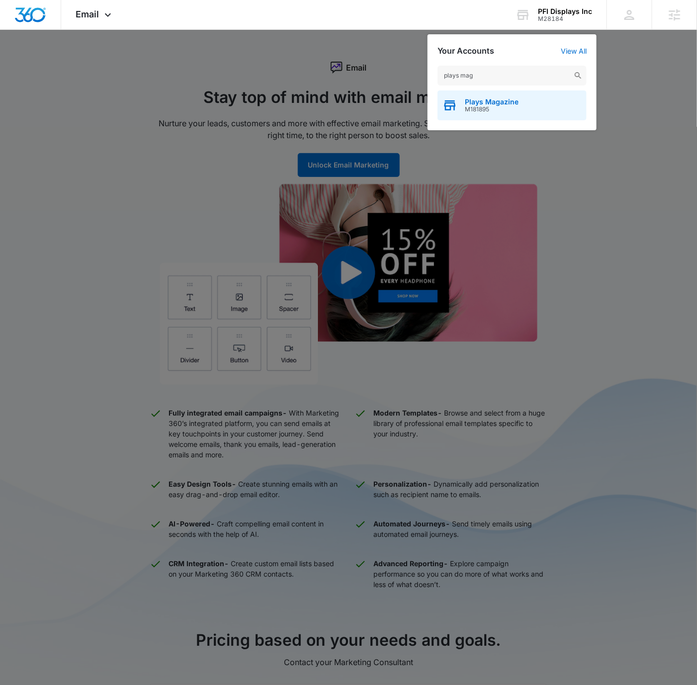
type input "plays mag"
click at [546, 110] on div "Plays Magazine M181895" at bounding box center [512, 106] width 149 height 30
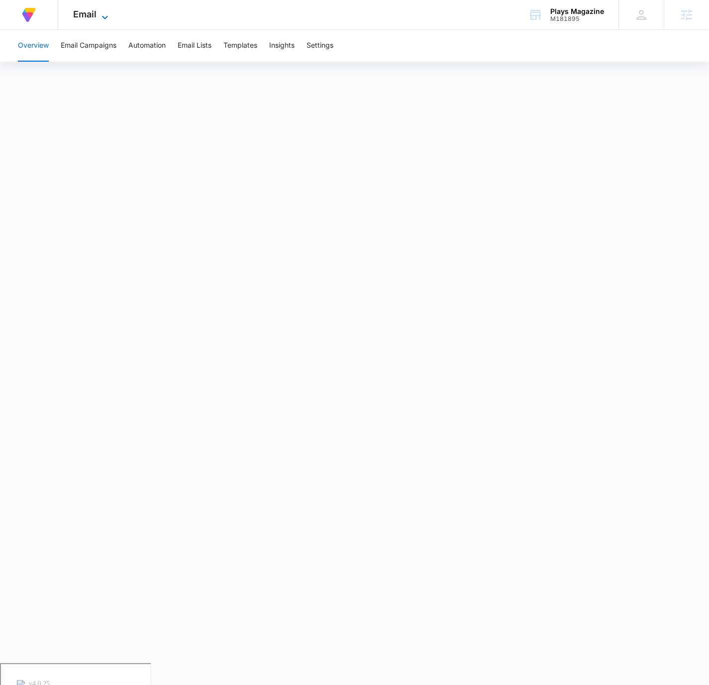
click at [102, 13] on icon at bounding box center [105, 17] width 12 height 12
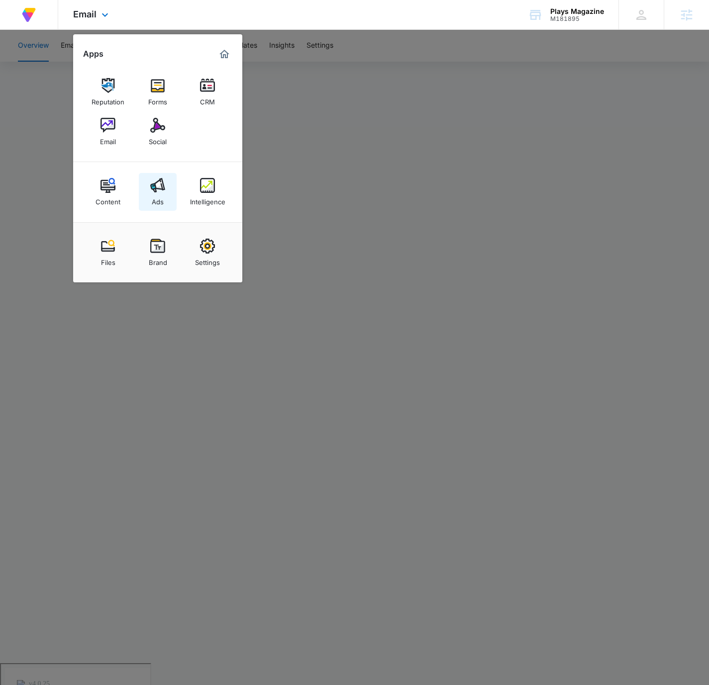
click at [154, 189] on img at bounding box center [157, 185] width 15 height 15
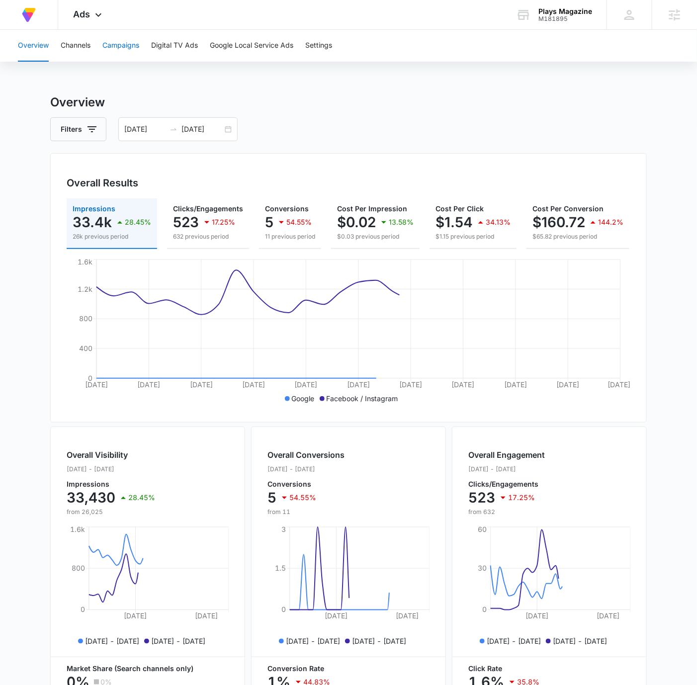
click at [126, 53] on button "Campaigns" at bounding box center [120, 46] width 37 height 32
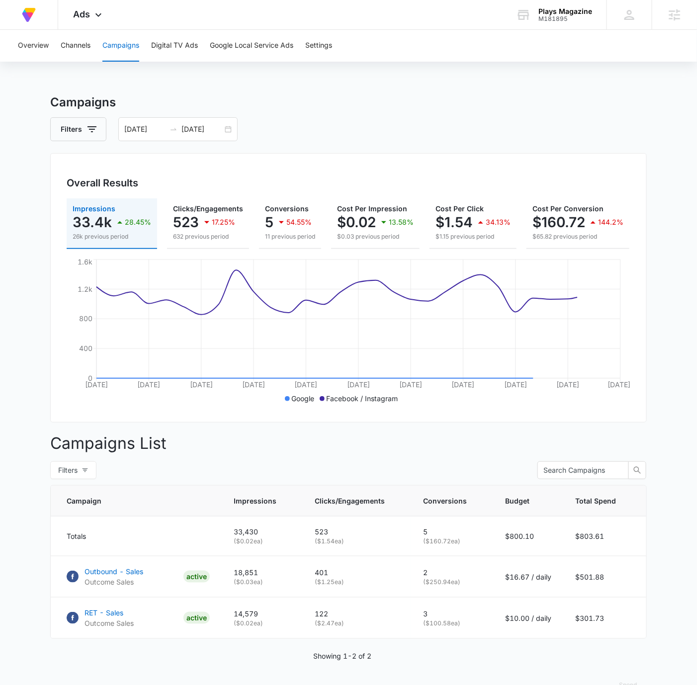
click at [445, 124] on div "Filters 09/14/2025 10/14/2025" at bounding box center [348, 129] width 597 height 24
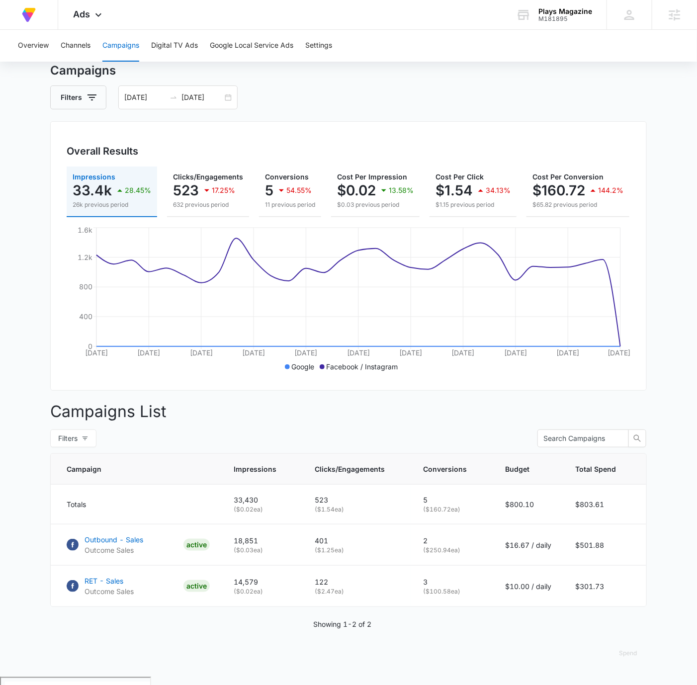
scroll to position [32, 0]
click at [94, 12] on icon at bounding box center [98, 17] width 12 height 12
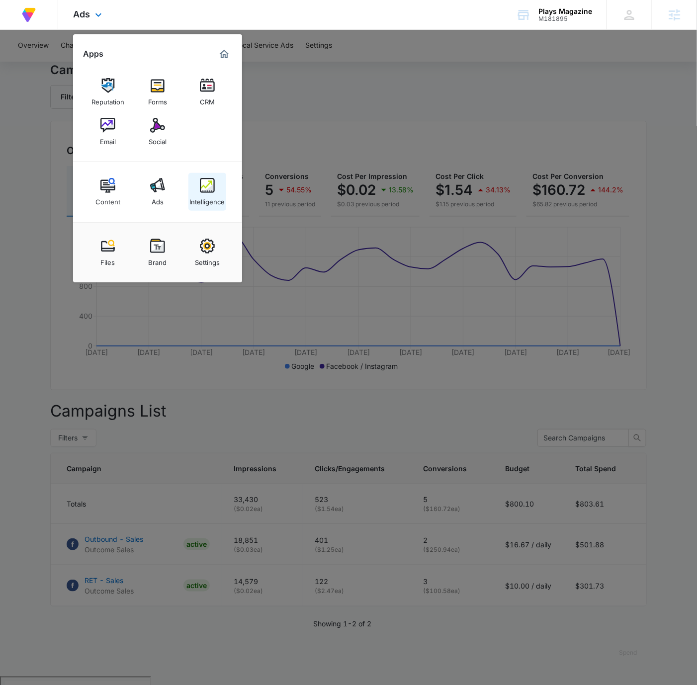
click at [200, 193] on div "Intelligence" at bounding box center [207, 199] width 35 height 13
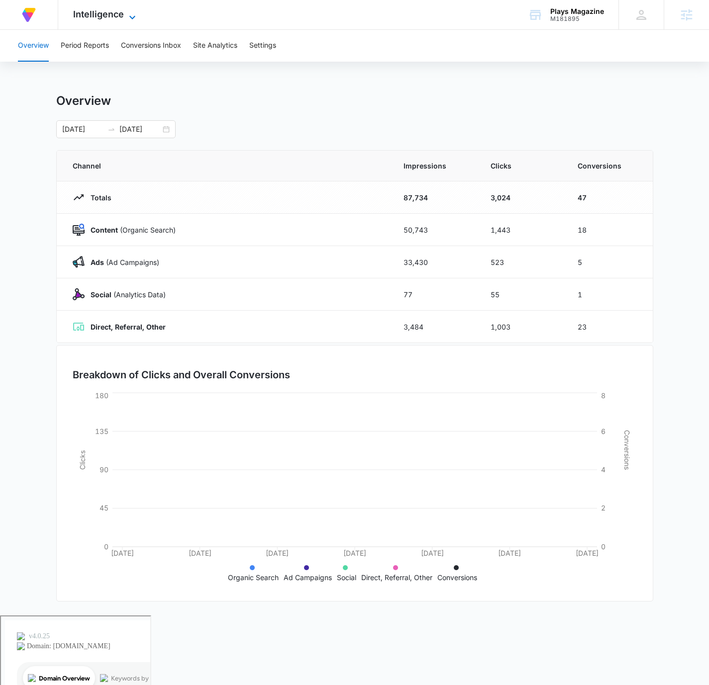
click at [129, 17] on icon at bounding box center [132, 17] width 12 height 12
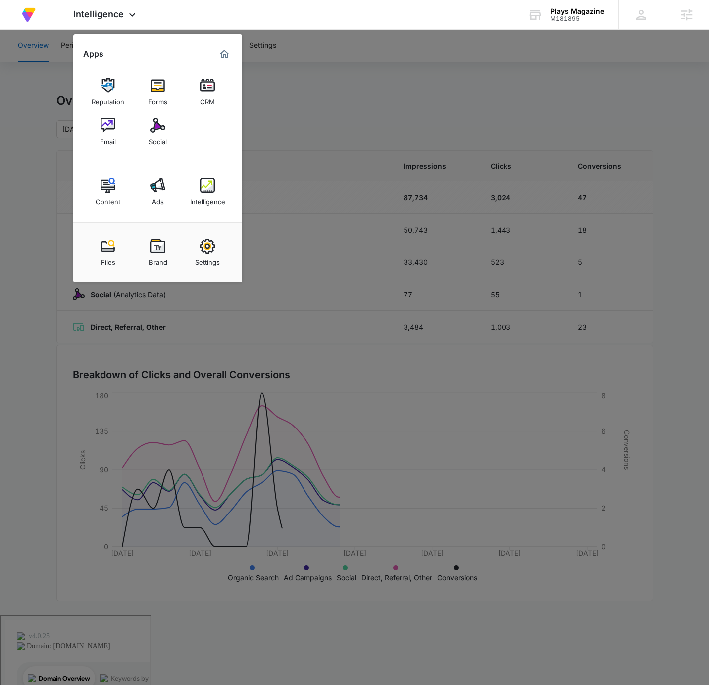
click at [95, 186] on link "Content" at bounding box center [108, 192] width 38 height 38
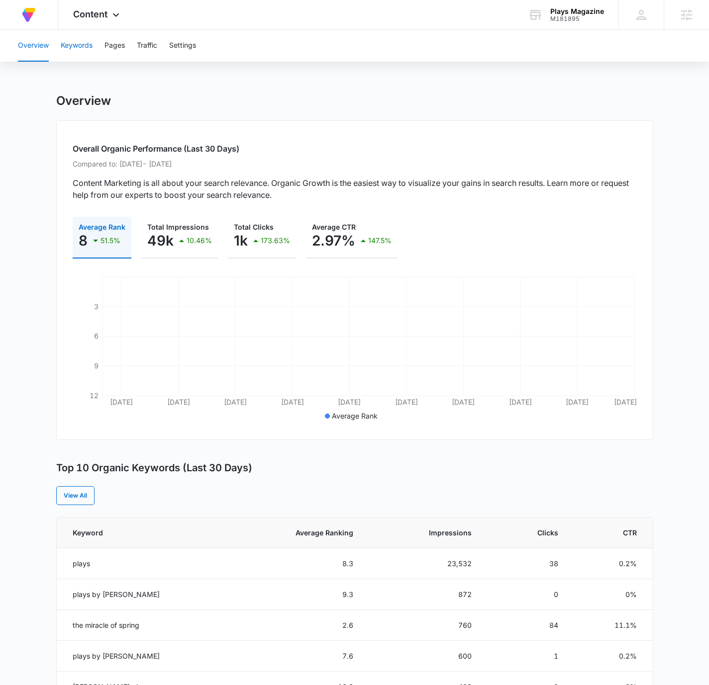
click at [82, 50] on button "Keywords" at bounding box center [77, 46] width 32 height 32
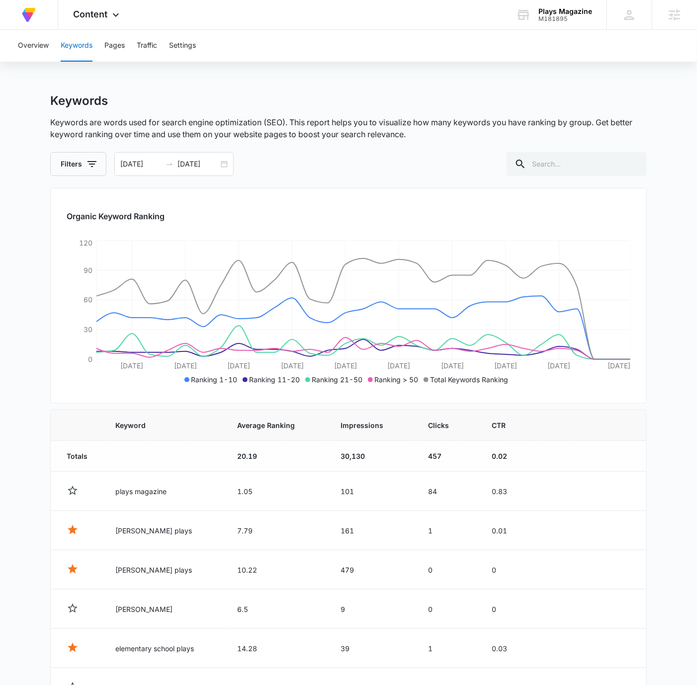
click at [40, 46] on button "Overview" at bounding box center [33, 46] width 31 height 32
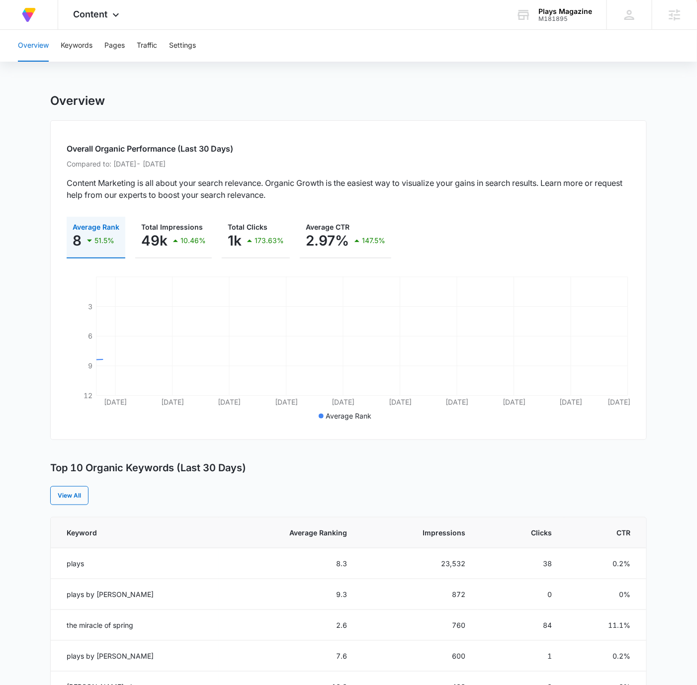
click at [39, 45] on button "Overview" at bounding box center [33, 46] width 31 height 32
click at [104, 10] on span "Content" at bounding box center [90, 14] width 34 height 10
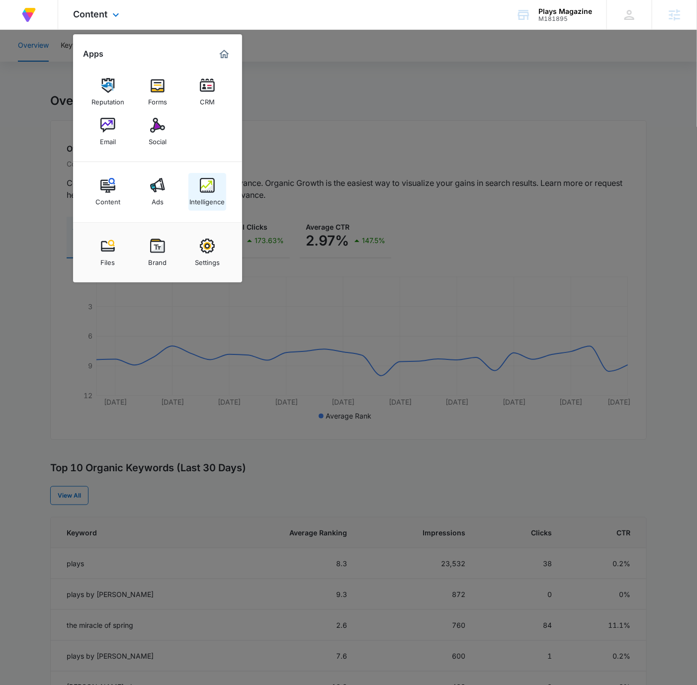
click at [204, 199] on div "Intelligence" at bounding box center [207, 199] width 35 height 13
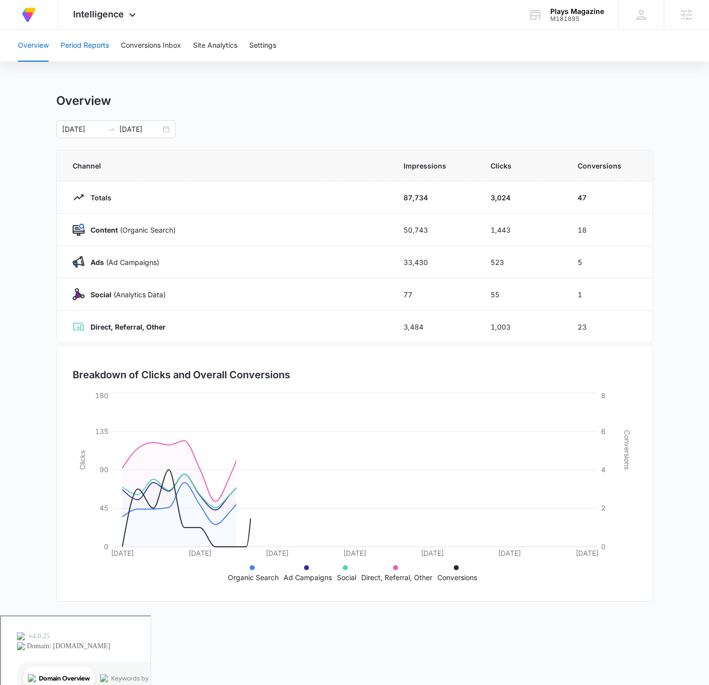
click at [84, 41] on button "Period Reports" at bounding box center [85, 46] width 48 height 32
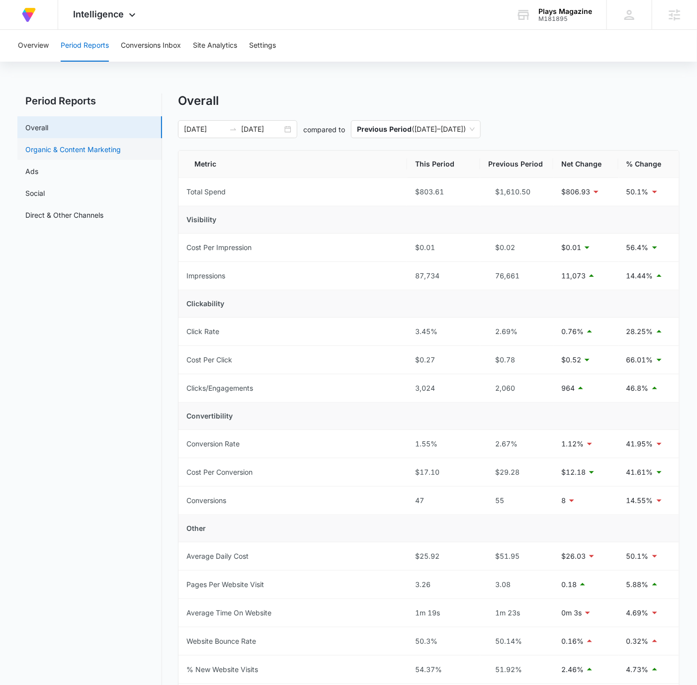
click at [92, 147] on link "Organic & Content Marketing" at bounding box center [72, 149] width 95 height 10
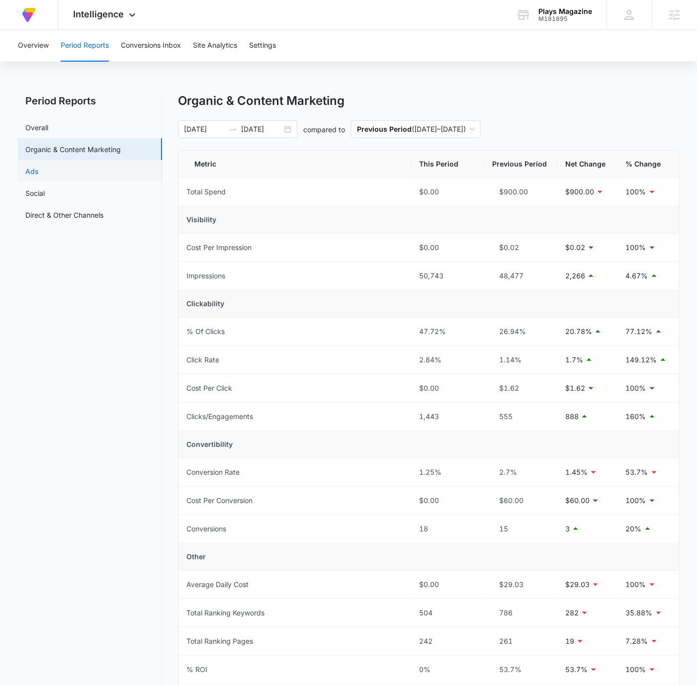
click at [38, 166] on link "Ads" at bounding box center [31, 171] width 13 height 10
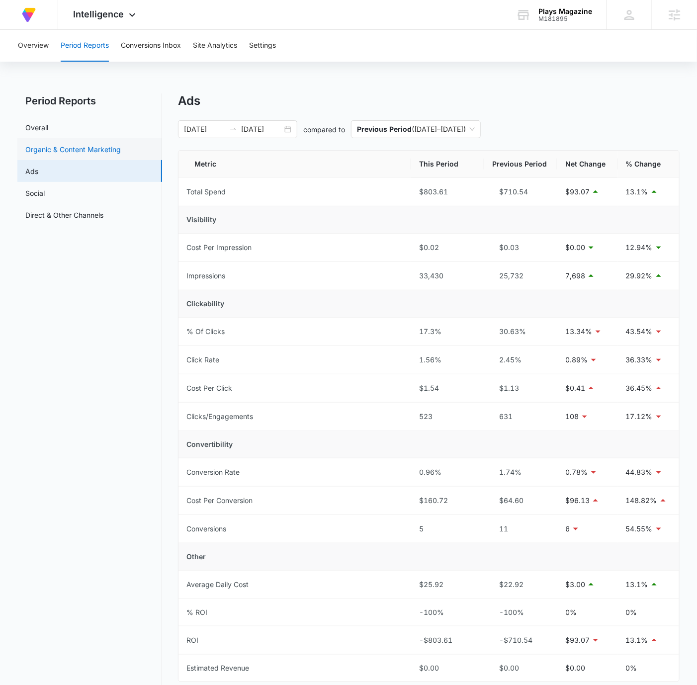
click at [116, 147] on link "Organic & Content Marketing" at bounding box center [72, 149] width 95 height 10
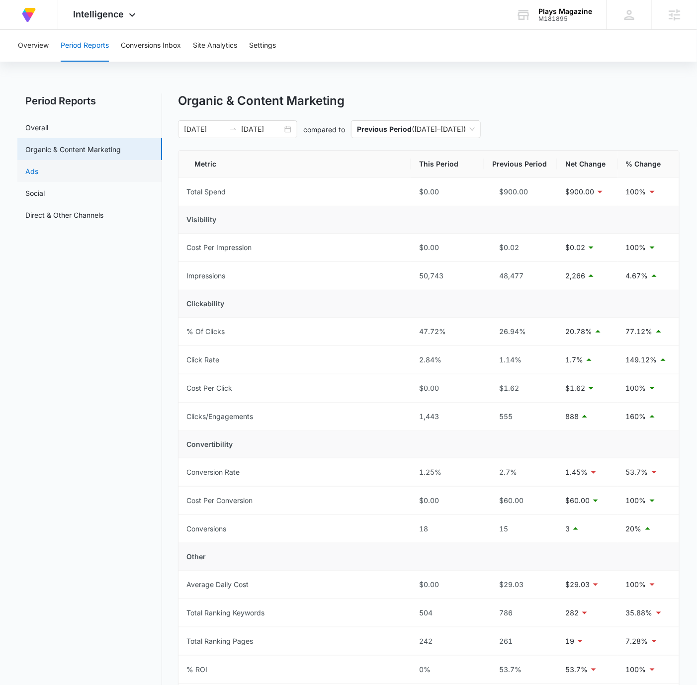
click at [38, 170] on link "Ads" at bounding box center [31, 171] width 13 height 10
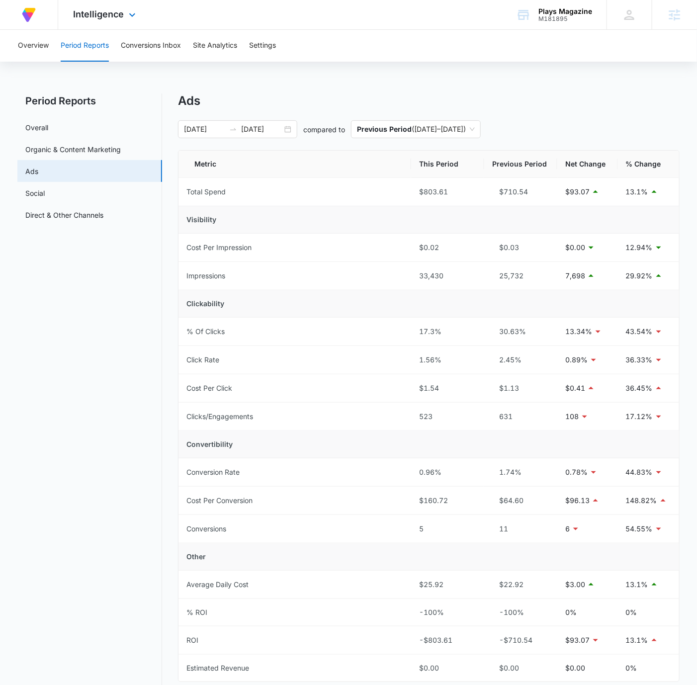
click at [106, 6] on div "Intelligence Apps Reputation Forms CRM Email Social Content Ads Intelligence Fi…" at bounding box center [105, 14] width 95 height 29
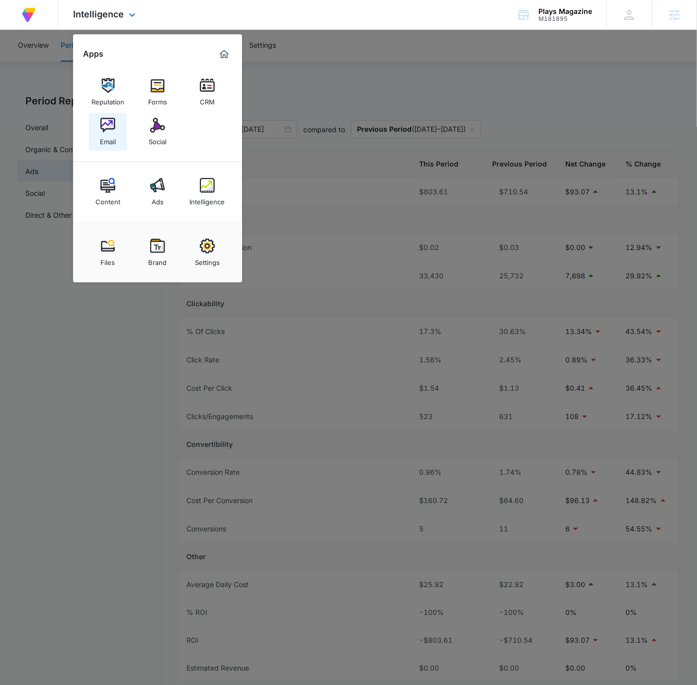
click at [105, 130] on img at bounding box center [107, 125] width 15 height 15
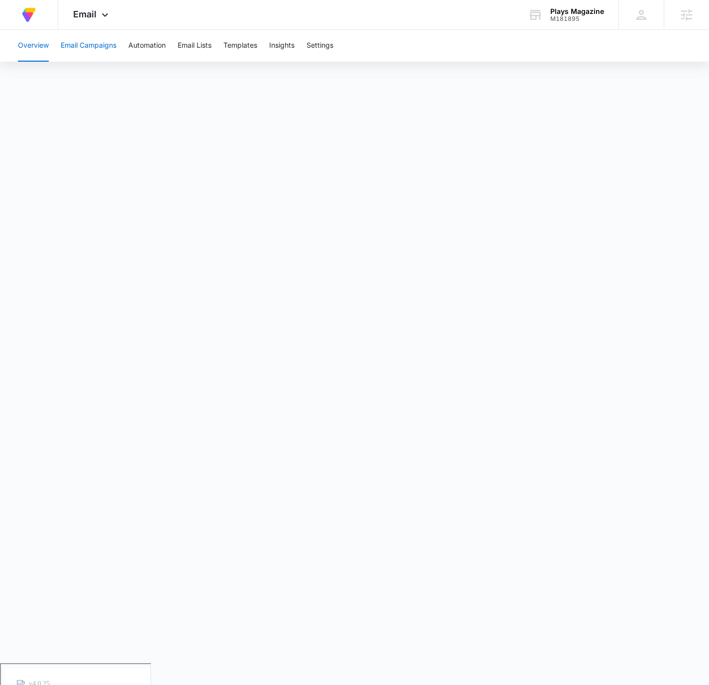
click at [95, 42] on button "Email Campaigns" at bounding box center [89, 46] width 56 height 32
click at [97, 14] on div "Email Apps Reputation Forms CRM Email Social Content Ads Intelligence Files Bra…" at bounding box center [92, 14] width 68 height 29
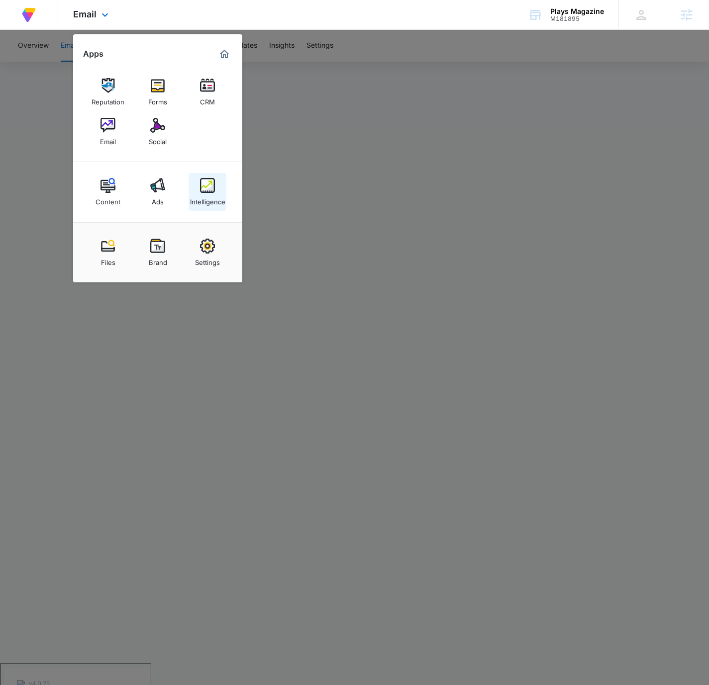
click at [207, 193] on div "Intelligence" at bounding box center [207, 199] width 35 height 13
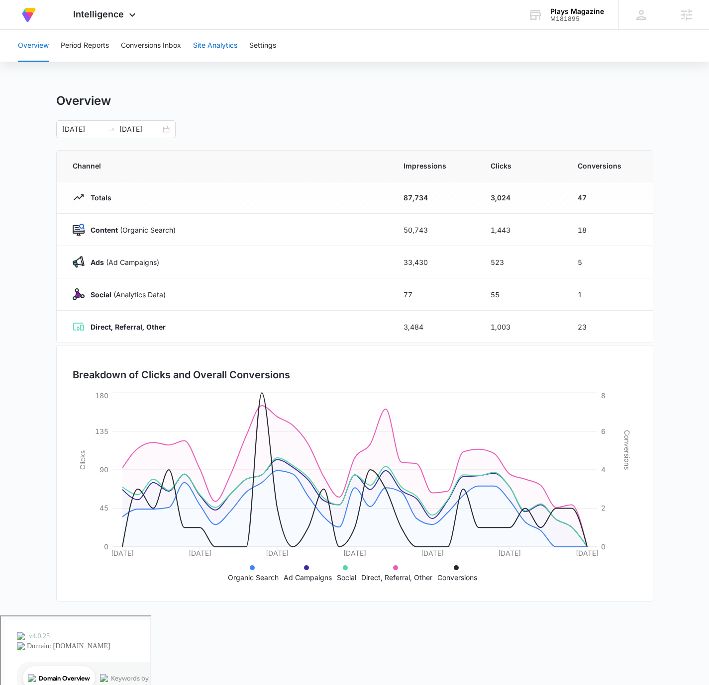
click at [236, 46] on button "Site Analytics" at bounding box center [215, 46] width 44 height 32
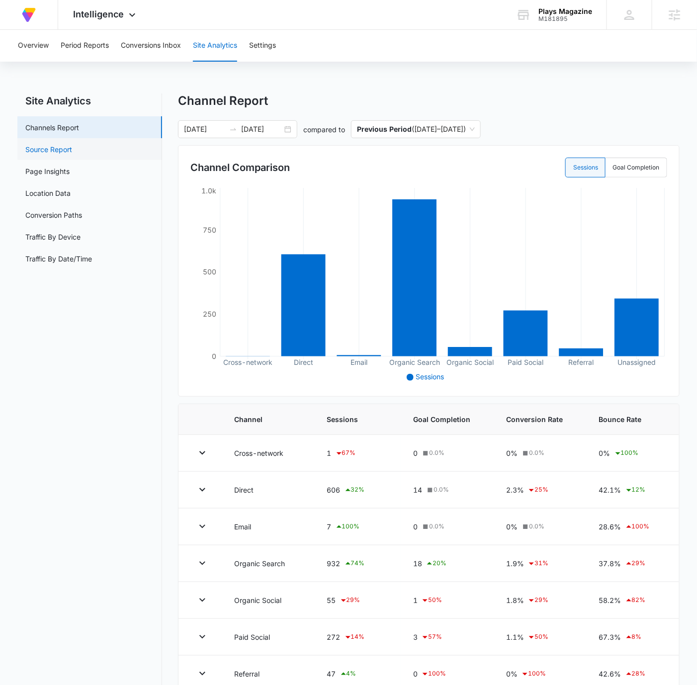
click at [72, 152] on link "Source Report" at bounding box center [48, 149] width 47 height 10
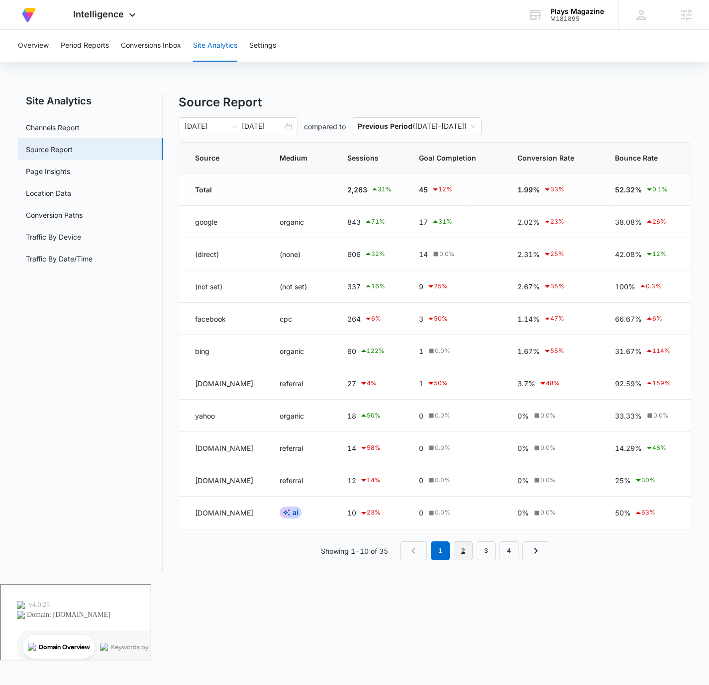
click at [463, 553] on link "2" at bounding box center [463, 551] width 19 height 19
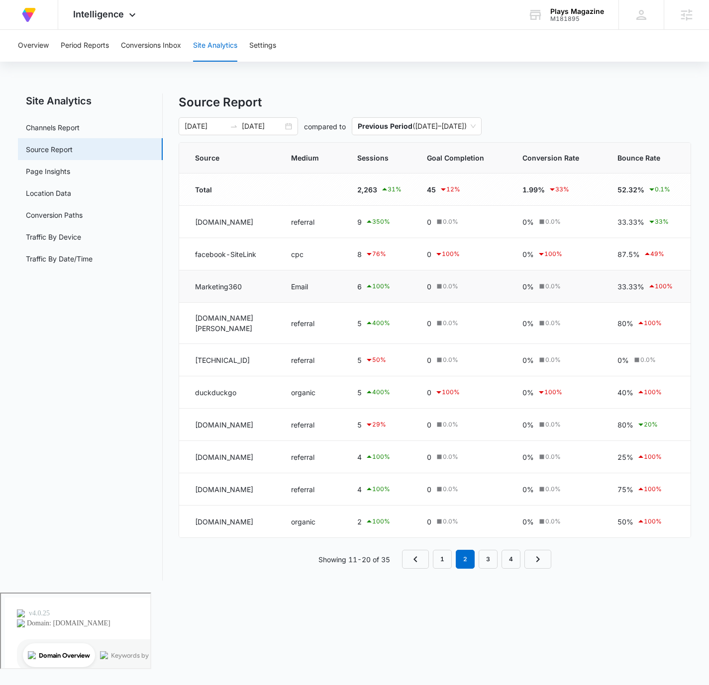
click at [390, 286] on div "100 %" at bounding box center [377, 286] width 25 height 12
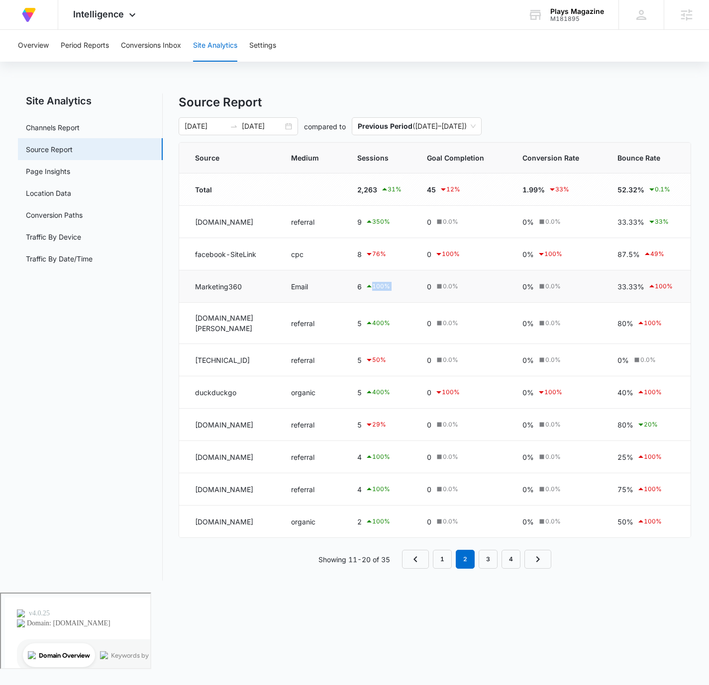
click at [390, 286] on div "100 %" at bounding box center [377, 286] width 25 height 12
click at [124, 17] on div "Intelligence Apps Reputation Forms CRM Email Social Content Ads Intelligence Fi…" at bounding box center [105, 14] width 95 height 29
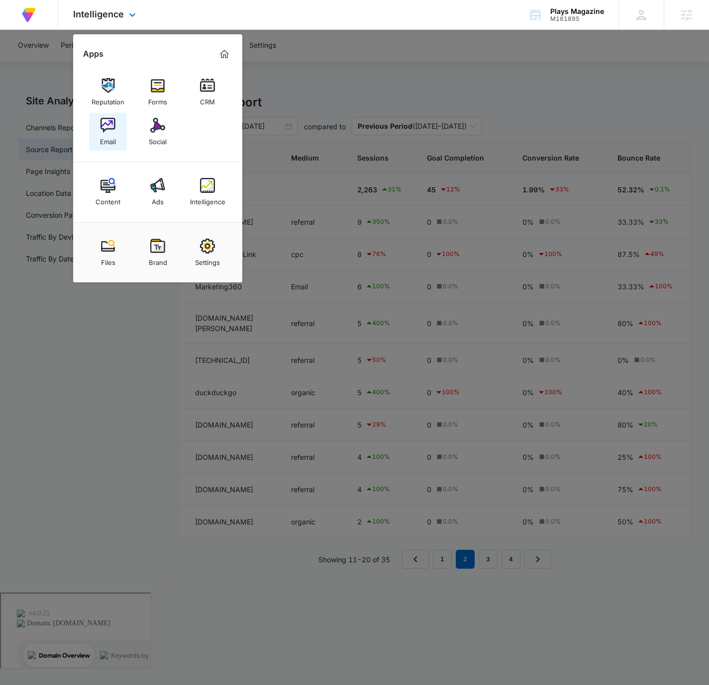
click at [111, 124] on img at bounding box center [107, 125] width 15 height 15
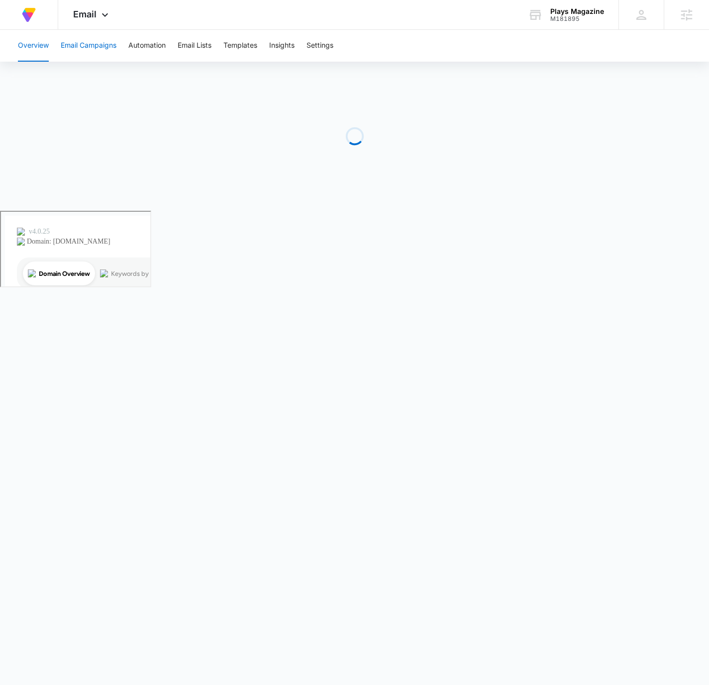
click at [90, 48] on button "Email Campaigns" at bounding box center [89, 46] width 56 height 32
click at [114, 13] on div "Email Apps Reputation Forms CRM Email Social Content Ads Intelligence Files Bra…" at bounding box center [92, 14] width 68 height 29
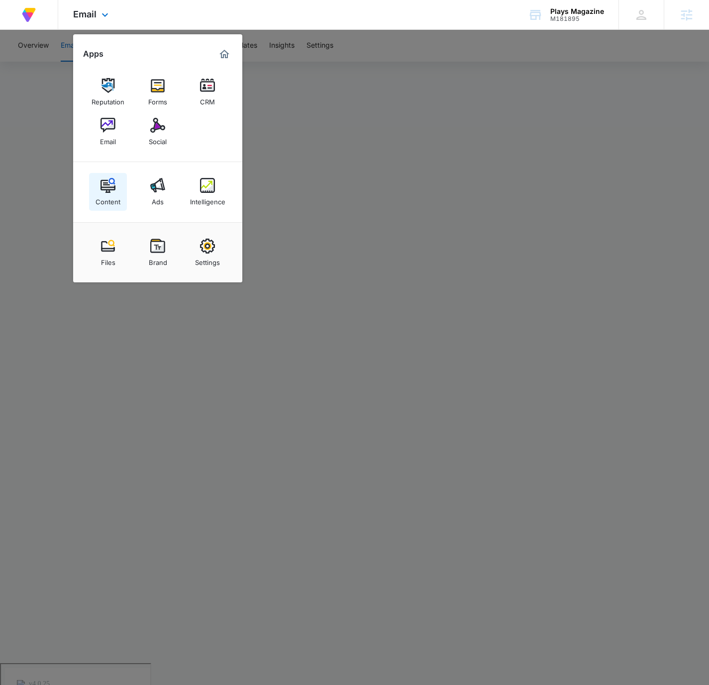
click at [111, 195] on div "Content" at bounding box center [107, 199] width 25 height 13
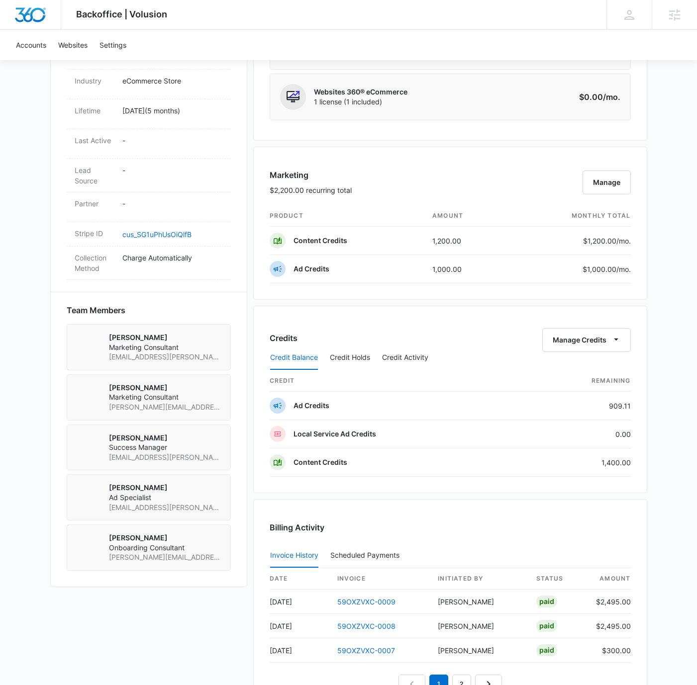
scroll to position [572, 0]
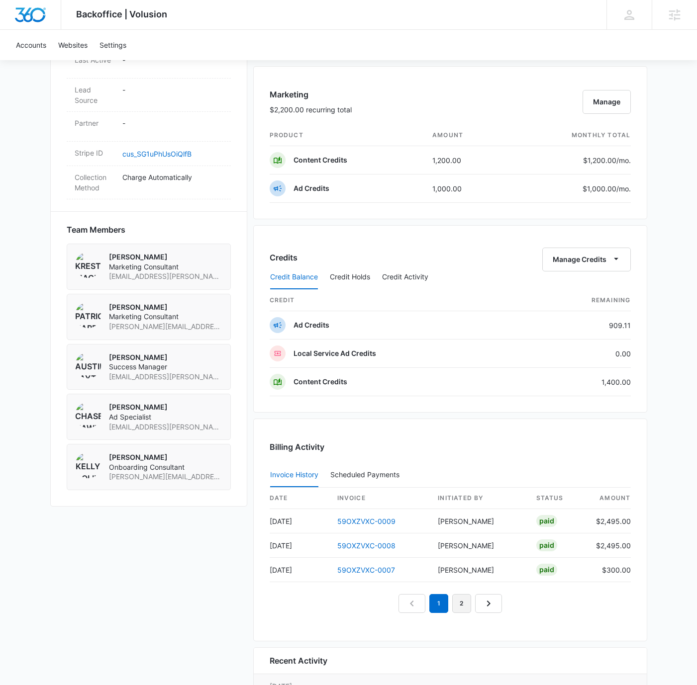
click at [464, 602] on link "2" at bounding box center [461, 603] width 19 height 19
click at [428, 602] on link "1" at bounding box center [427, 603] width 19 height 19
click at [622, 564] on td "$300.00" at bounding box center [609, 570] width 43 height 24
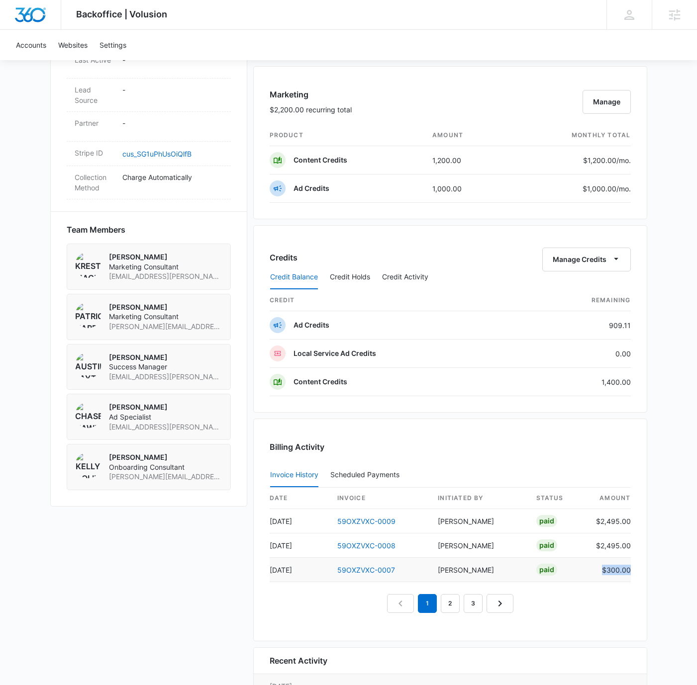
click at [622, 565] on td "$300.00" at bounding box center [609, 570] width 43 height 24
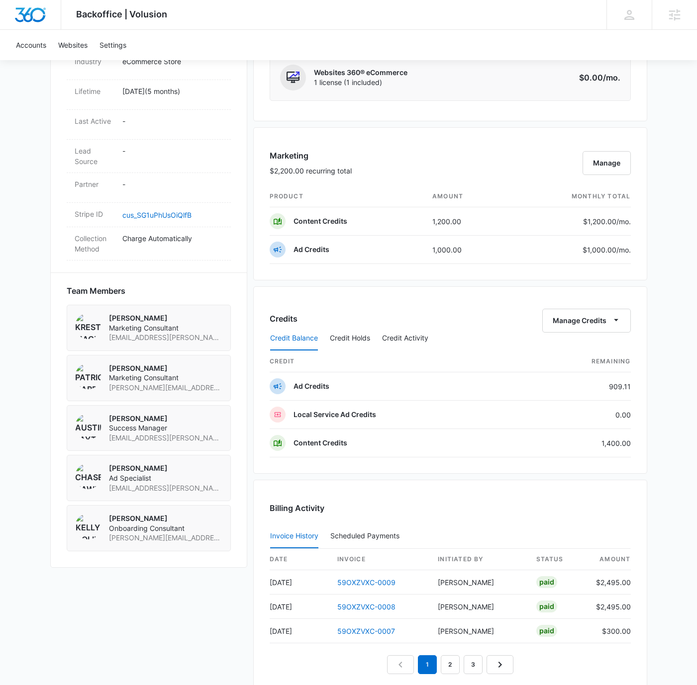
scroll to position [422, 0]
